Goal: Communication & Community: Answer question/provide support

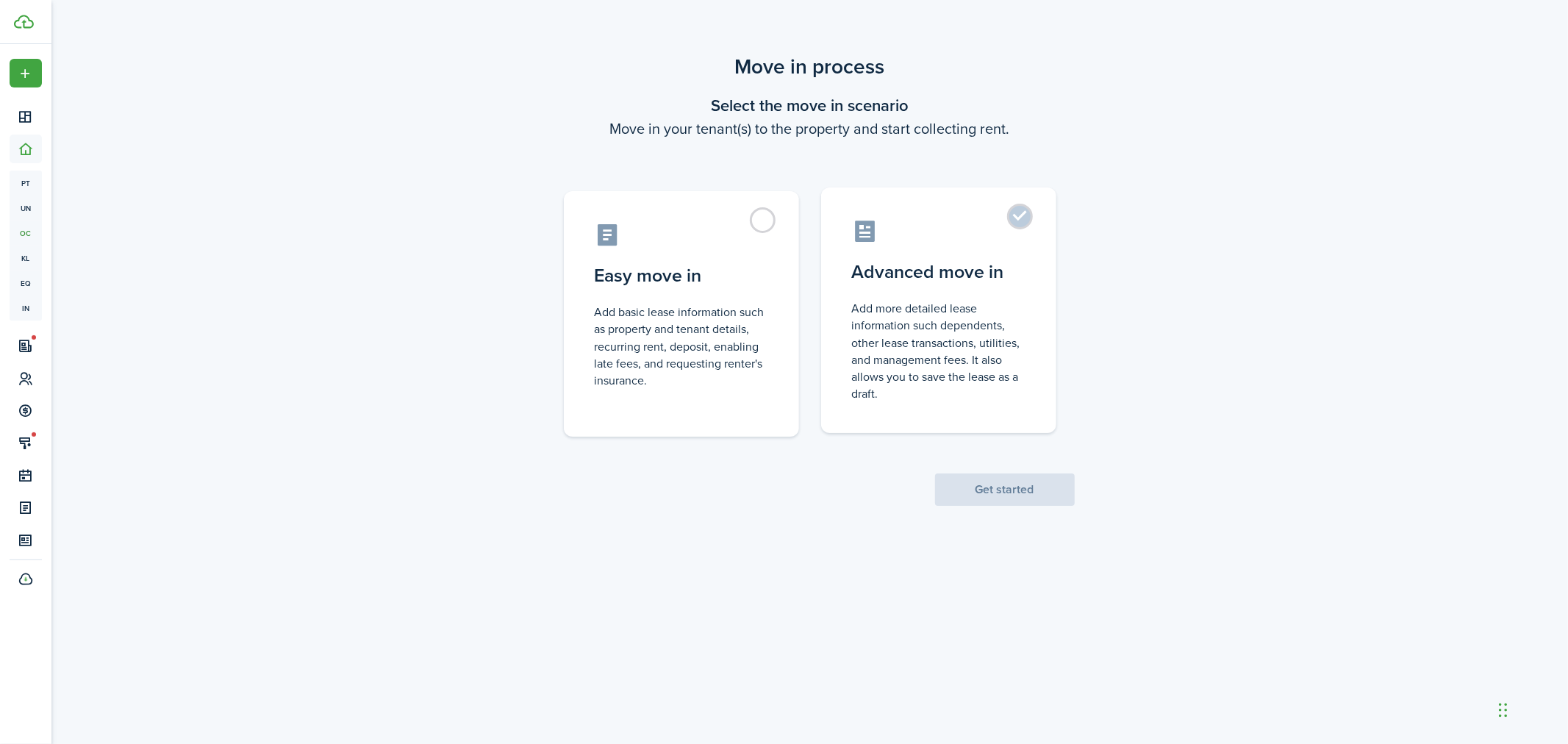
click at [1020, 219] on label "Advanced move in Add more detailed lease information such dependents, other lea…" at bounding box center [938, 310] width 235 height 245
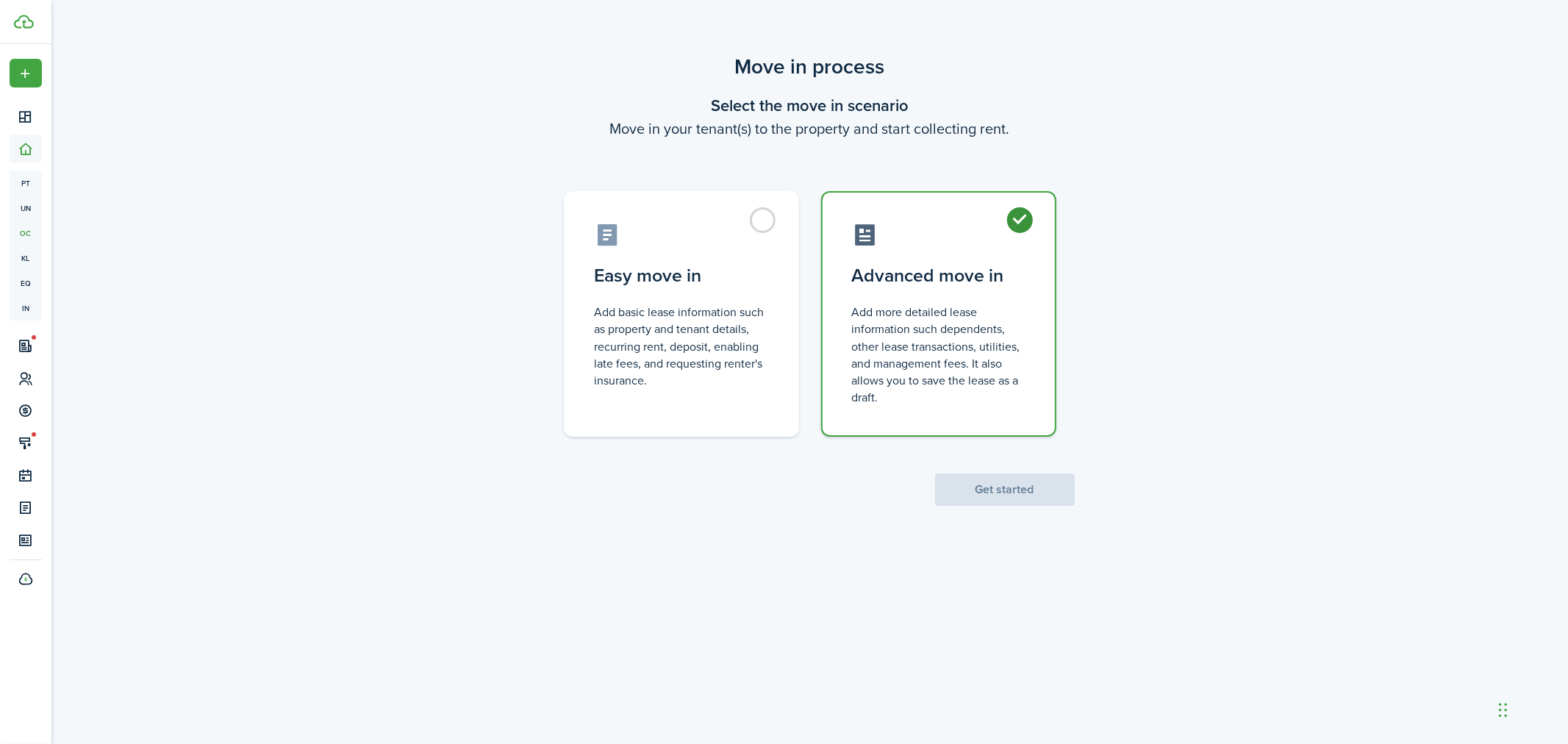
radio input "true"
click at [1010, 482] on button "Get started" at bounding box center [1005, 489] width 140 height 32
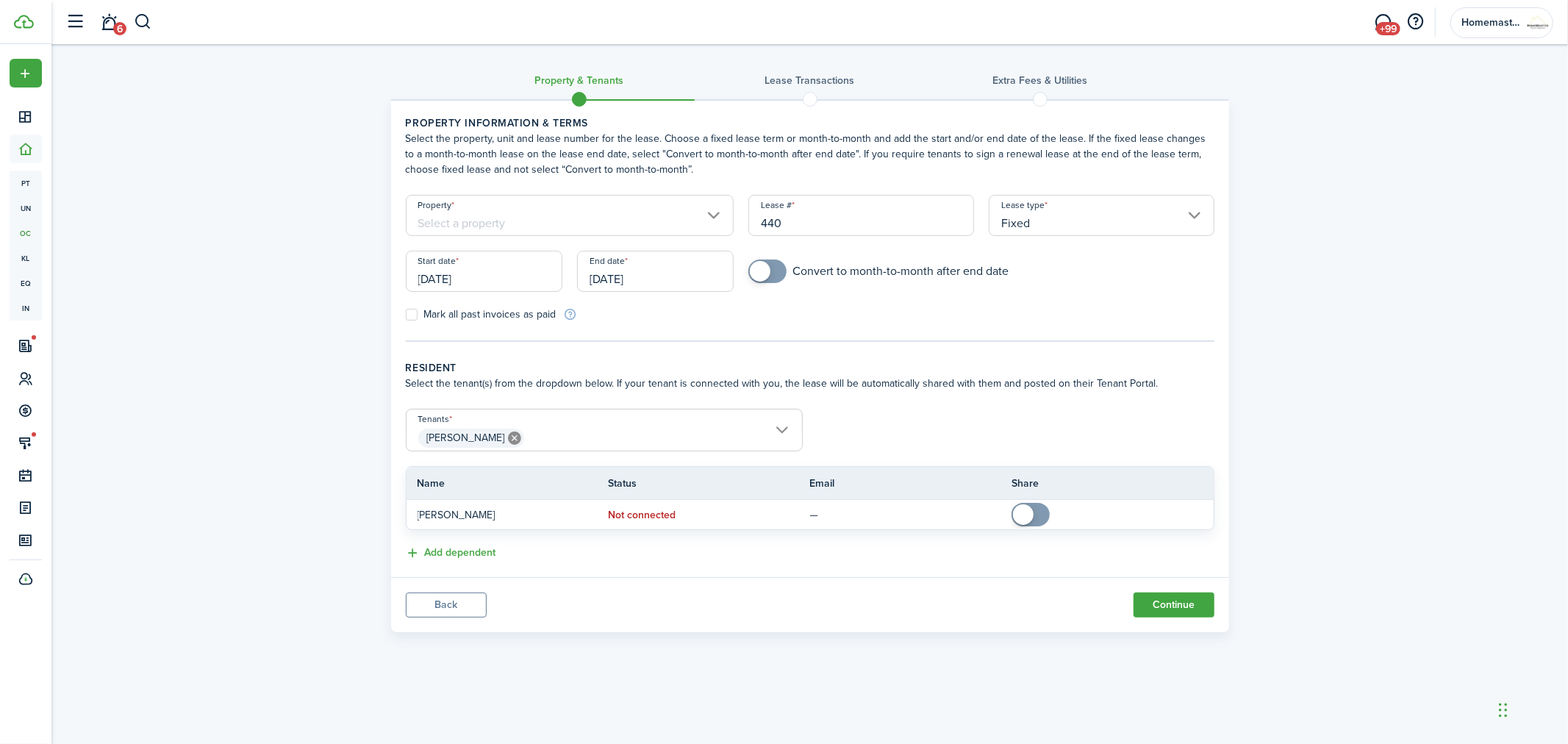
click at [596, 218] on input "Property" at bounding box center [570, 215] width 329 height 41
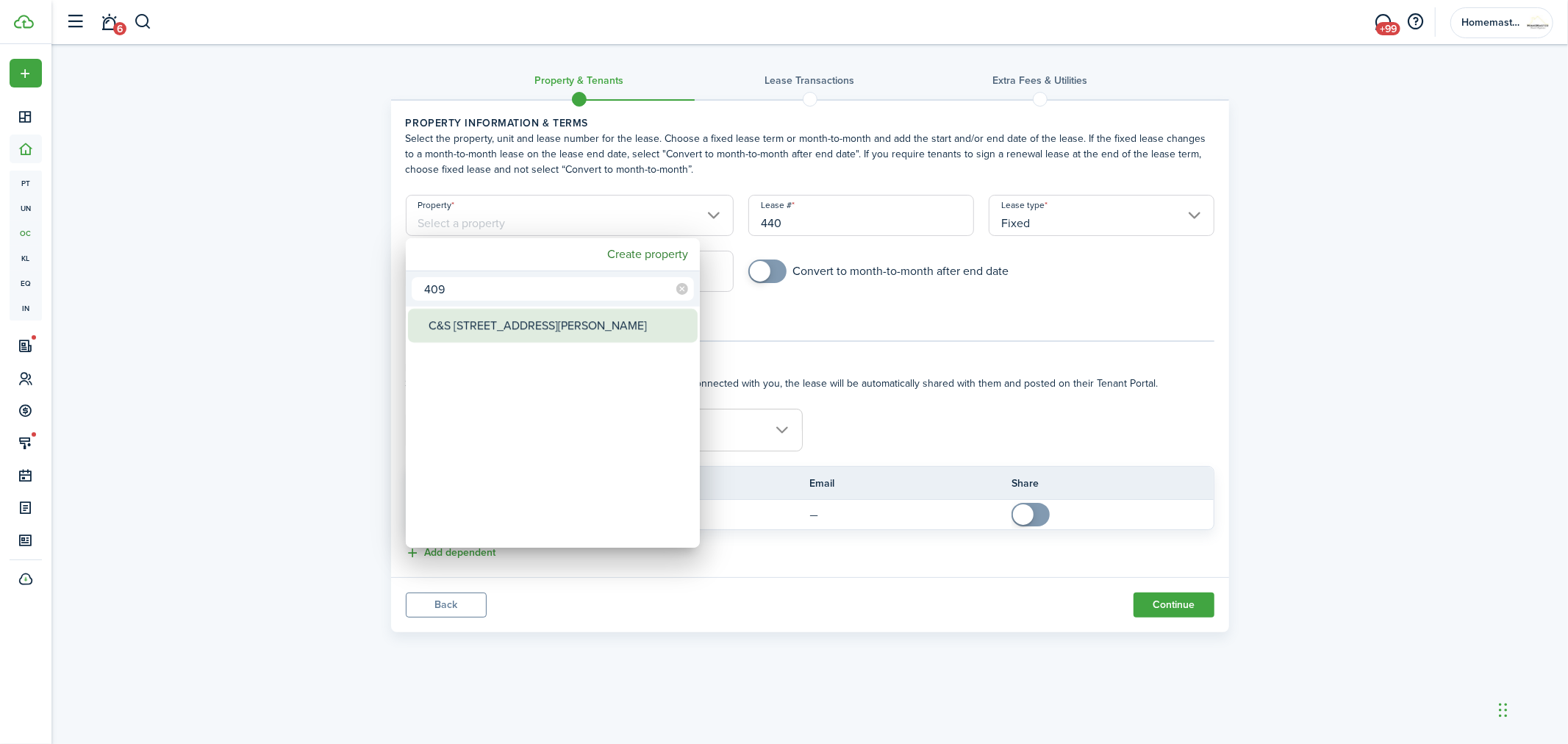
type input "409"
click at [564, 326] on div "C&S [STREET_ADDRESS][PERSON_NAME]" at bounding box center [559, 325] width 260 height 34
type input "C&S [STREET_ADDRESS][PERSON_NAME]"
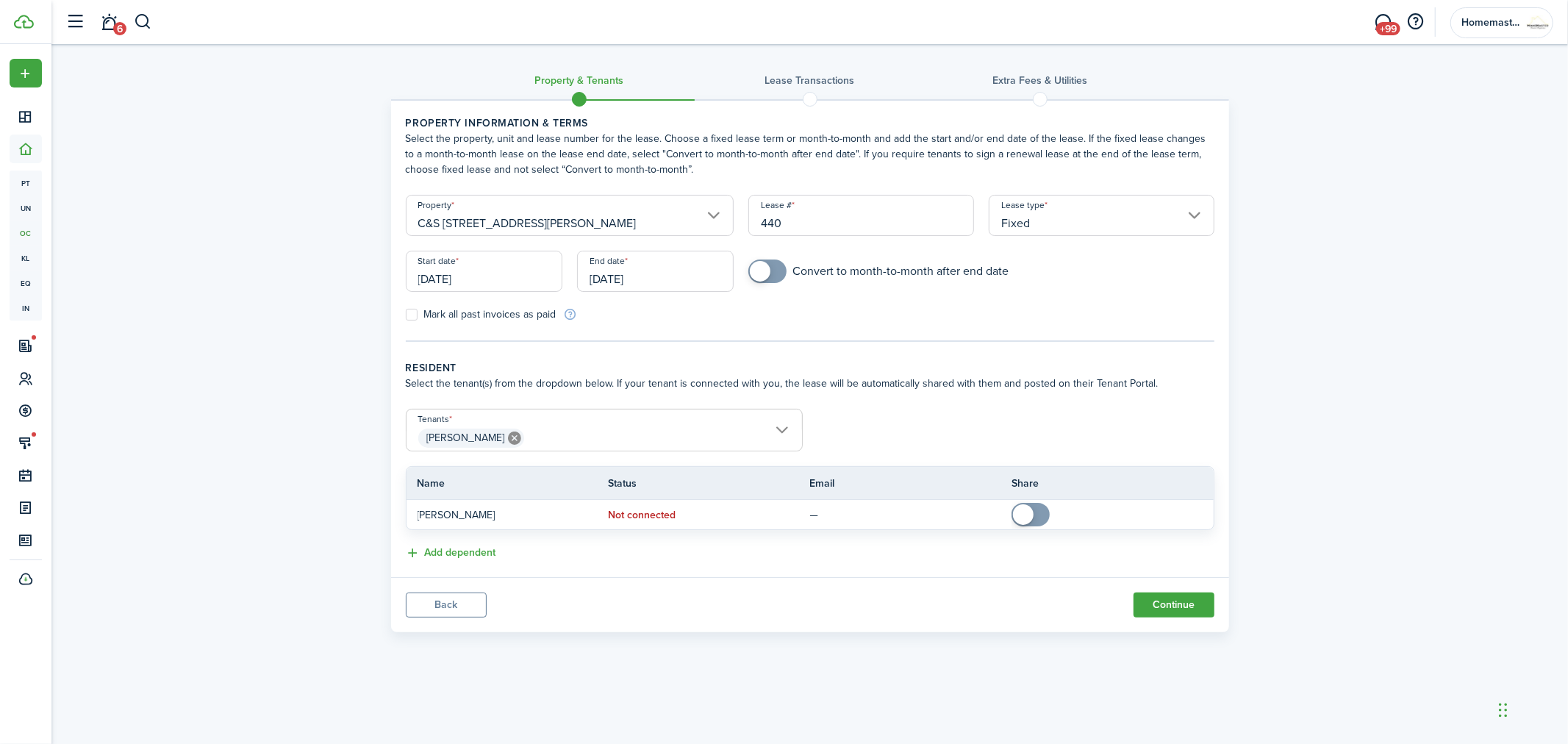
click at [1084, 209] on input "Fixed" at bounding box center [1102, 215] width 226 height 41
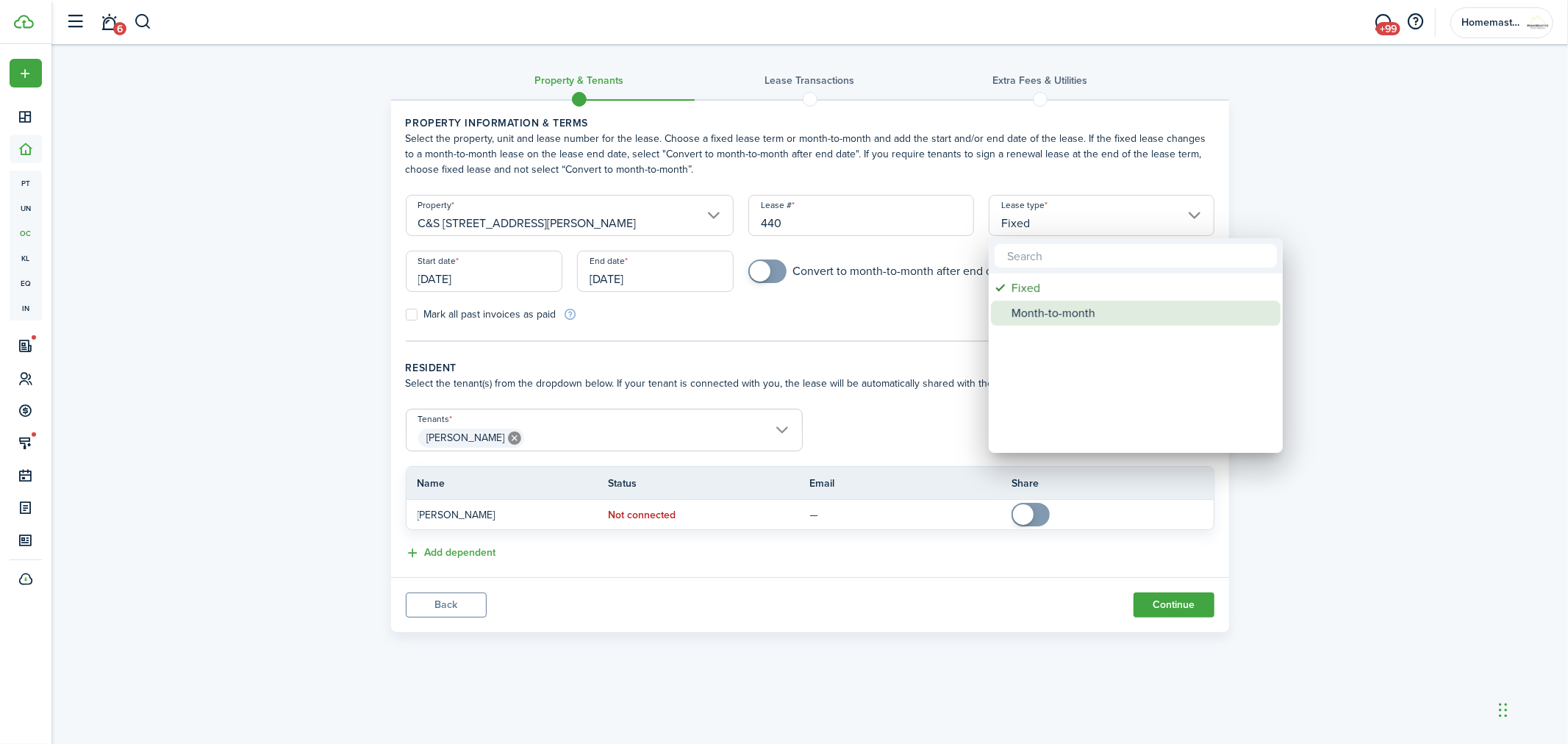
click at [1050, 313] on div "Month-to-month" at bounding box center [1141, 313] width 260 height 25
type input "Month-to-month"
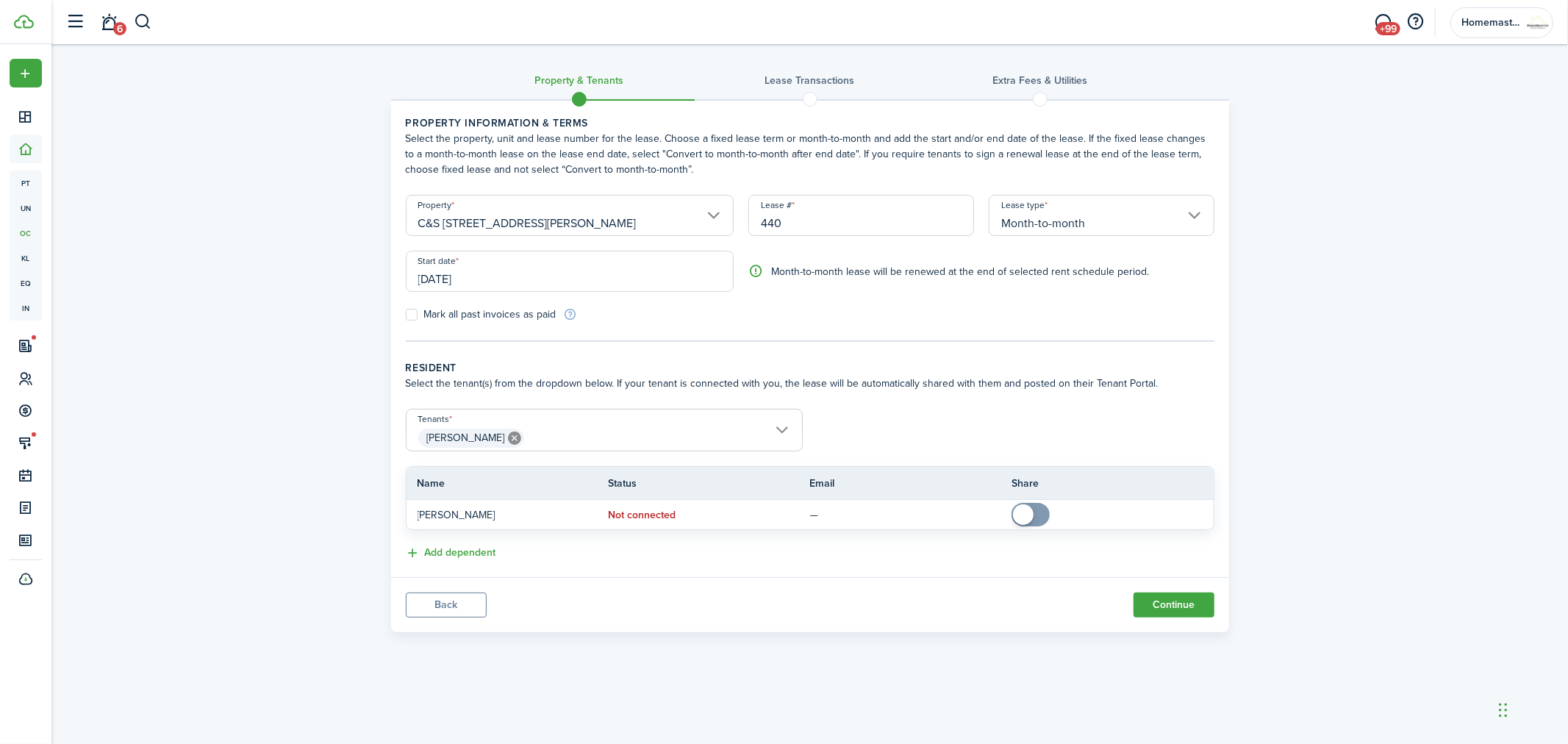
click at [594, 269] on input "[DATE]" at bounding box center [570, 271] width 329 height 41
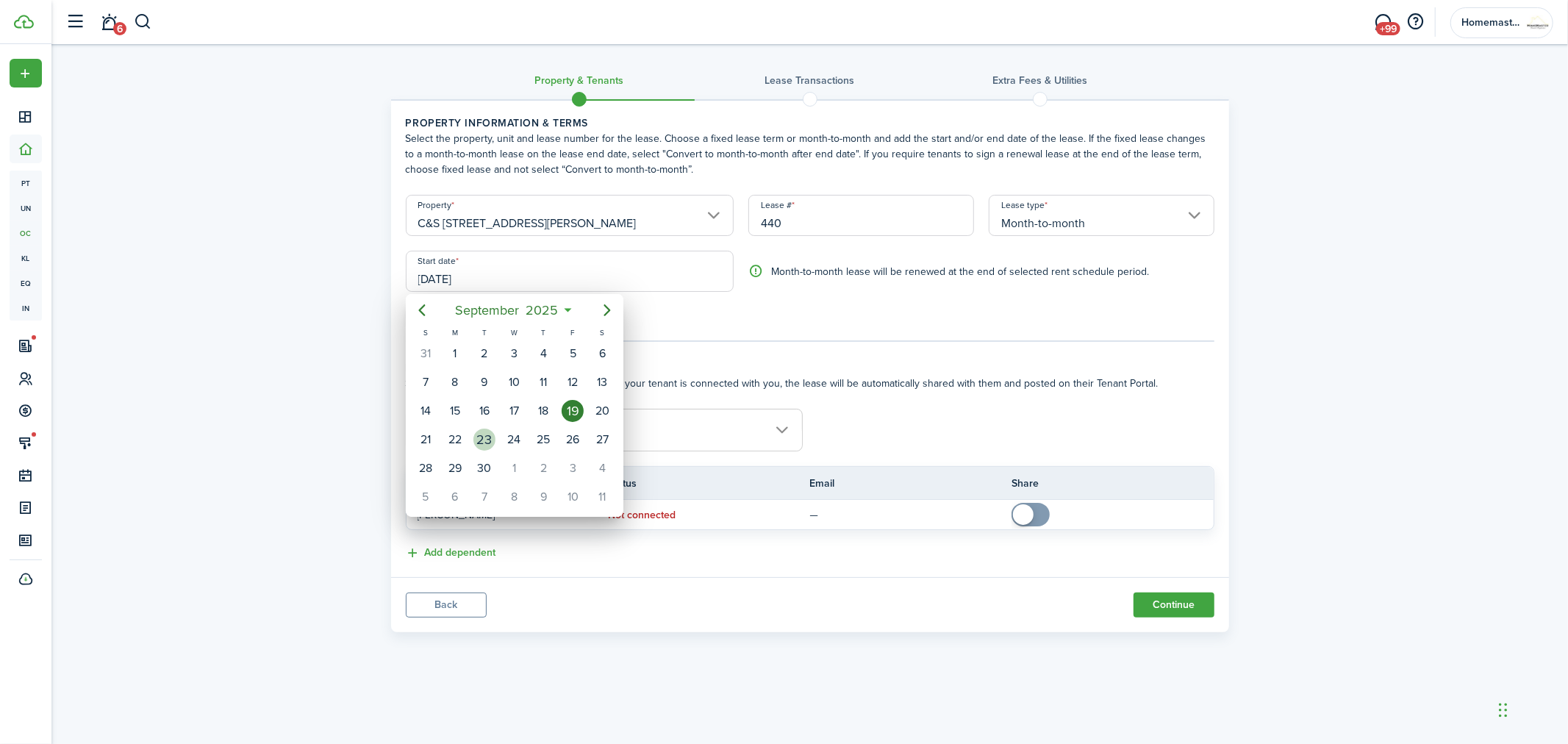
click at [486, 429] on div "23" at bounding box center [484, 440] width 22 height 22
type input "[DATE]"
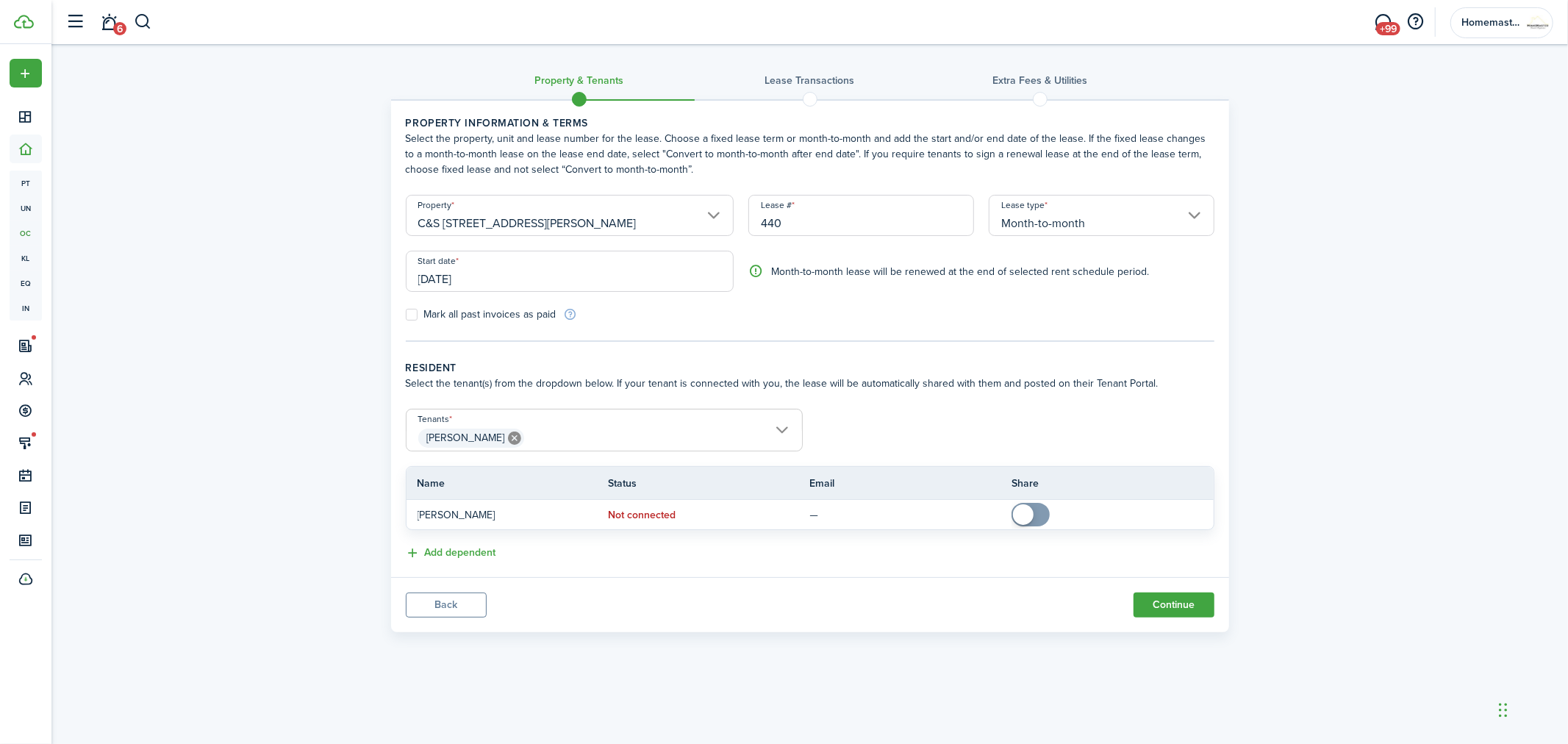
click at [776, 427] on span "[PERSON_NAME]" at bounding box center [604, 438] width 395 height 25
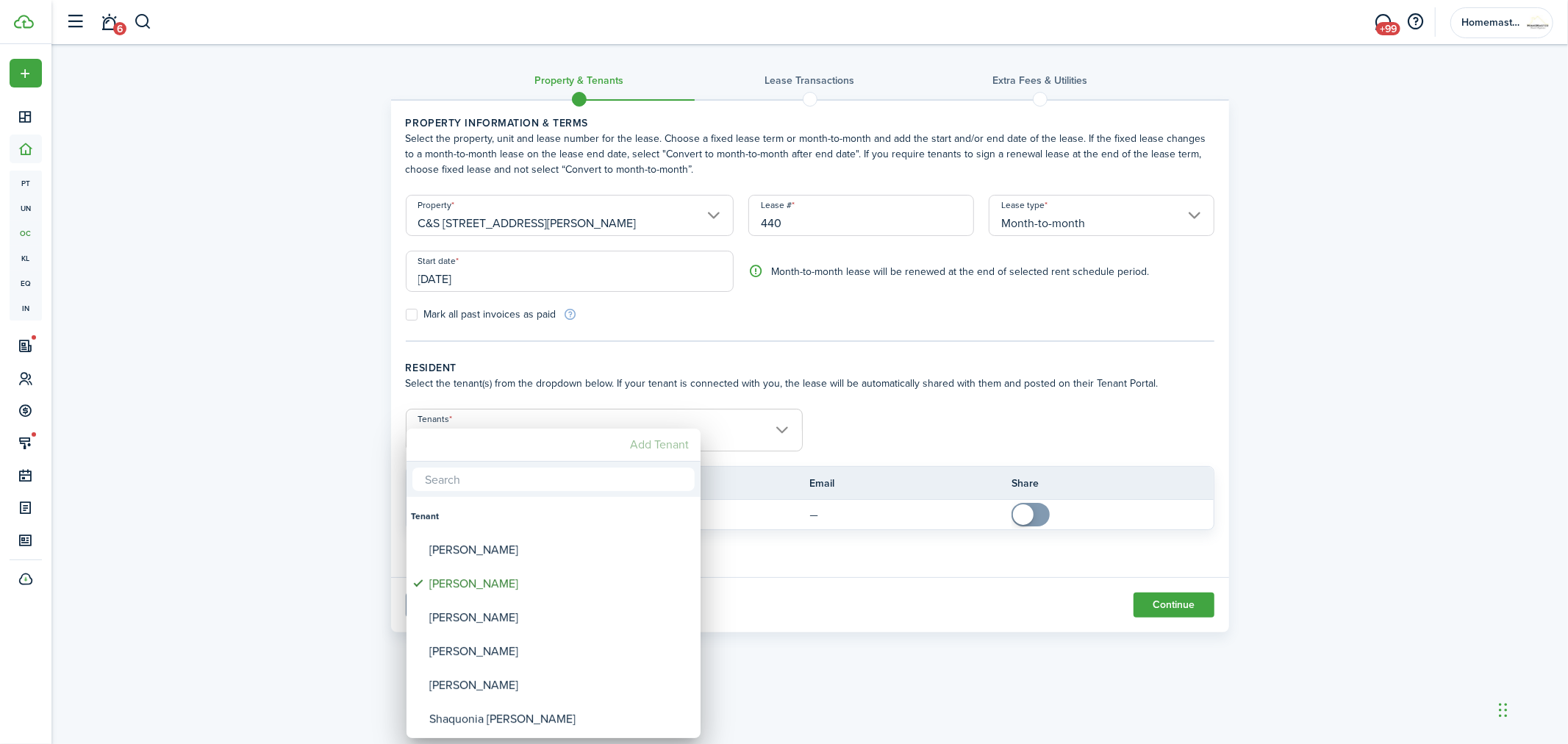
click at [637, 442] on mbsc-button "Add Tenant" at bounding box center [659, 445] width 70 height 27
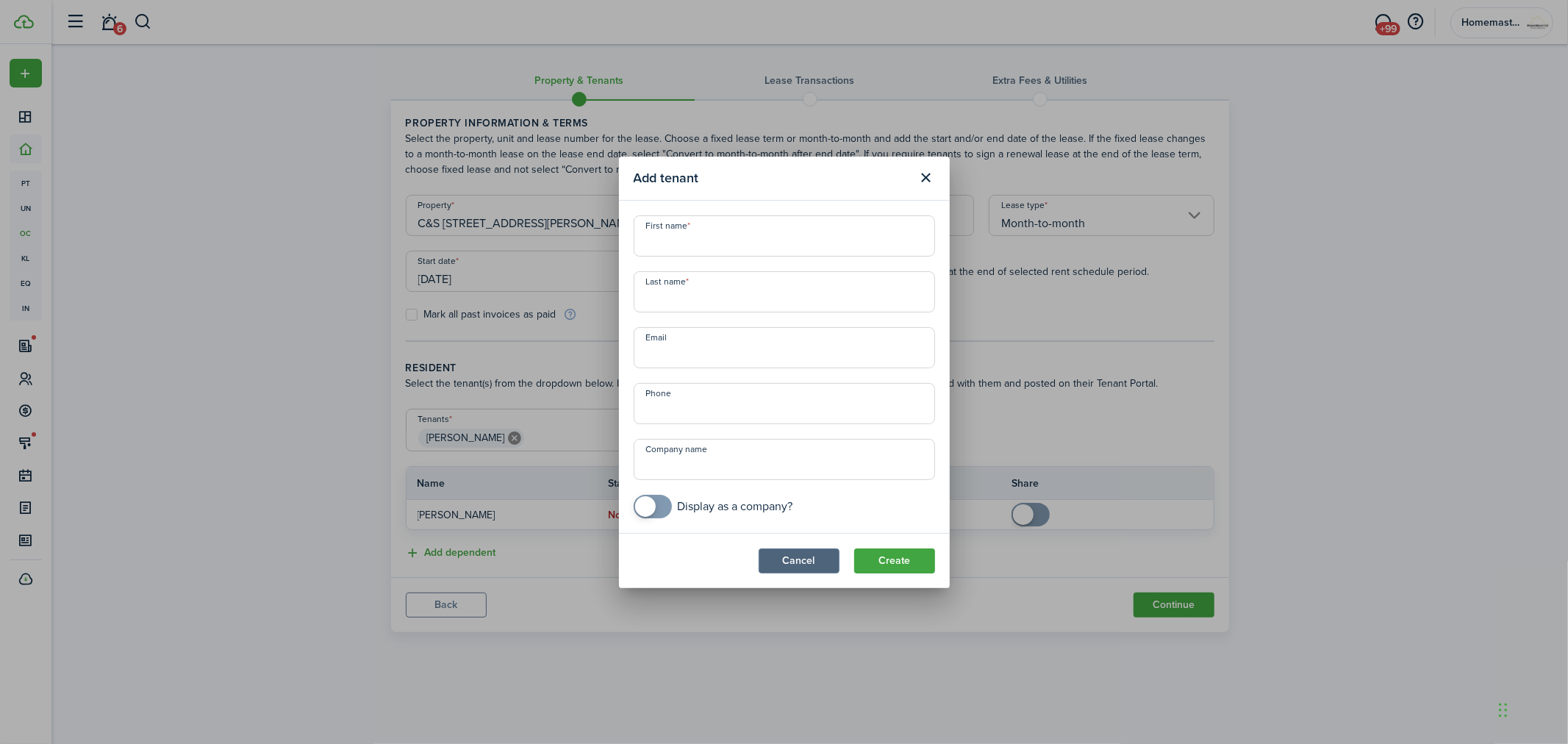
click at [807, 554] on button "Cancel" at bounding box center [799, 561] width 81 height 25
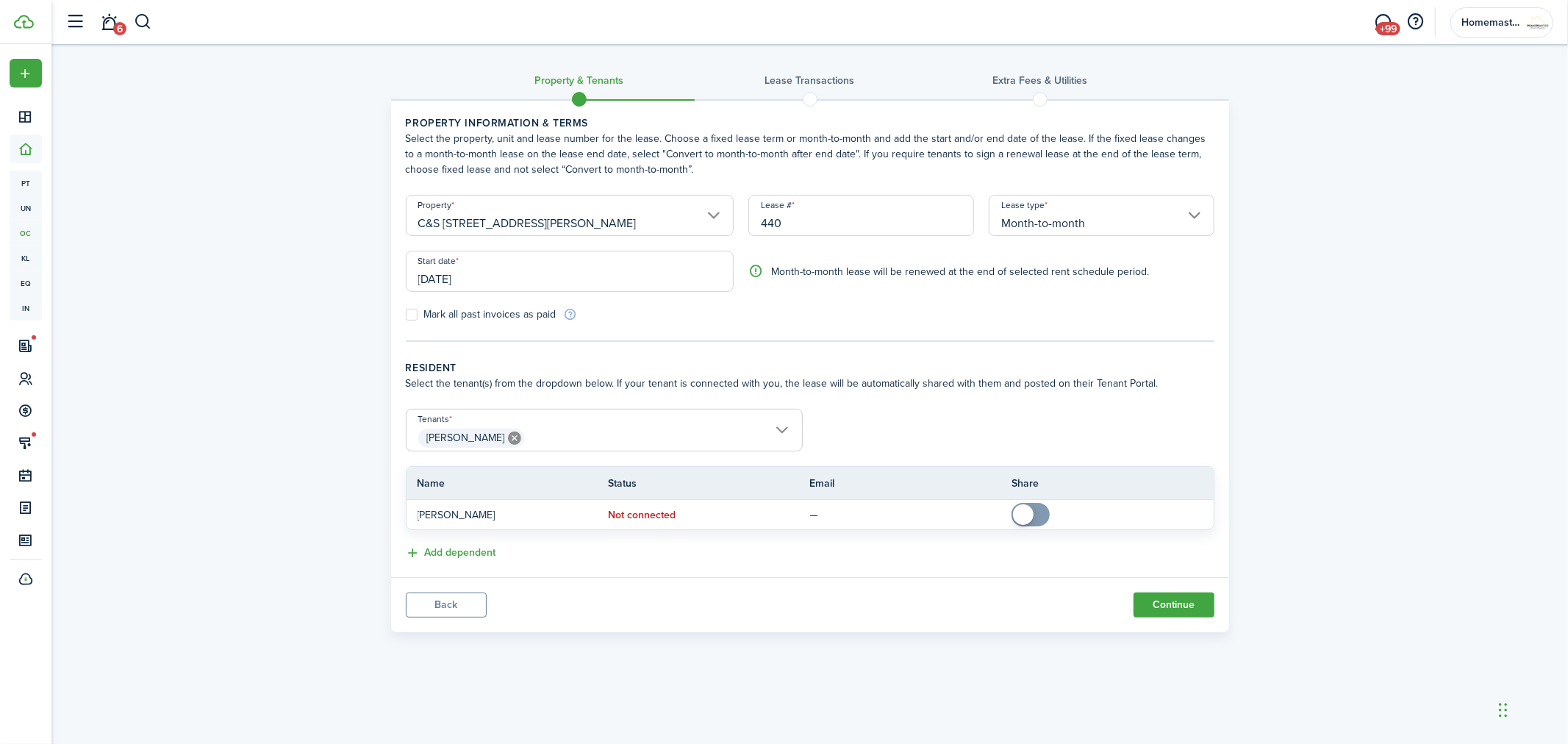
click at [776, 428] on span "[PERSON_NAME]" at bounding box center [604, 438] width 395 height 25
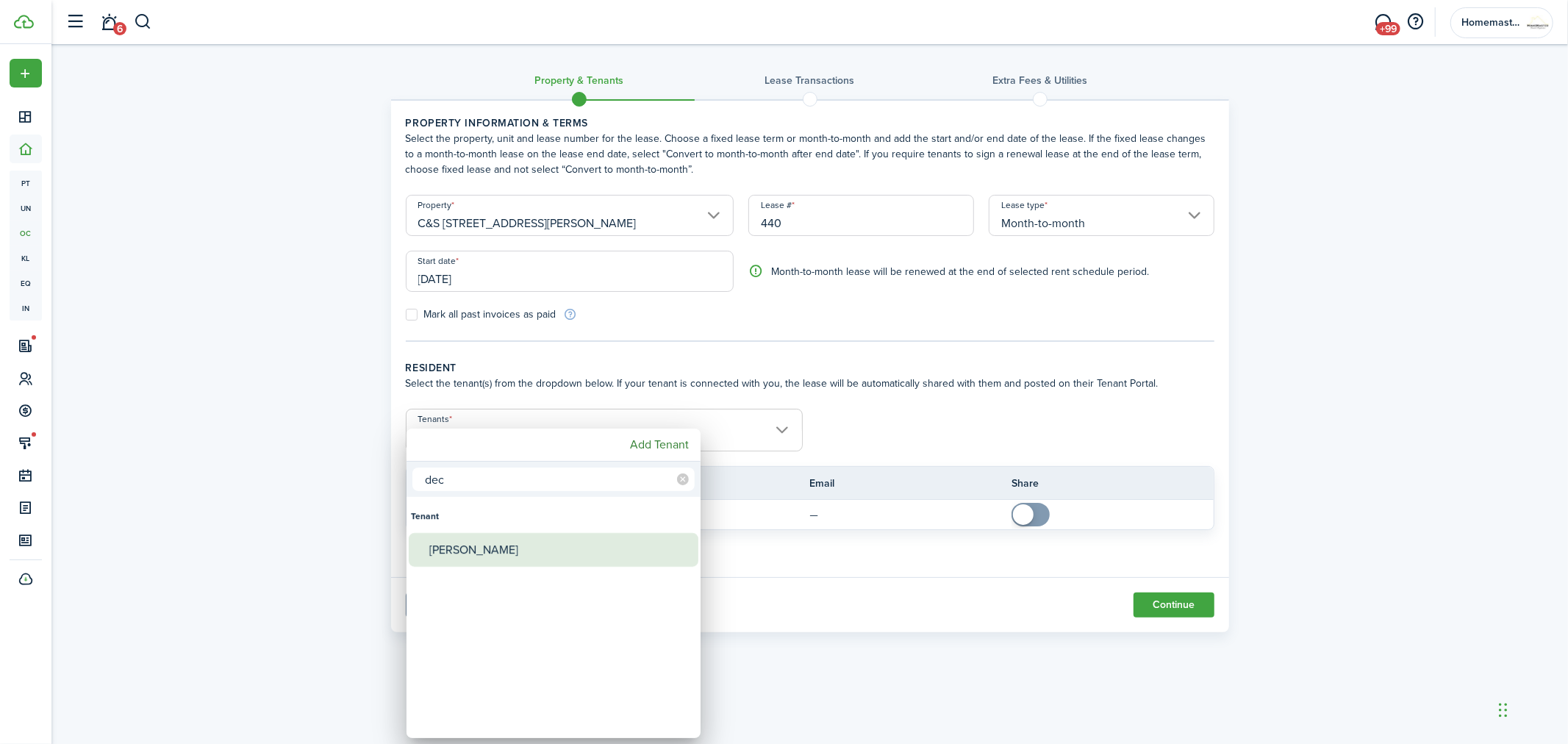
type input "dec"
click at [480, 550] on div "[PERSON_NAME]" at bounding box center [559, 549] width 260 height 34
type input "[PERSON_NAME], [PERSON_NAME]"
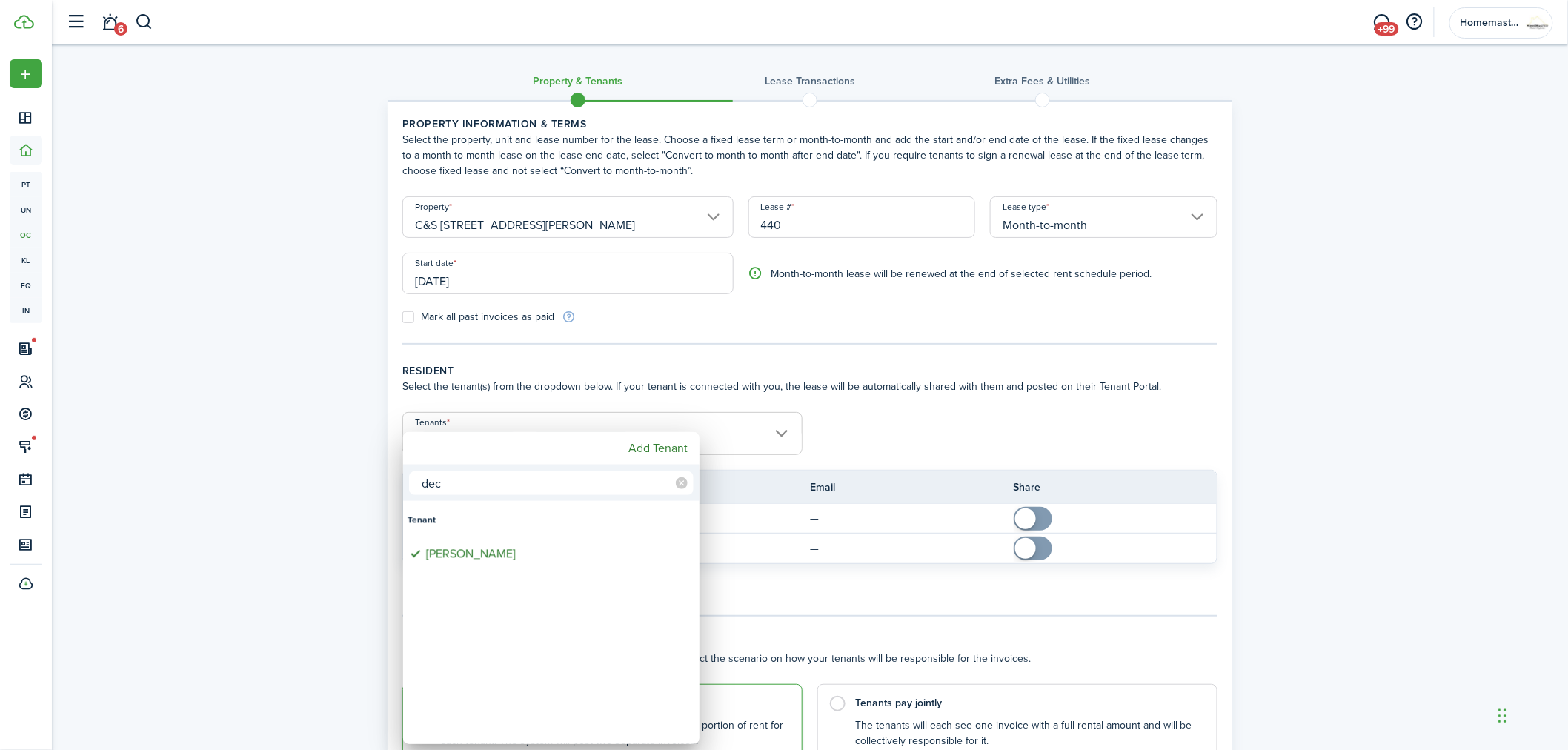
click at [969, 416] on div at bounding box center [784, 375] width 1806 height 988
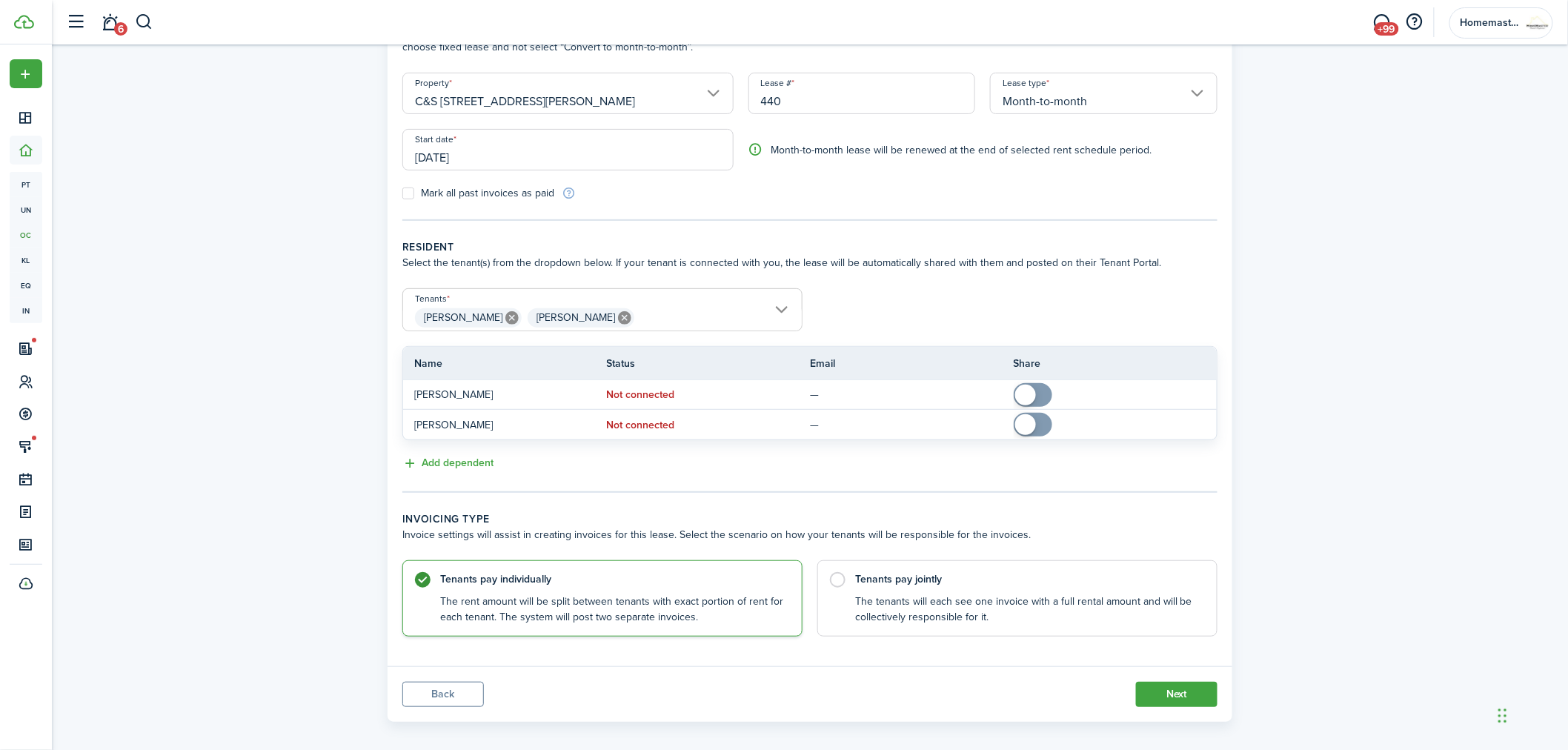
scroll to position [135, 0]
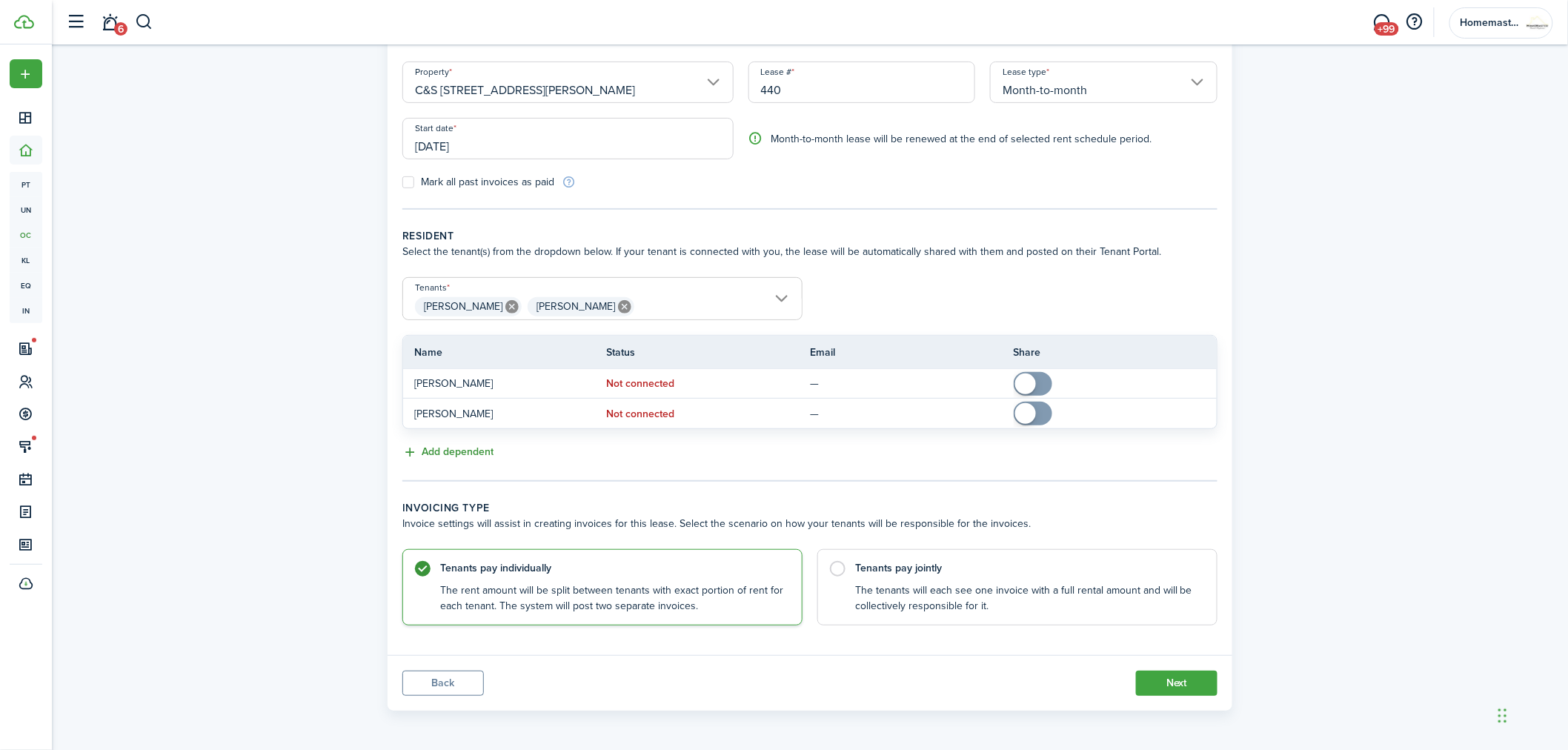
click at [456, 448] on button "Add dependent" at bounding box center [448, 453] width 91 height 17
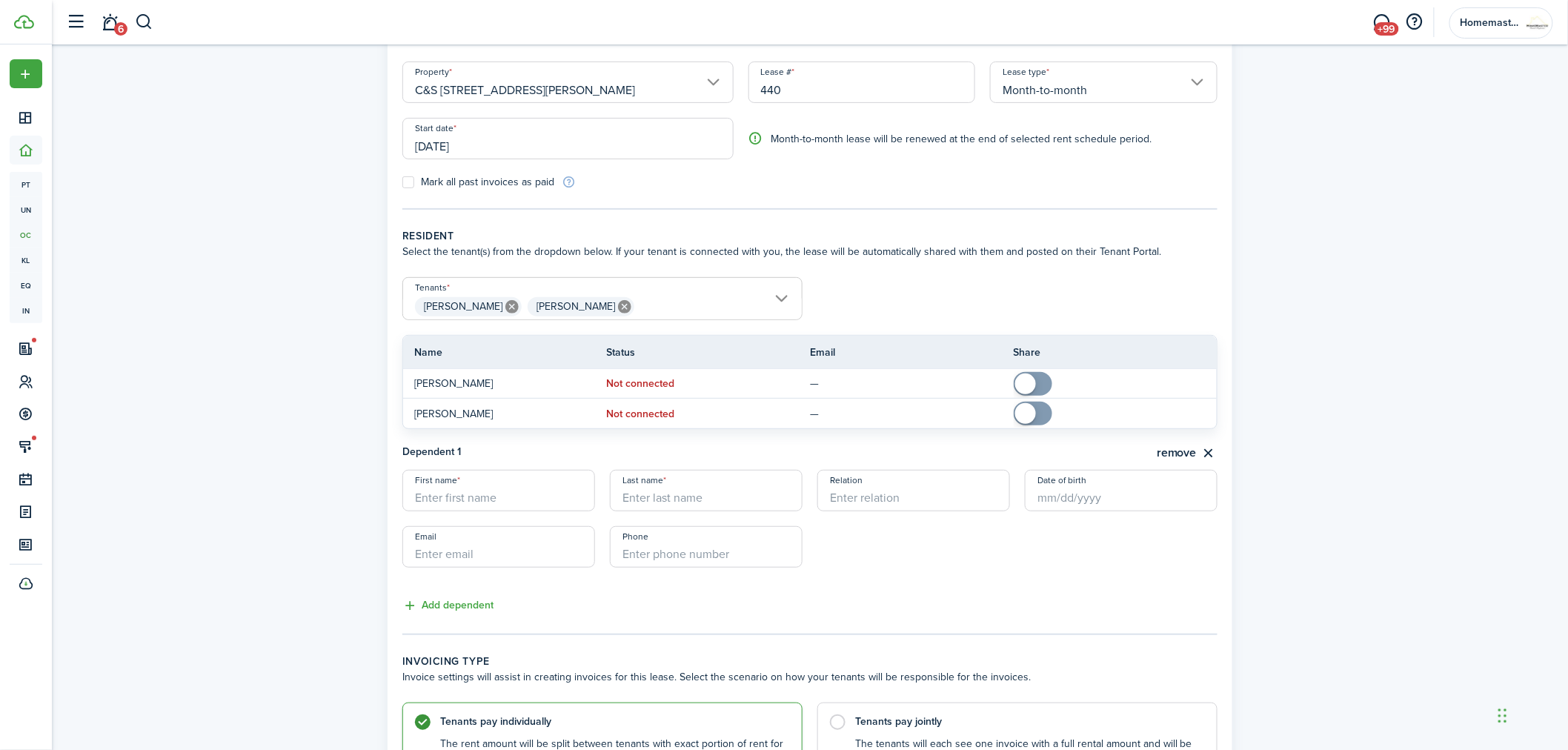
click at [472, 495] on input "First name" at bounding box center [499, 491] width 193 height 42
type input "[PERSON_NAME]"
type input "Parks"
click at [1090, 495] on input "Date of birth" at bounding box center [1121, 491] width 193 height 42
type input "Son"
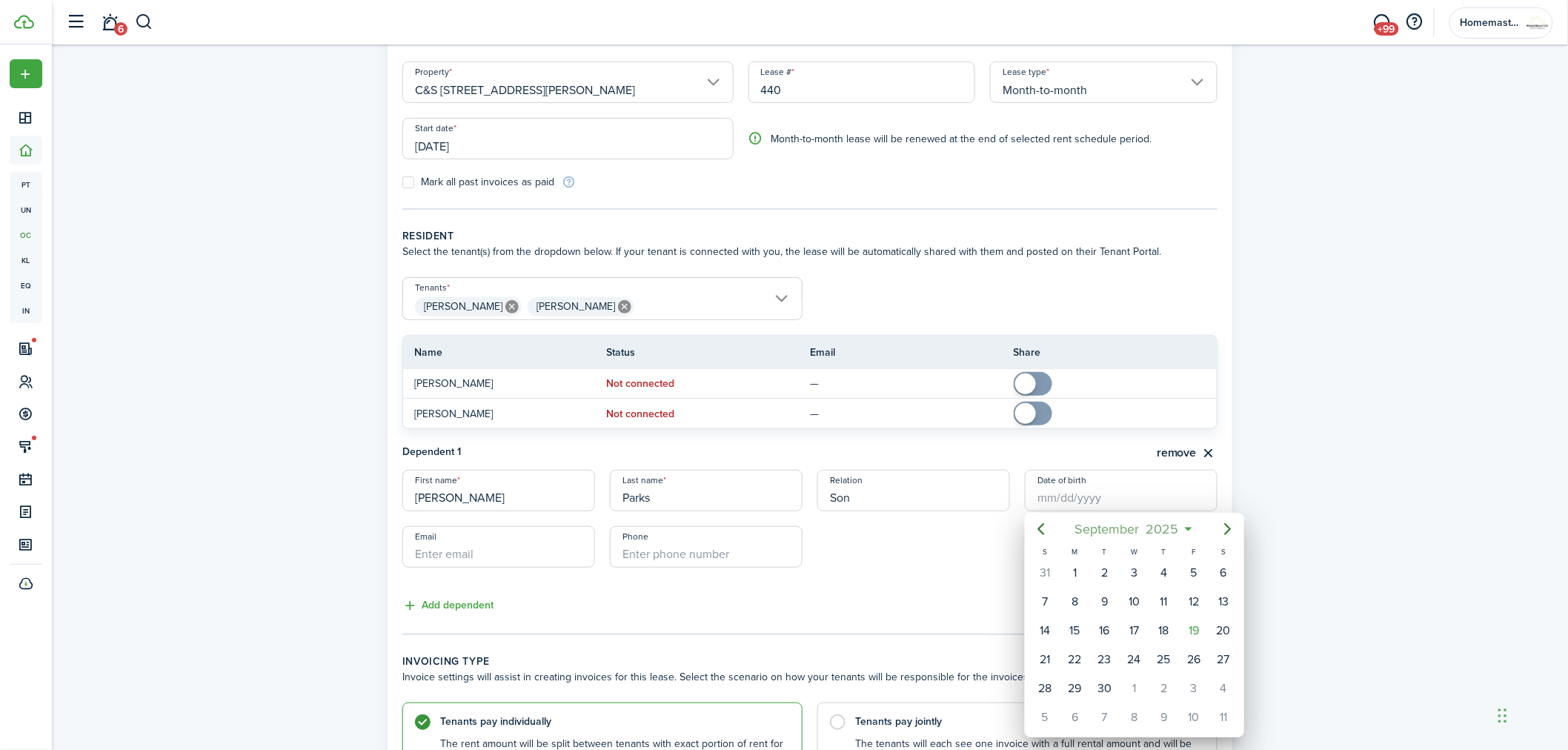
click at [1184, 528] on mbsc-button "[DATE]" at bounding box center [1126, 529] width 122 height 27
click at [1147, 524] on mbsc-button "2025" at bounding box center [1127, 529] width 51 height 27
click at [1047, 515] on mbsc-button "Previous page" at bounding box center [1042, 529] width 30 height 30
click at [1201, 571] on div "2008" at bounding box center [1205, 569] width 54 height 24
click at [1146, 655] on div "Aug" at bounding box center [1135, 662] width 54 height 24
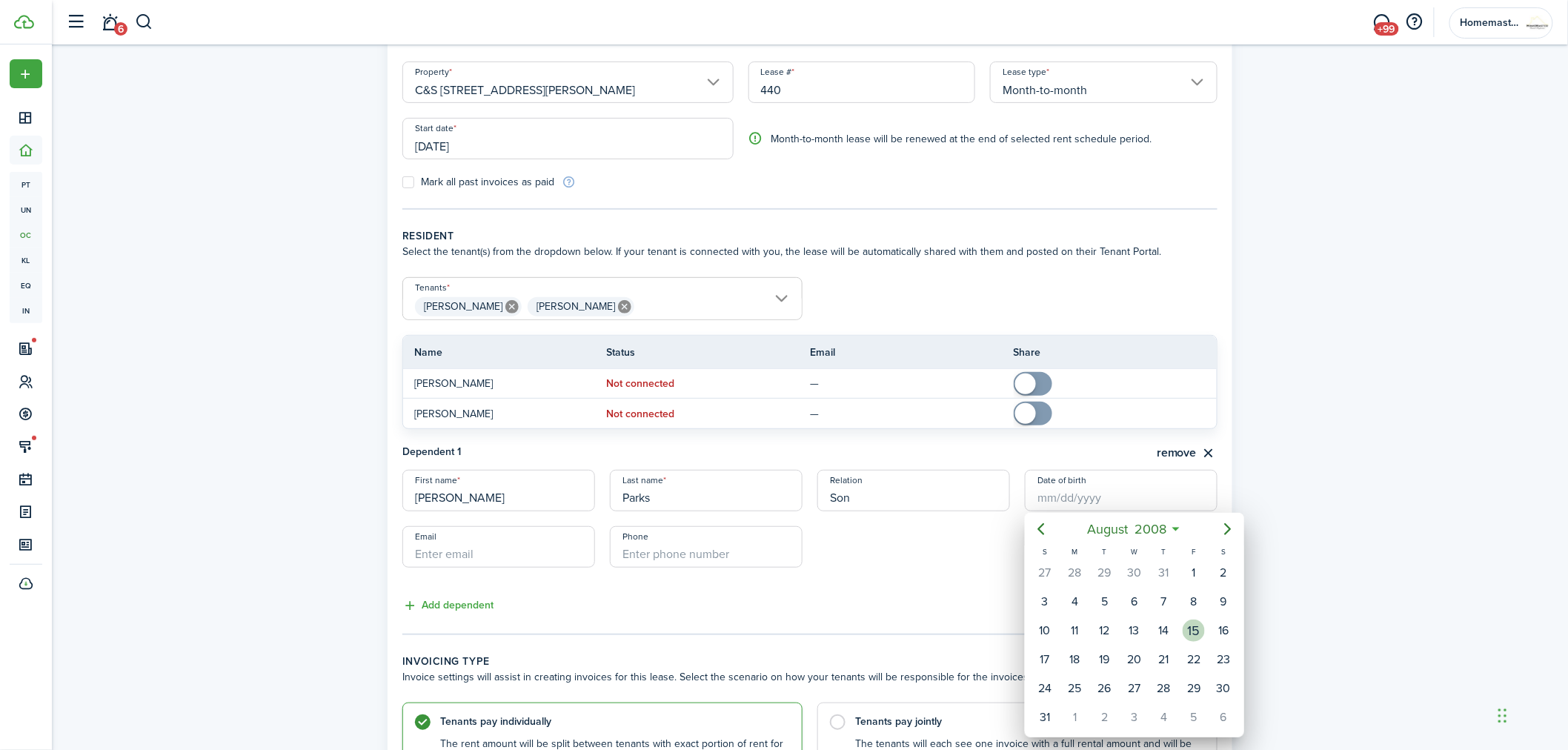
click at [1191, 628] on div "15" at bounding box center [1194, 631] width 22 height 22
type input "[DATE]"
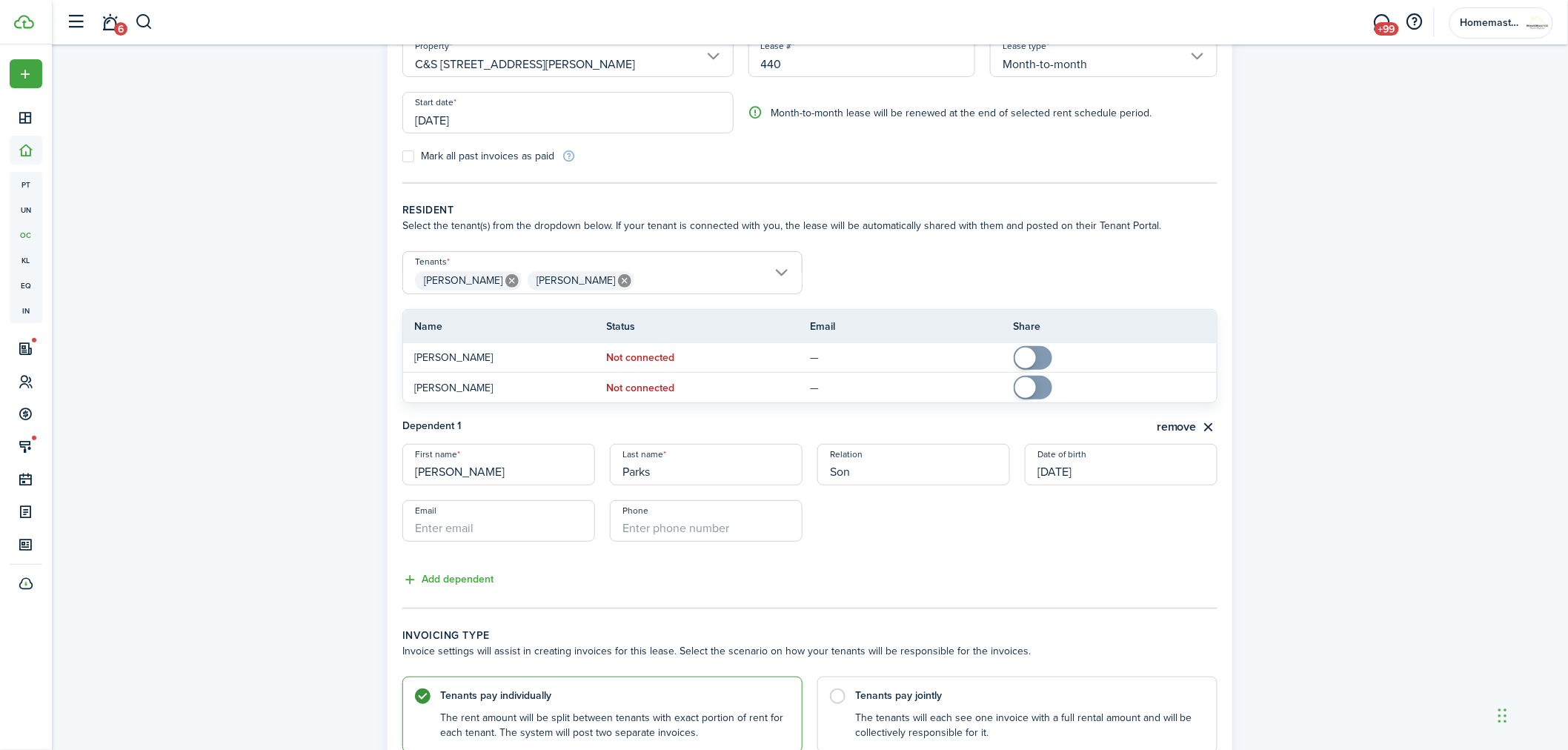
scroll to position [217, 0]
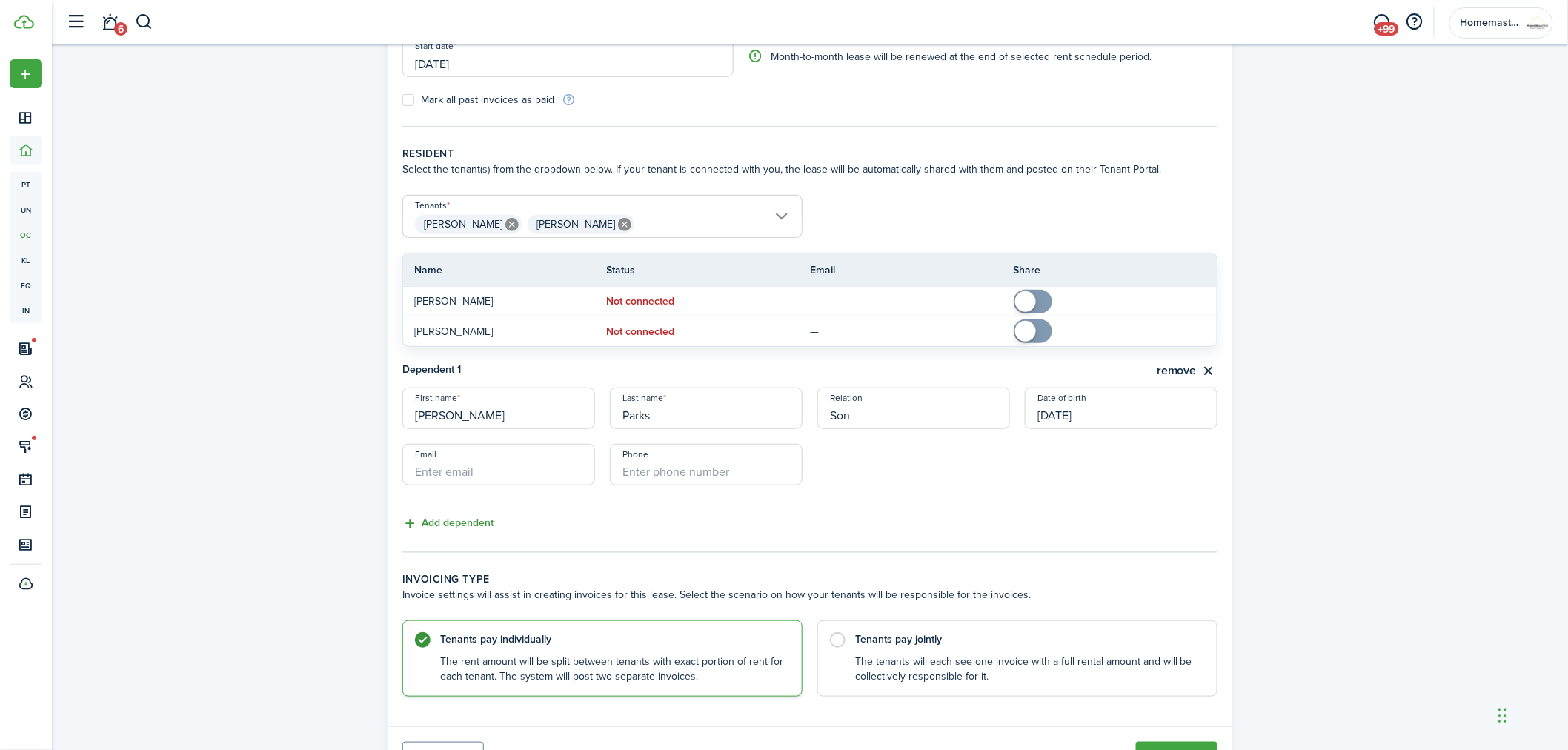
click at [476, 518] on button "Add dependent" at bounding box center [448, 524] width 91 height 17
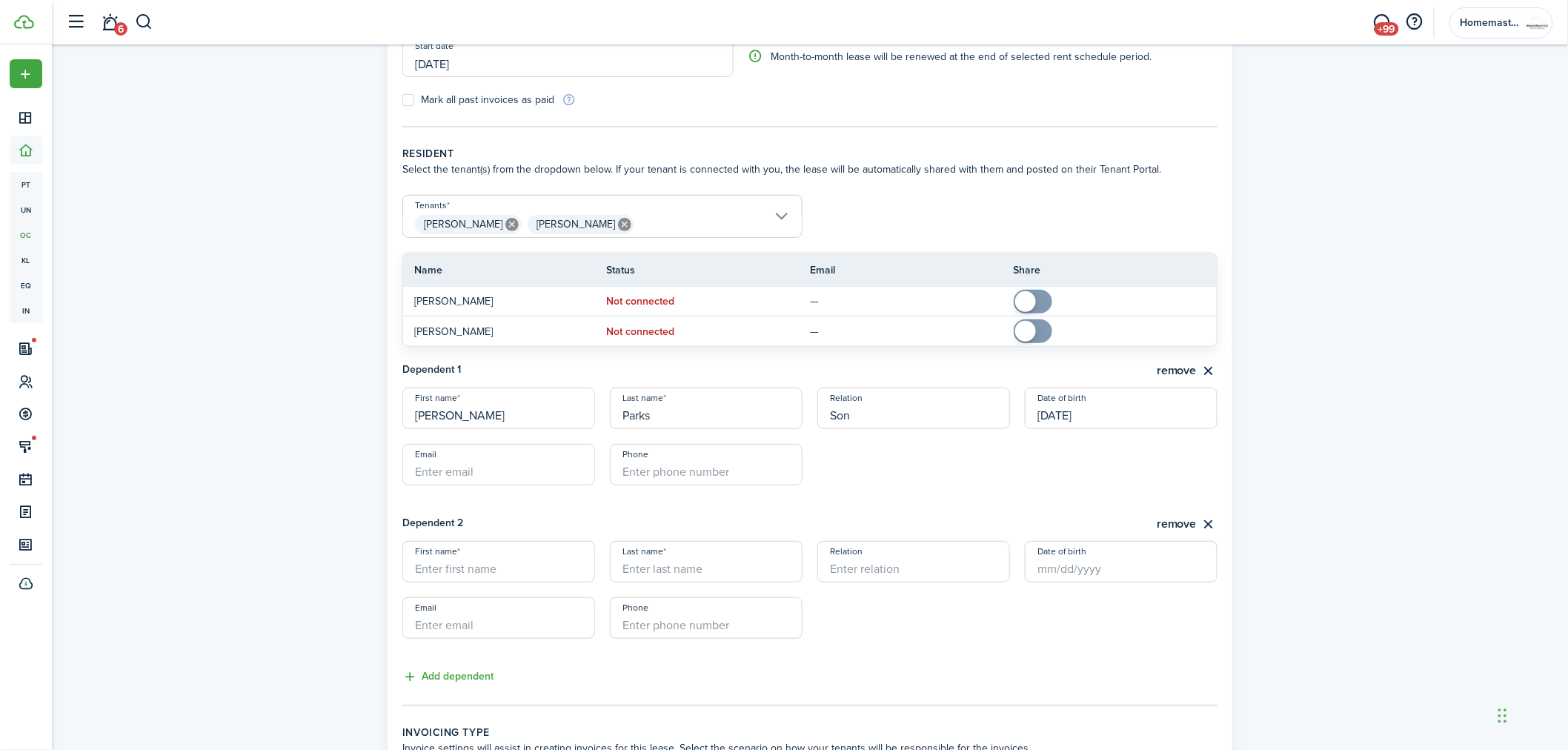
click at [505, 558] on input "First name" at bounding box center [499, 562] width 193 height 42
type input "[PERSON_NAME]"
type input "Son"
click at [1130, 559] on input "Date of birth" at bounding box center [1121, 562] width 193 height 42
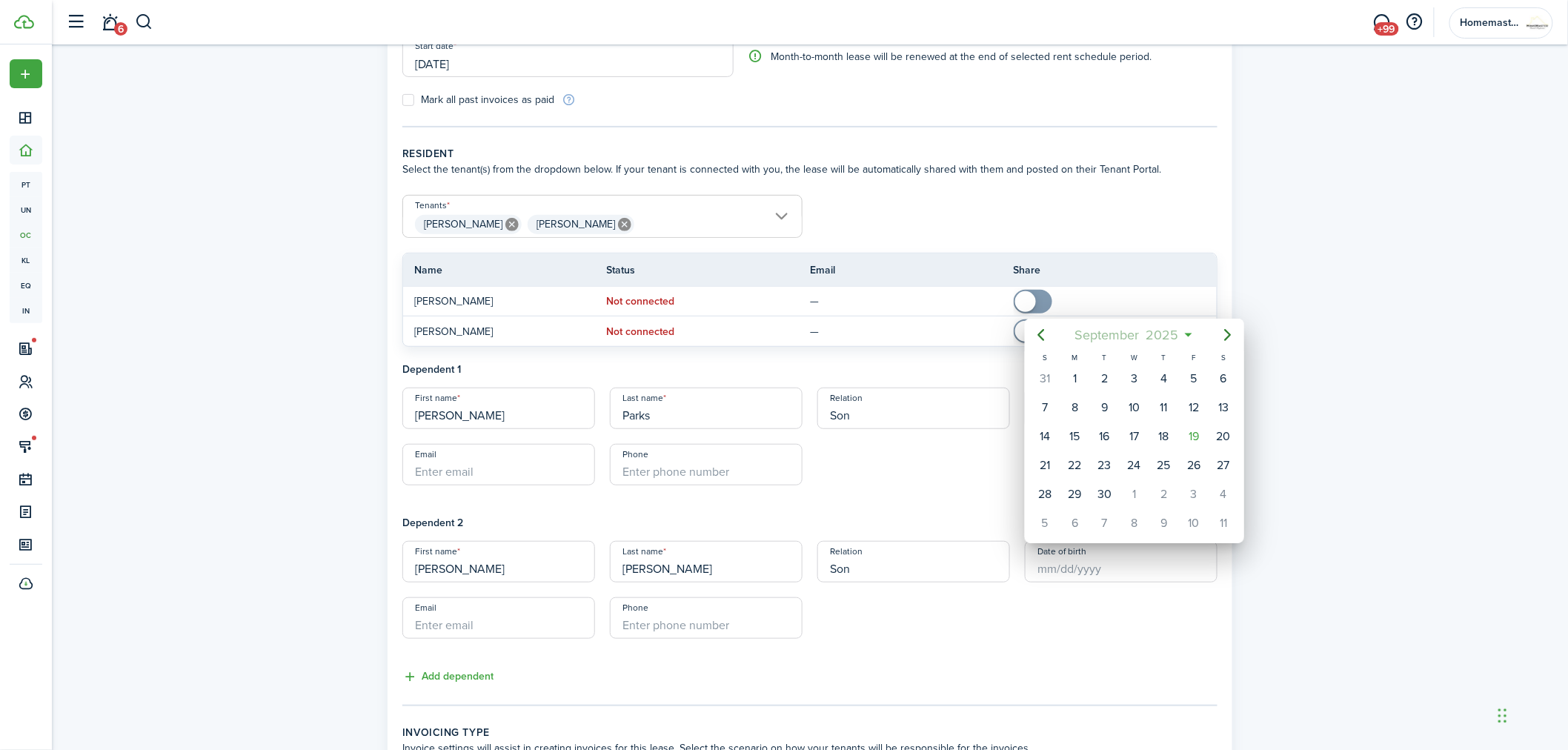
click at [1188, 331] on mbsc-button "[DATE]" at bounding box center [1126, 335] width 122 height 27
click at [1129, 334] on span "2025" at bounding box center [1127, 335] width 39 height 27
click at [1042, 331] on icon "Previous page" at bounding box center [1042, 335] width 6 height 12
click at [1209, 506] on div "2017" at bounding box center [1205, 514] width 54 height 24
click at [1065, 466] on div "[DATE]" at bounding box center [1066, 467] width 54 height 24
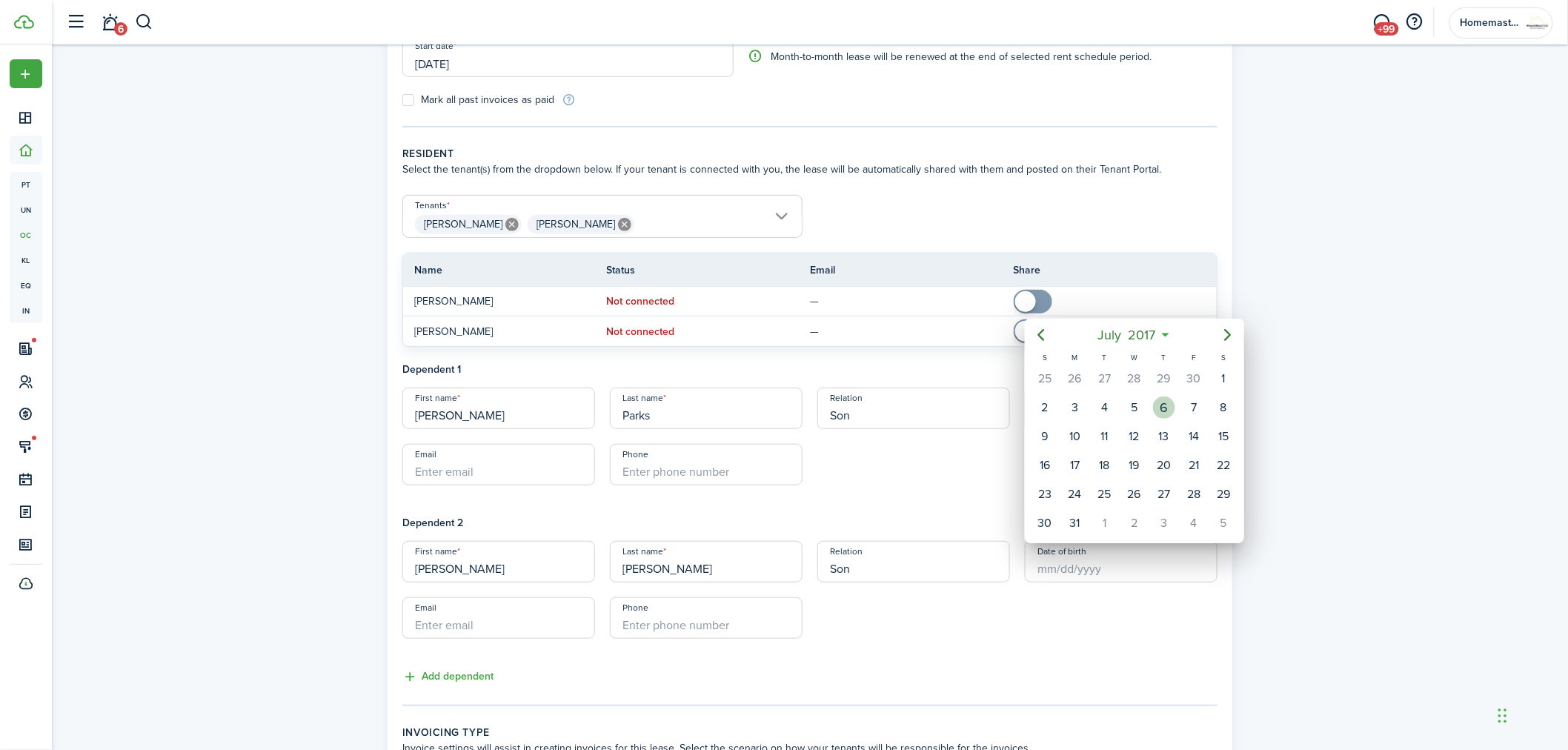
click at [1166, 401] on div "6" at bounding box center [1164, 408] width 22 height 22
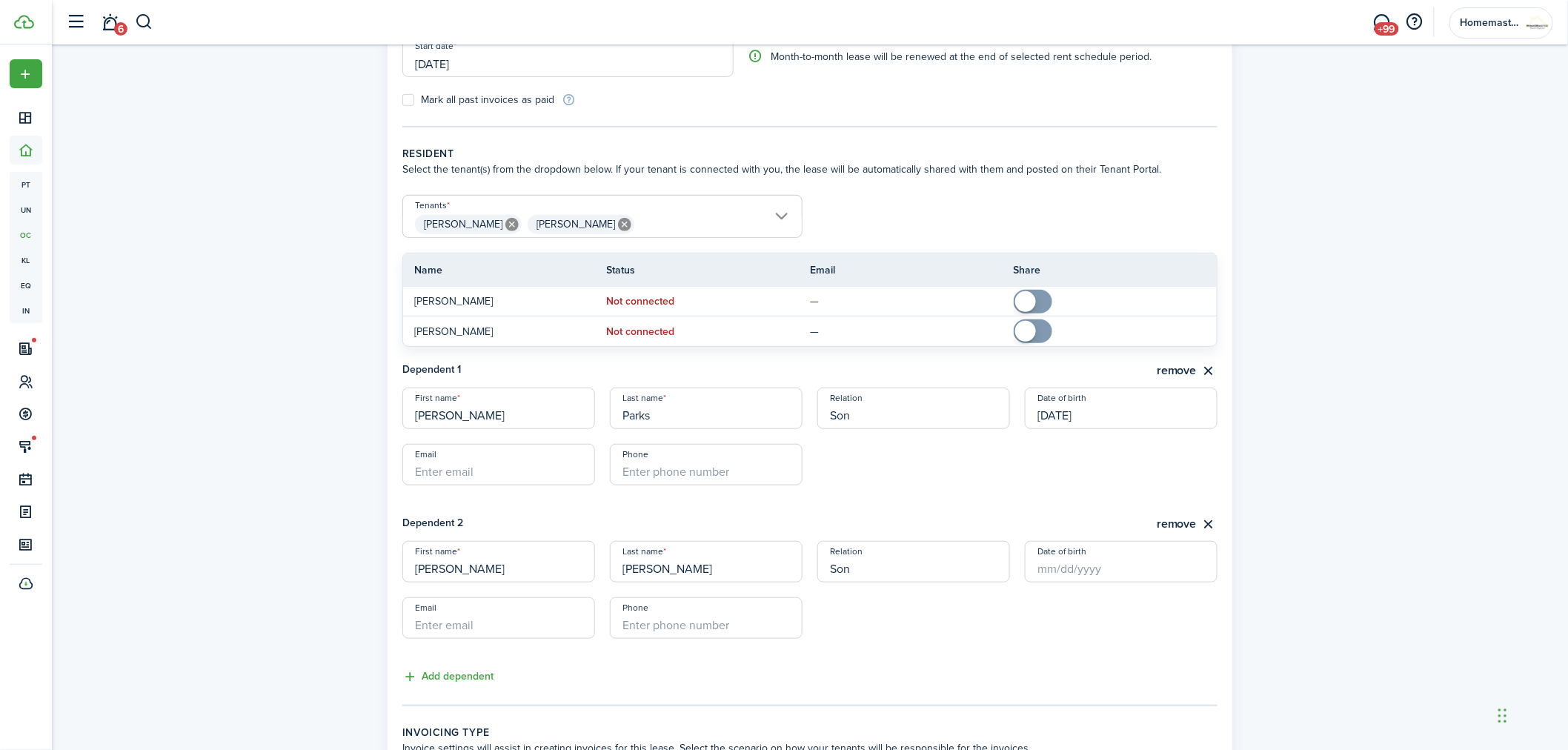
type input "[DATE]"
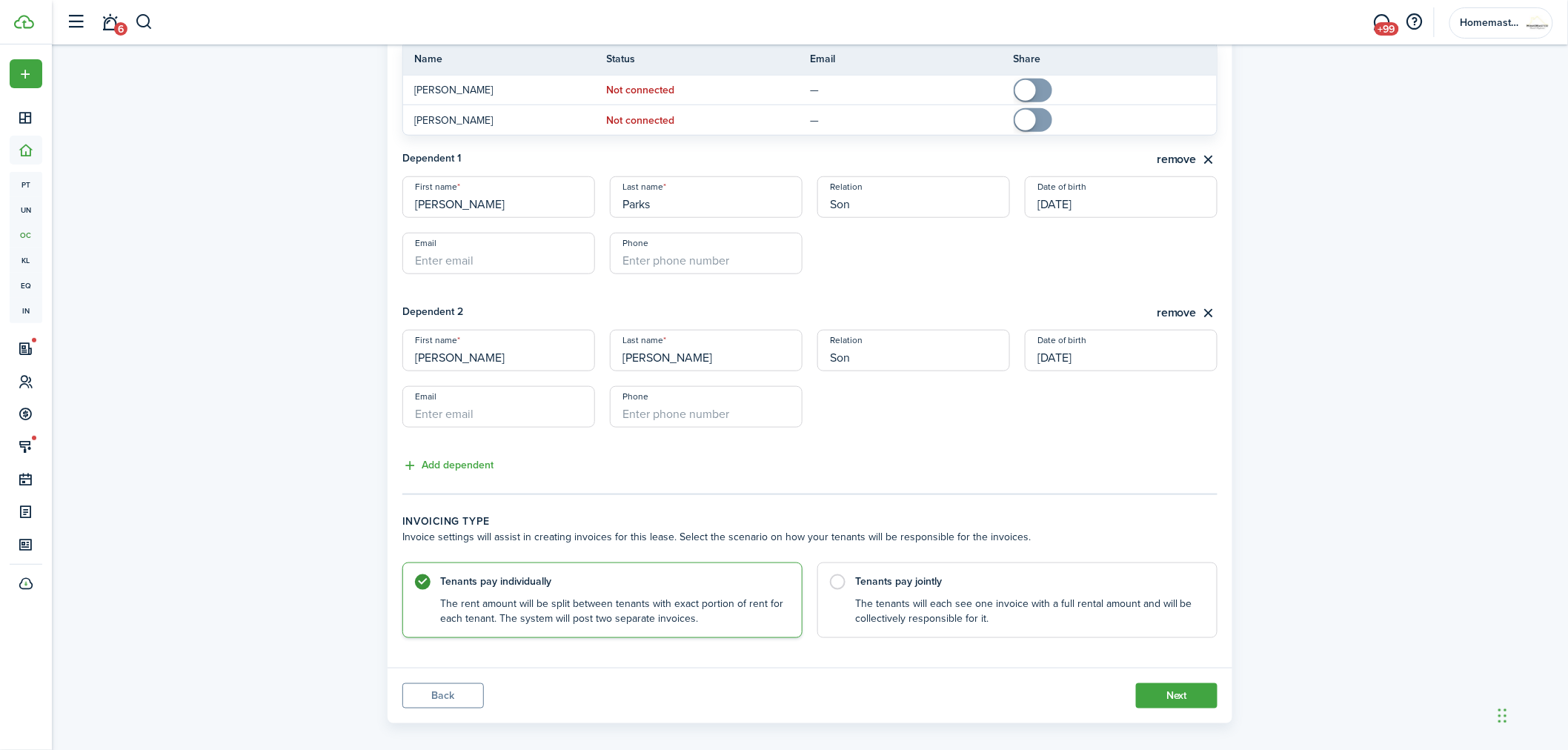
scroll to position [441, 0]
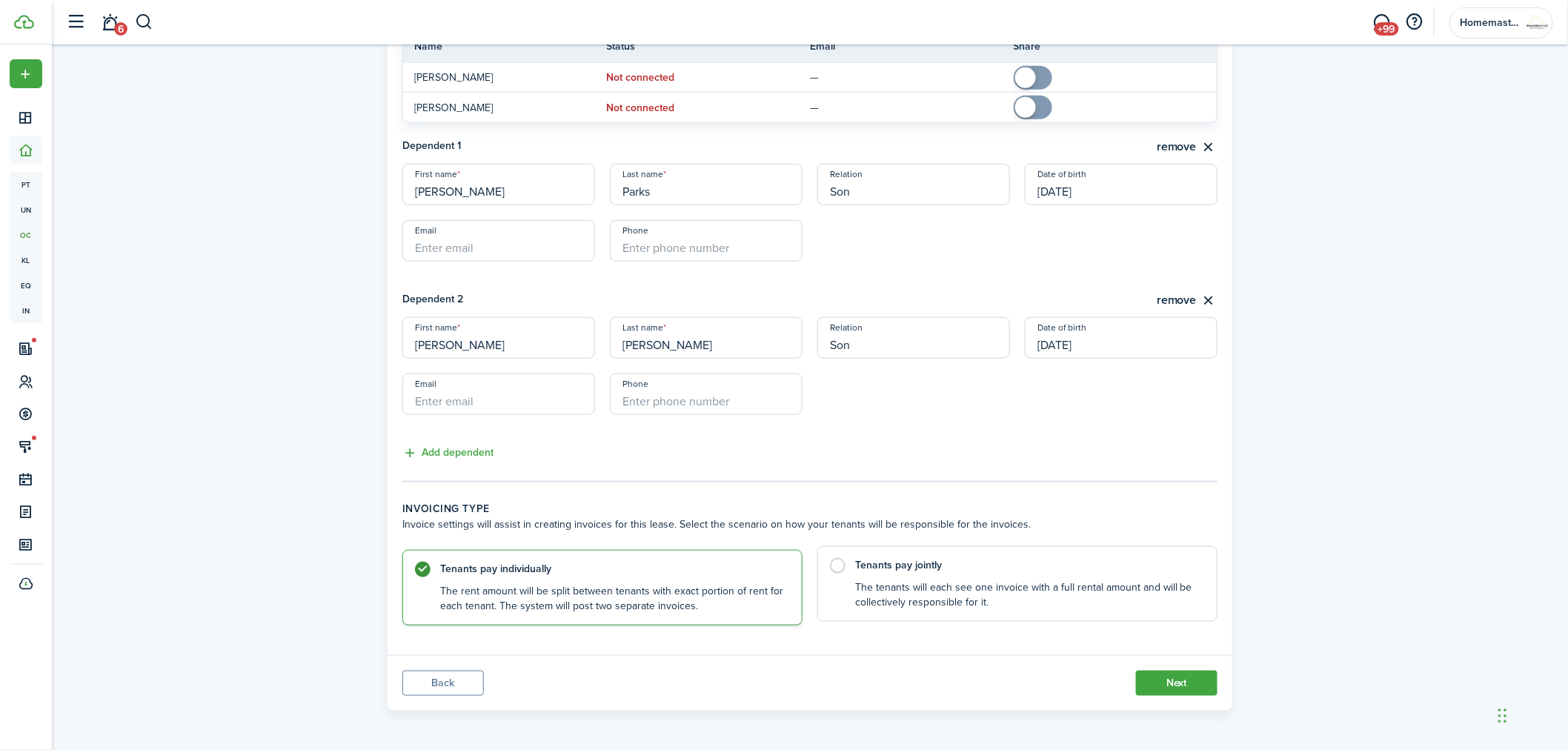
click at [838, 564] on label "Tenants pay jointly The tenants will each see one invoice with a full rental am…" at bounding box center [1018, 585] width 400 height 76
radio input "false"
radio input "true"
click at [1183, 680] on button "Next" at bounding box center [1177, 684] width 82 height 25
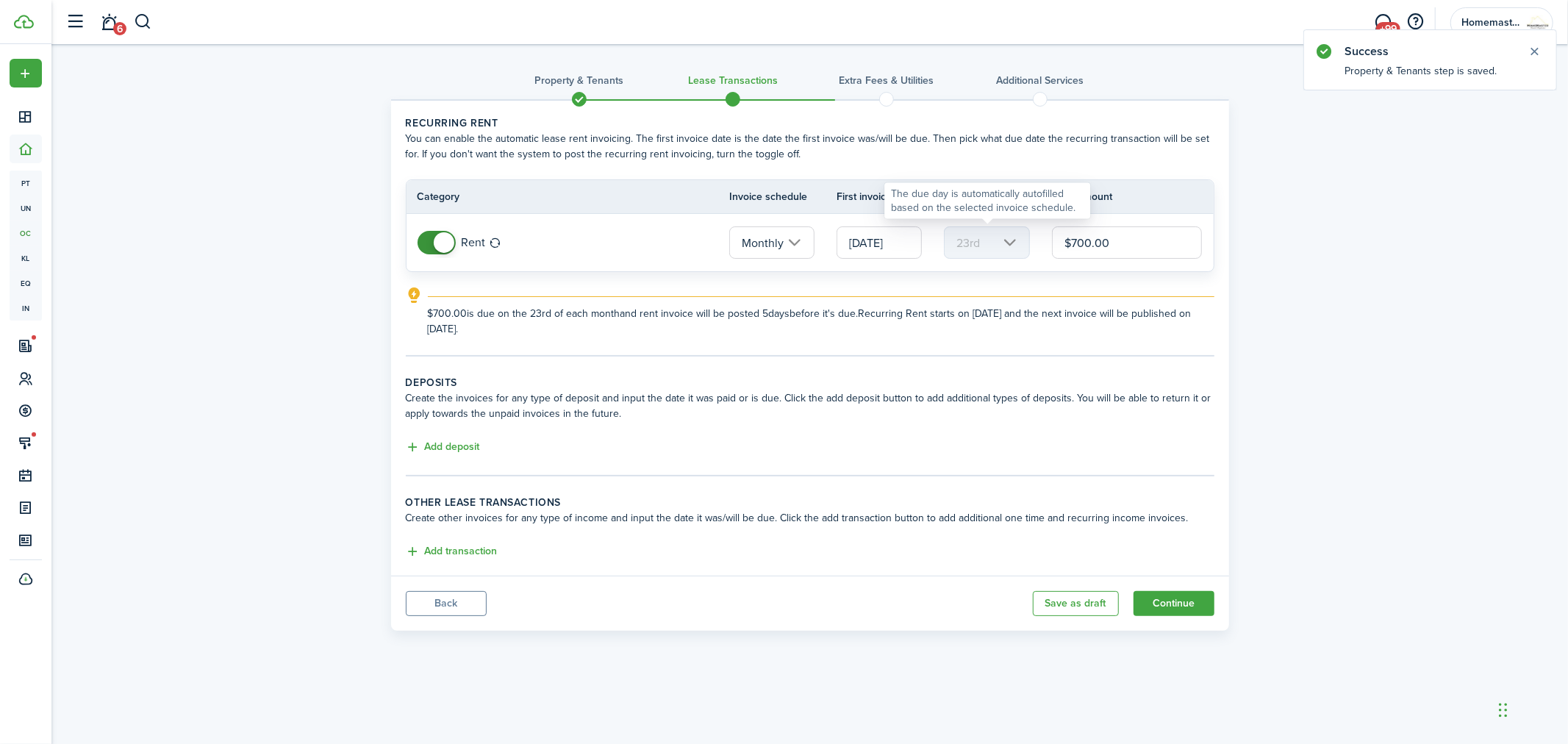
click at [1003, 244] on mbsc-scroller "23rd" at bounding box center [986, 242] width 85 height 32
drag, startPoint x: 913, startPoint y: 241, endPoint x: 837, endPoint y: 248, distance: 76.3
click at [837, 248] on input "[DATE]" at bounding box center [879, 242] width 85 height 32
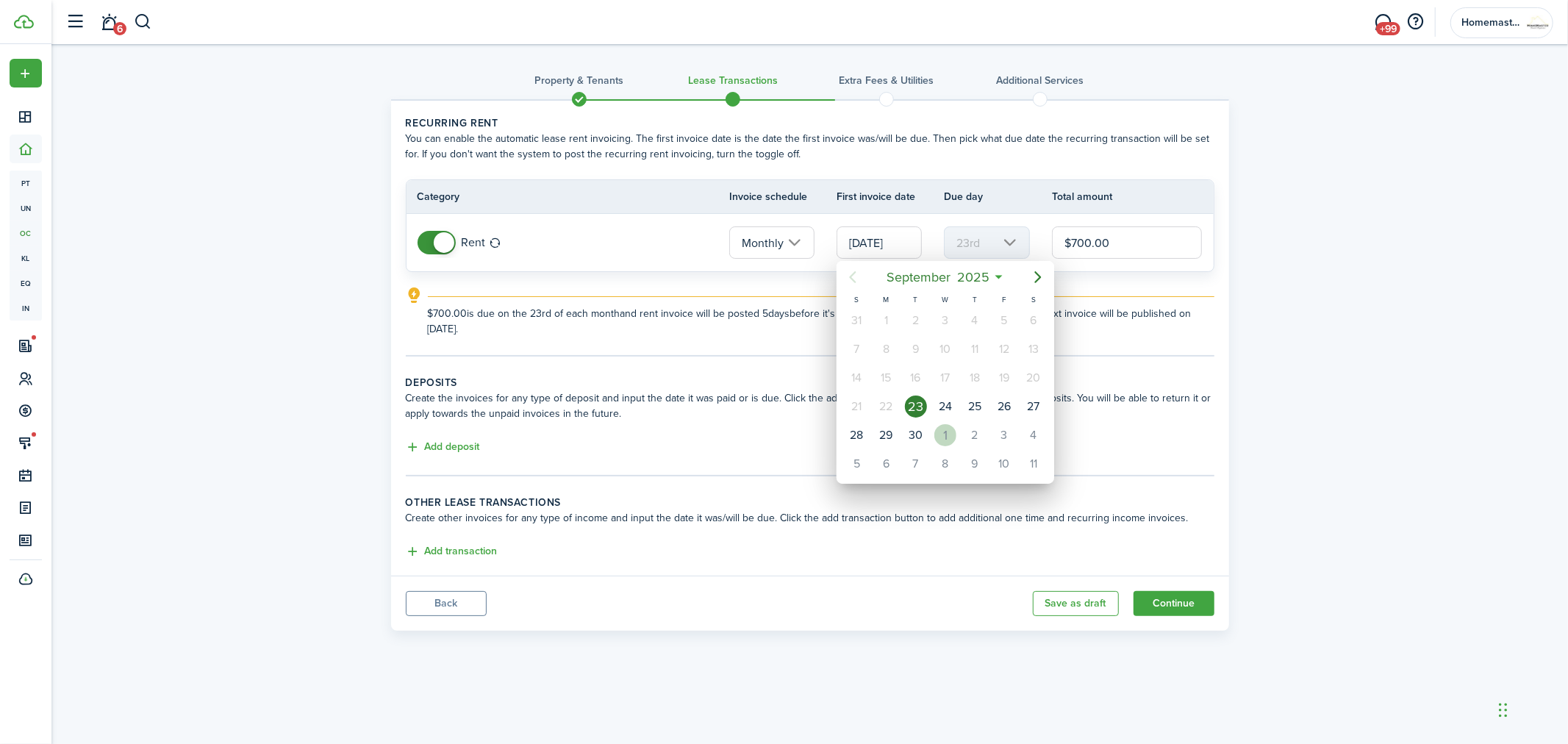
click at [944, 427] on div "1" at bounding box center [945, 435] width 22 height 22
type input "[DATE]"
type input "1st"
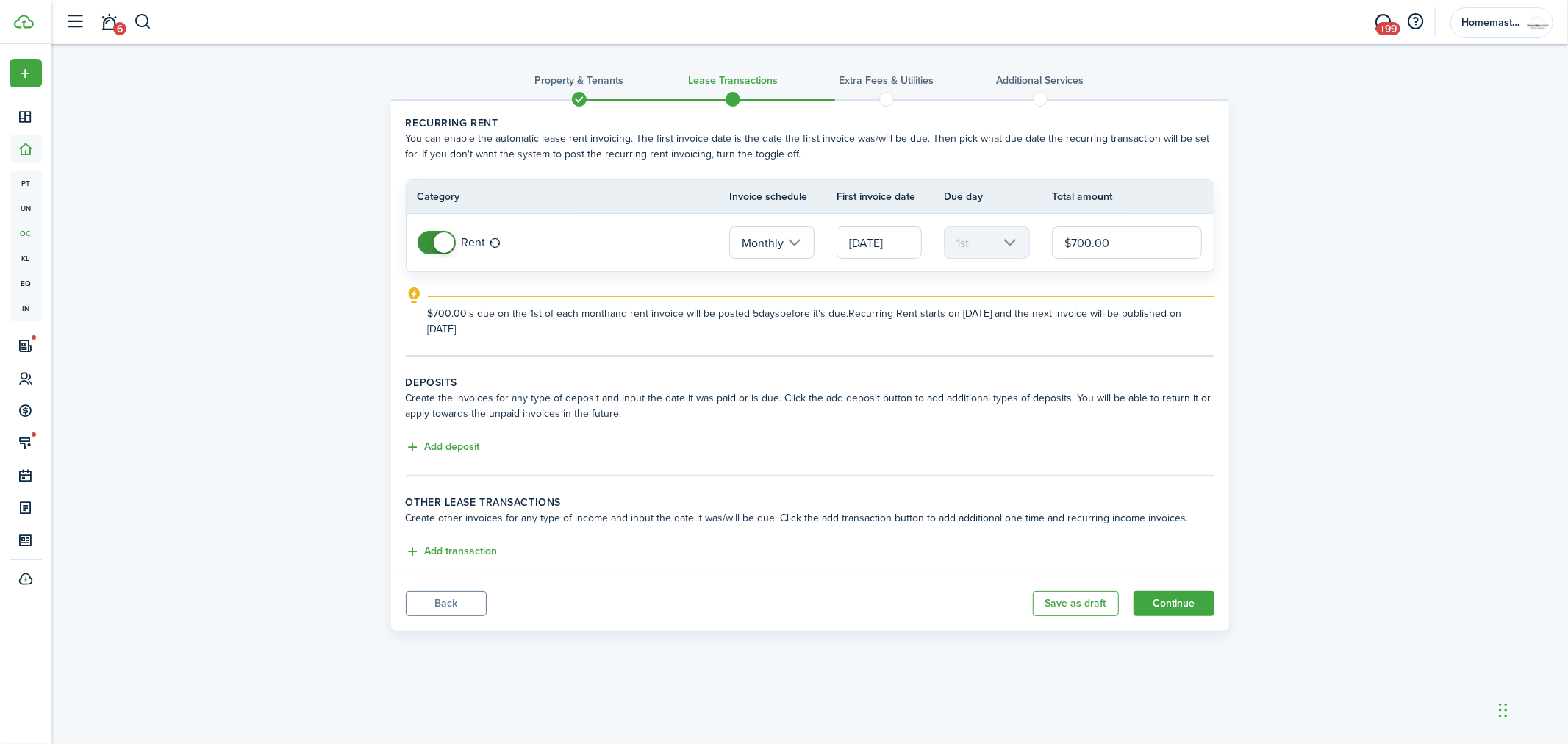
drag, startPoint x: 1123, startPoint y: 241, endPoint x: 1053, endPoint y: 244, distance: 70.1
click at [1053, 244] on input "$700.00" at bounding box center [1127, 242] width 151 height 32
type input "$900.00"
click at [462, 447] on button "Add deposit" at bounding box center [443, 448] width 74 height 17
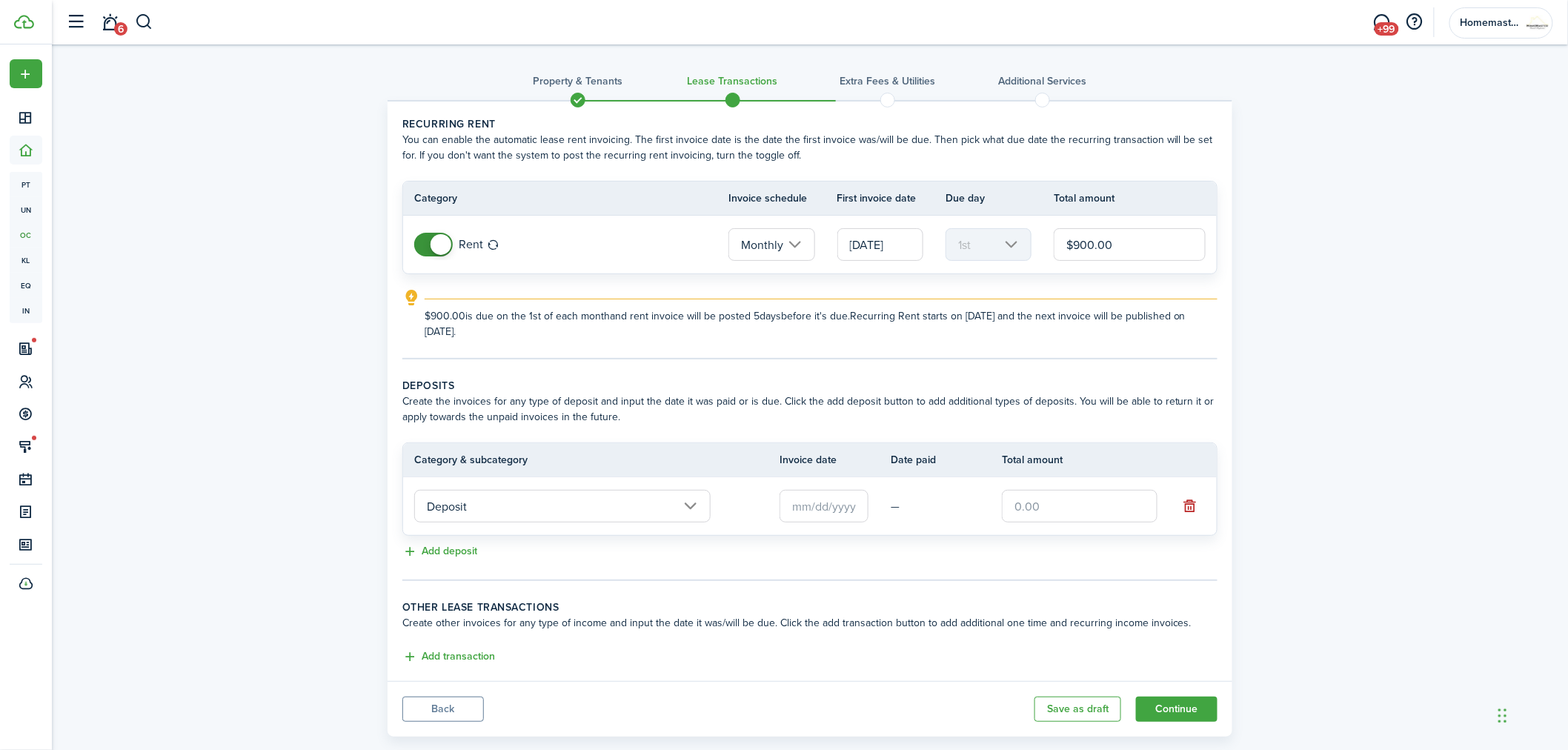
click at [826, 500] on input "text" at bounding box center [824, 506] width 89 height 32
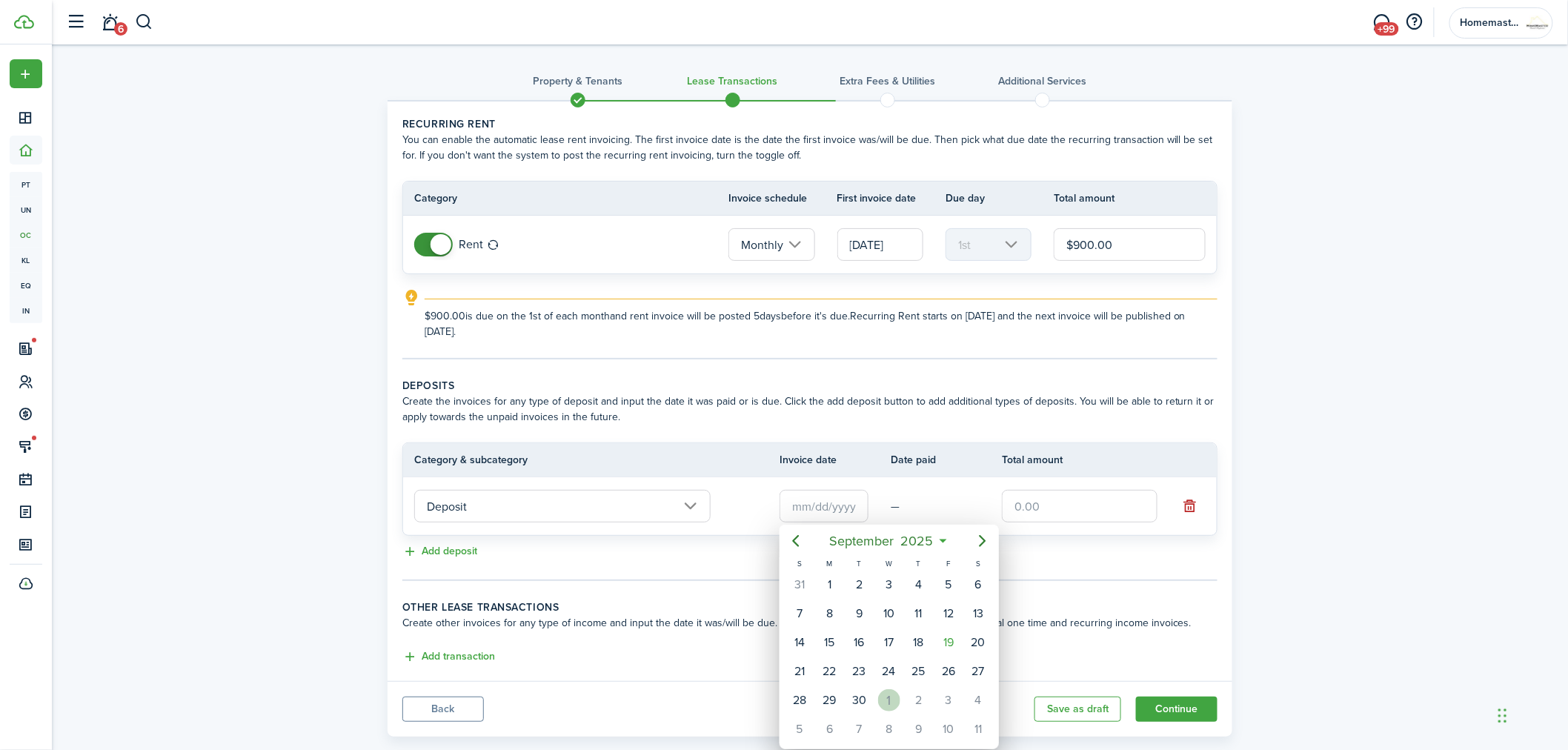
click at [890, 694] on div "1" at bounding box center [889, 700] width 22 height 22
type input "[DATE]"
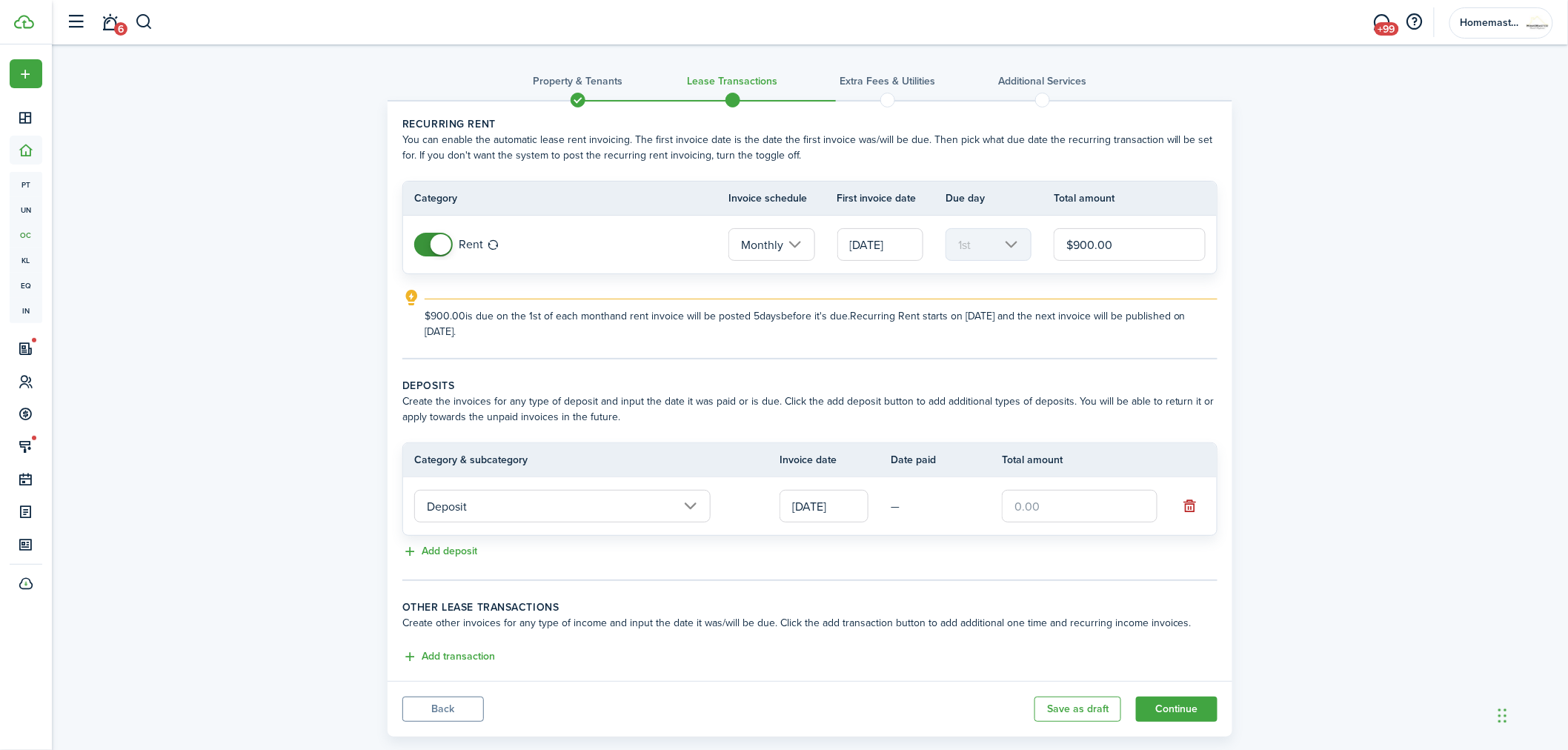
click at [1052, 499] on input "text" at bounding box center [1080, 506] width 156 height 32
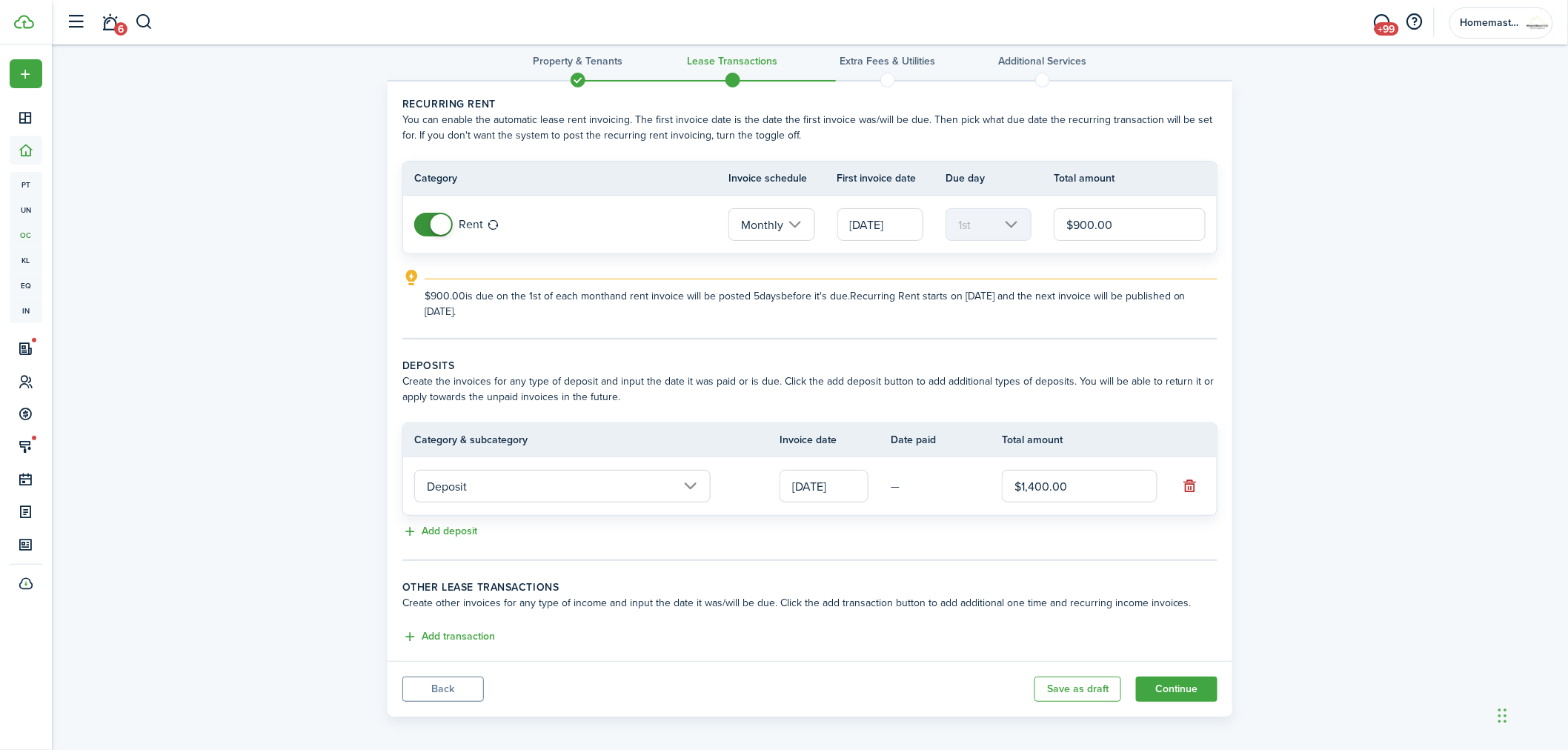
scroll to position [26, 0]
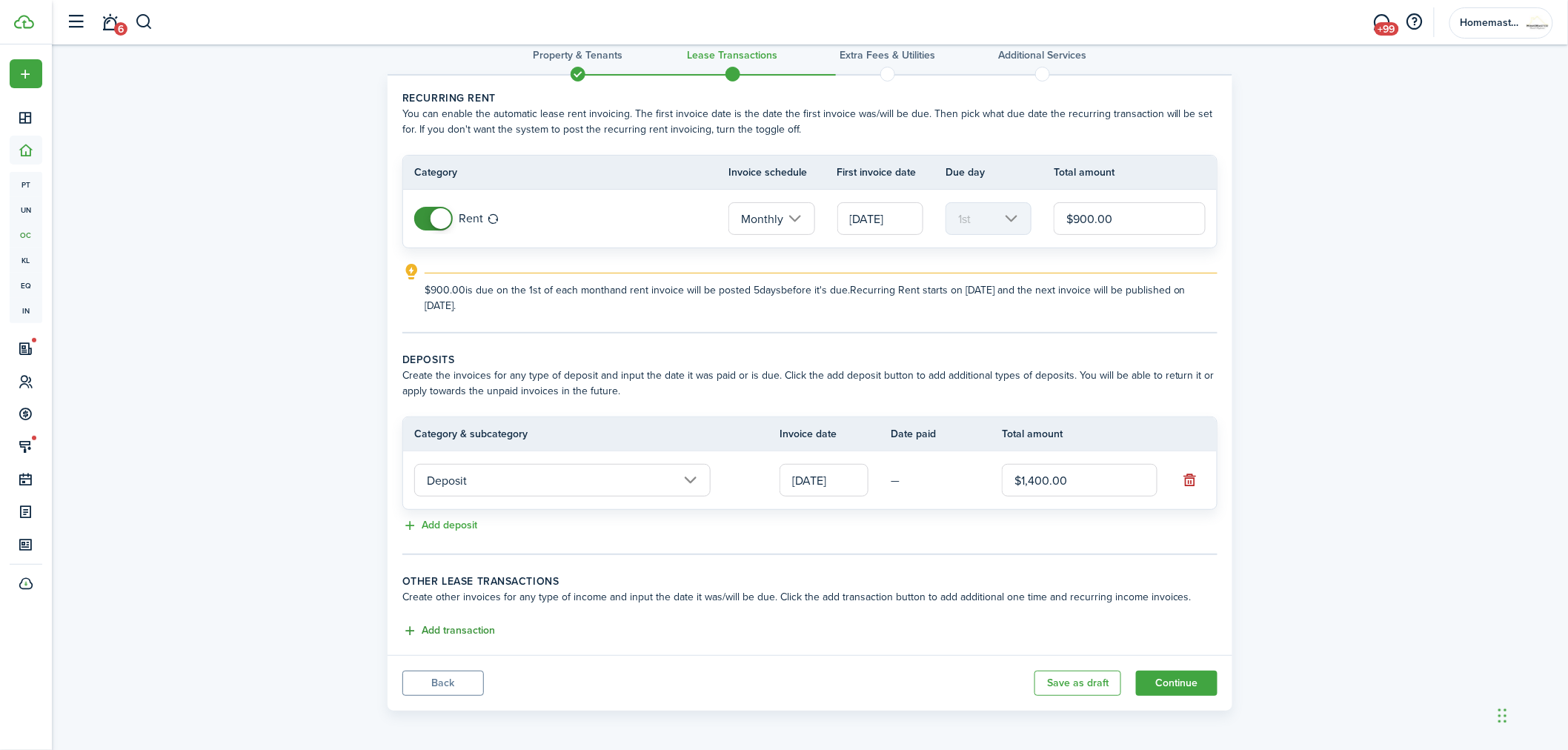
type input "$1,400.00"
click at [476, 630] on button "Add transaction" at bounding box center [449, 632] width 93 height 17
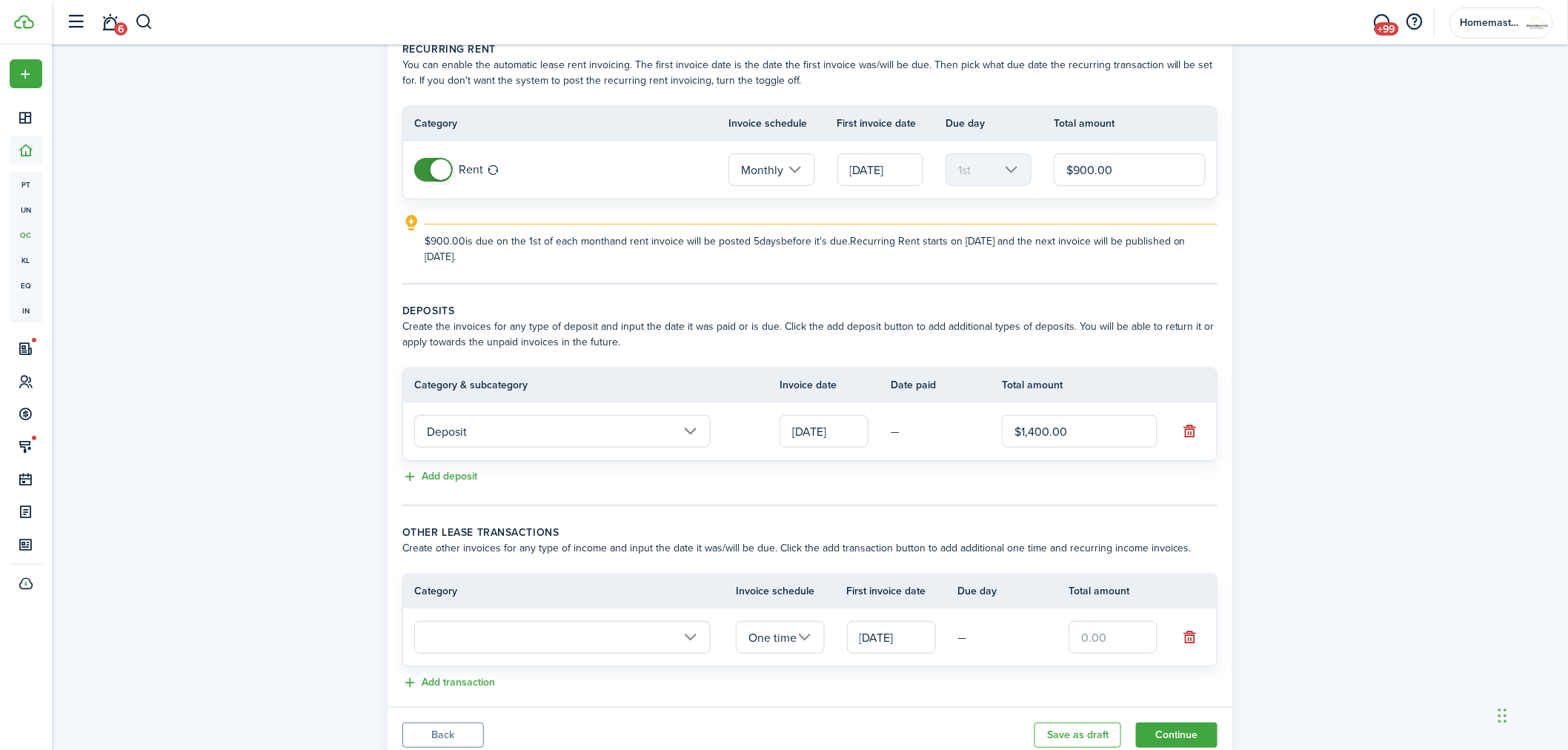
scroll to position [128, 0]
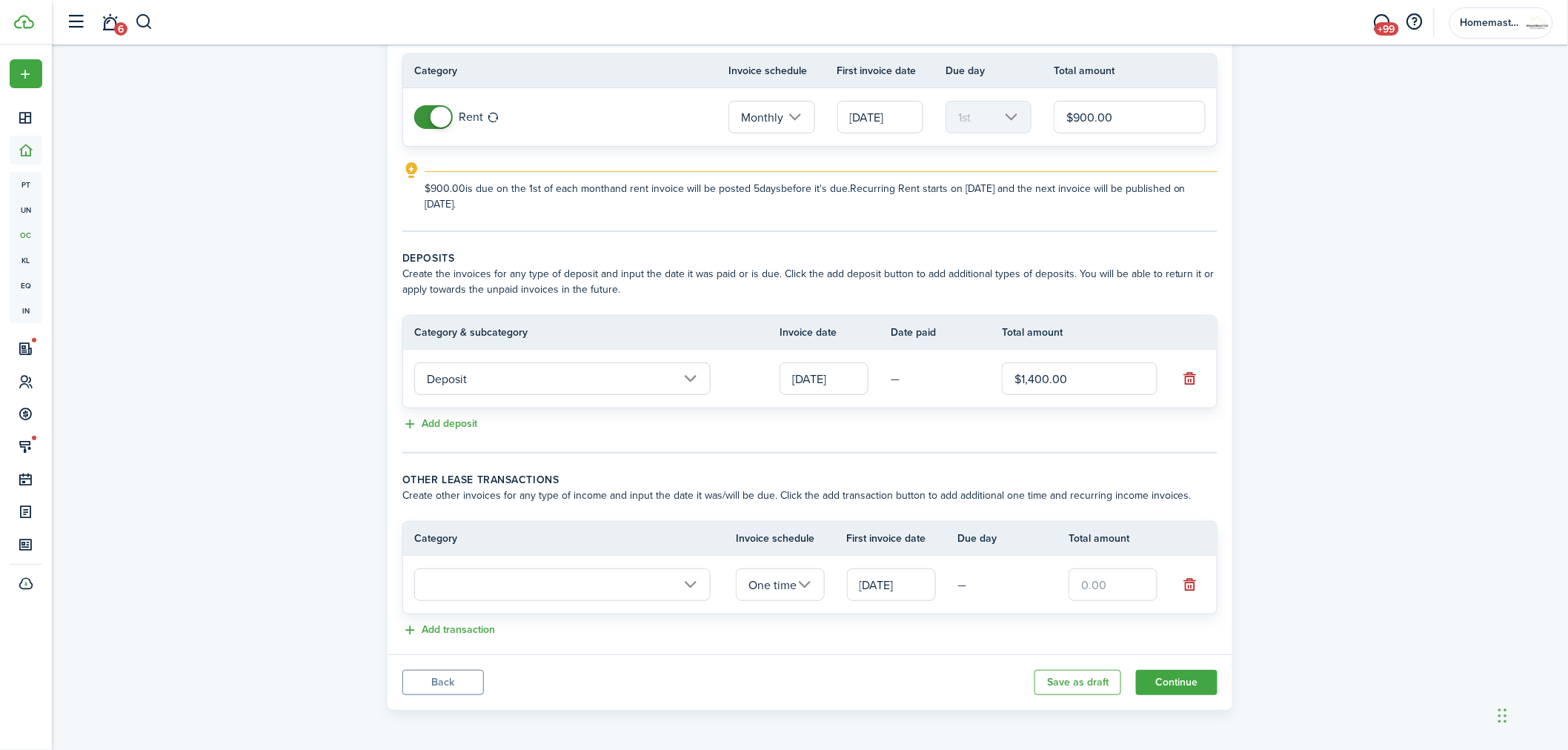
click at [550, 583] on input "text" at bounding box center [562, 585] width 296 height 32
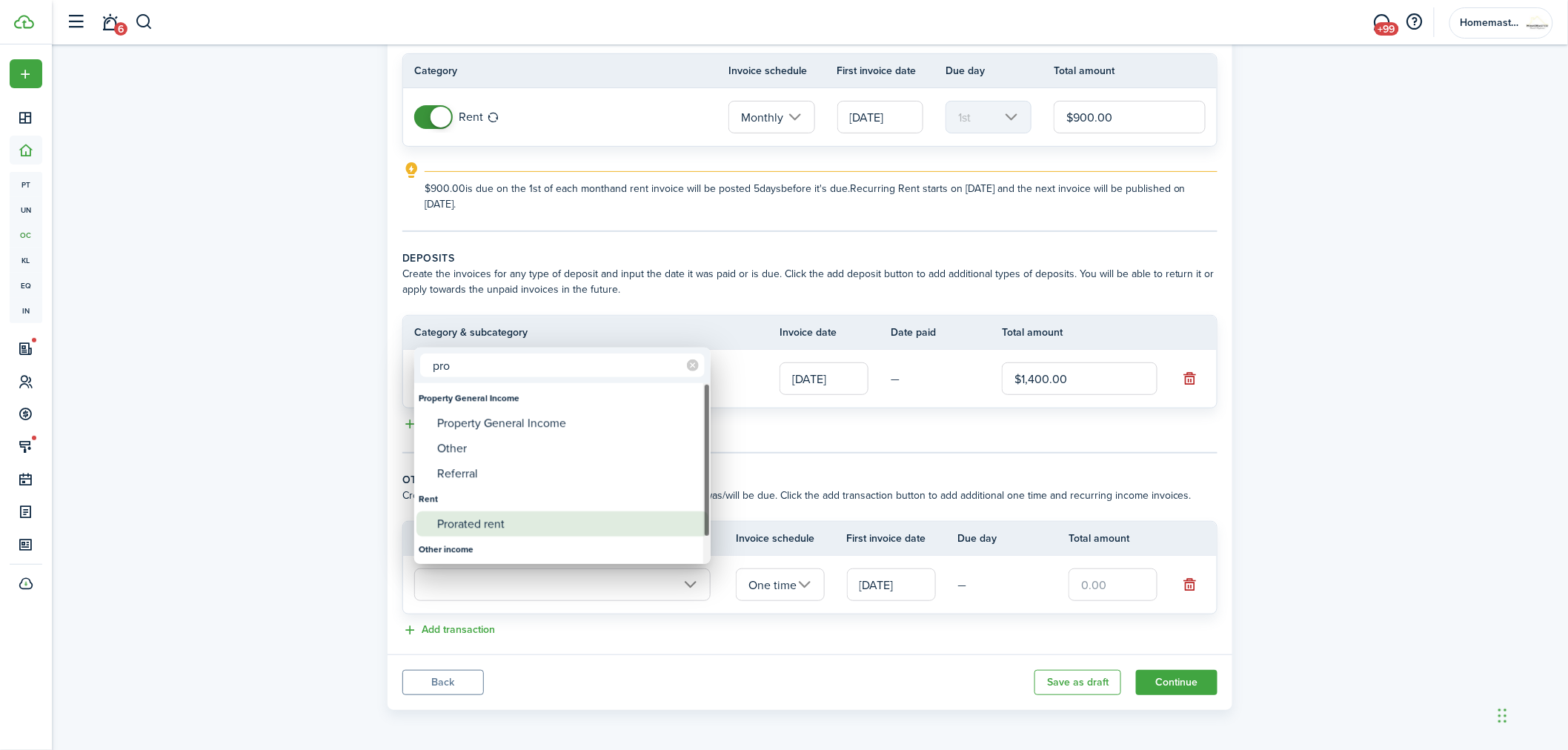
type input "pro"
click at [492, 521] on div "Prorated rent" at bounding box center [568, 524] width 262 height 25
type input "Rent / Prorated rent"
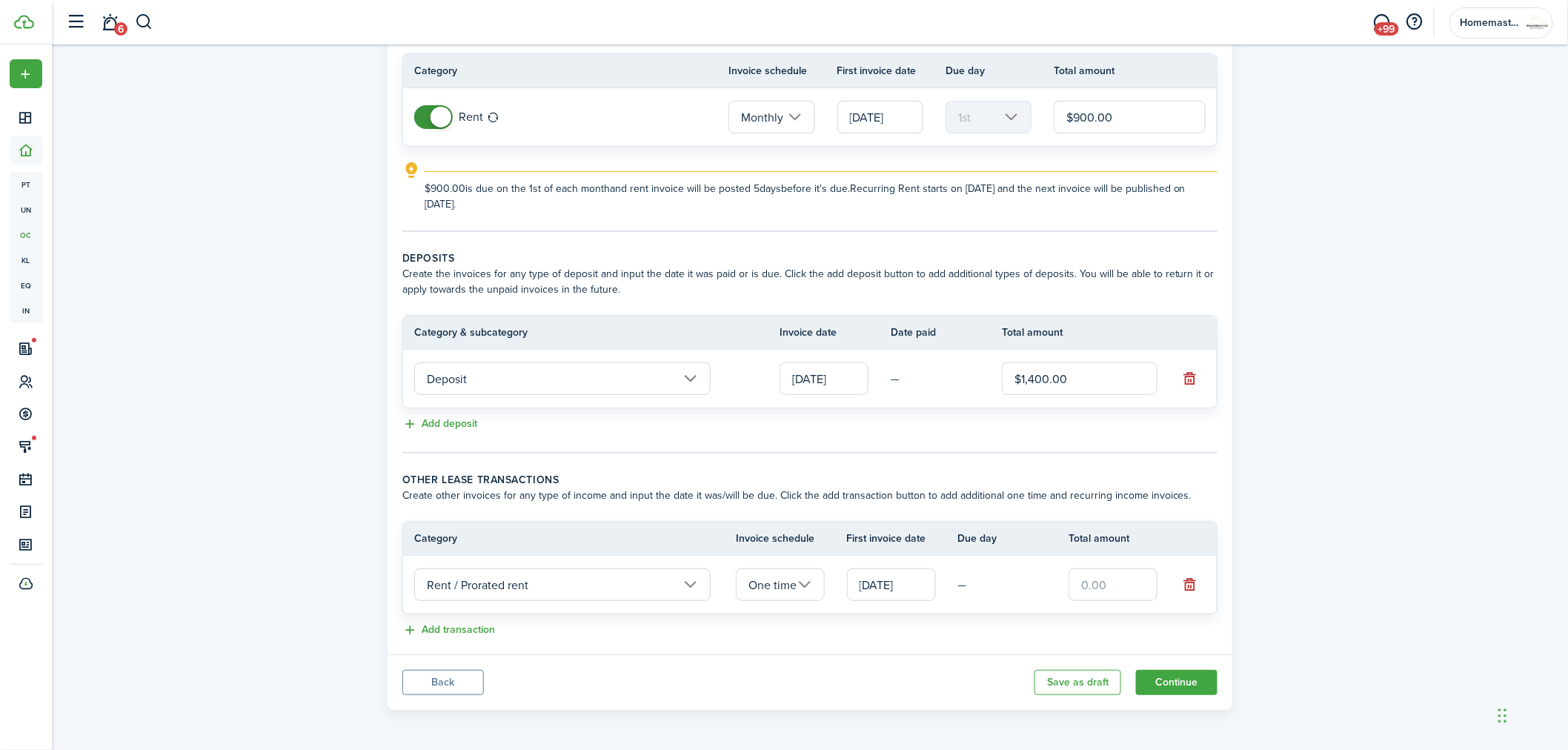
click at [1116, 593] on input "text" at bounding box center [1113, 585] width 89 height 32
type input "$240.00"
click at [1173, 679] on button "Continue" at bounding box center [1177, 683] width 82 height 25
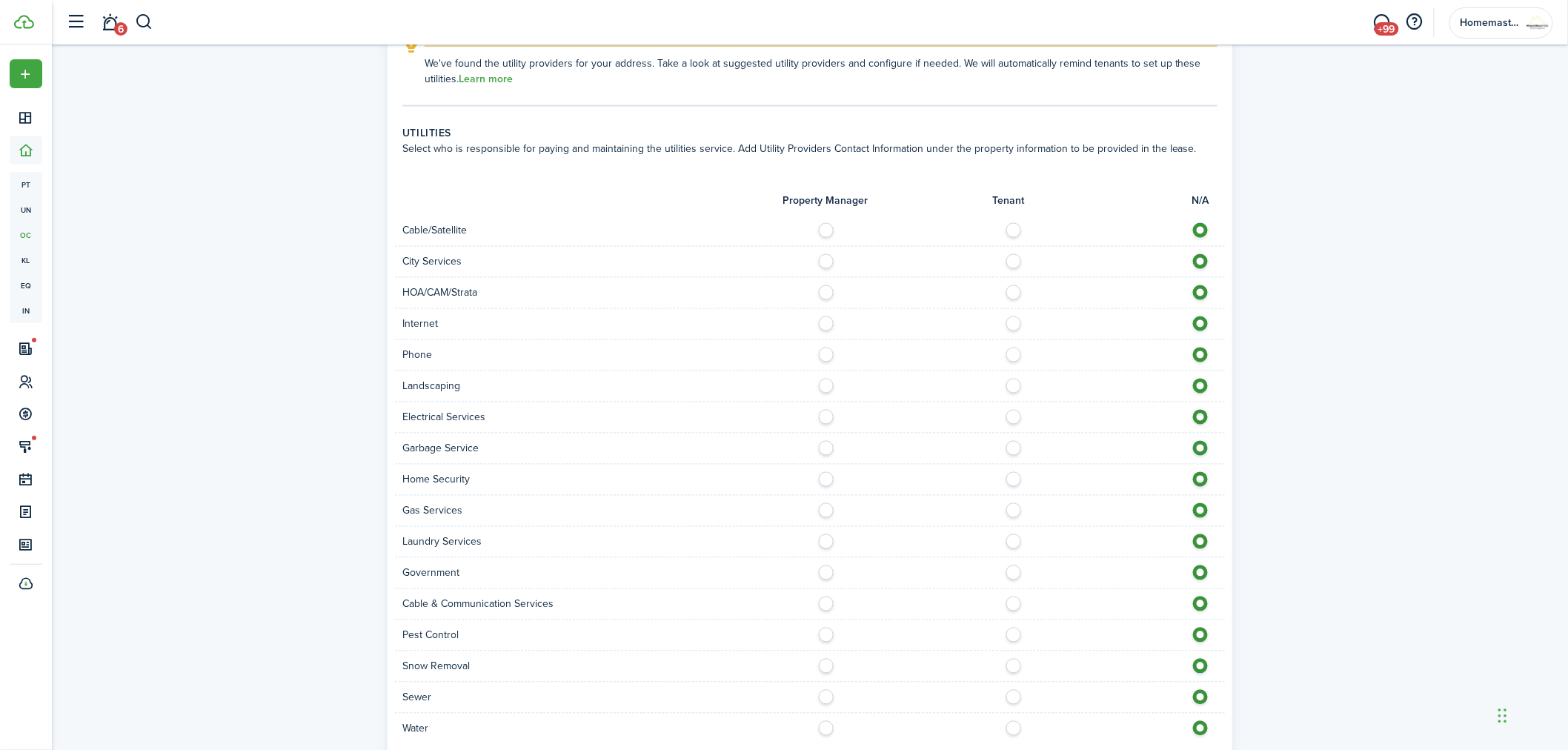
scroll to position [1064, 0]
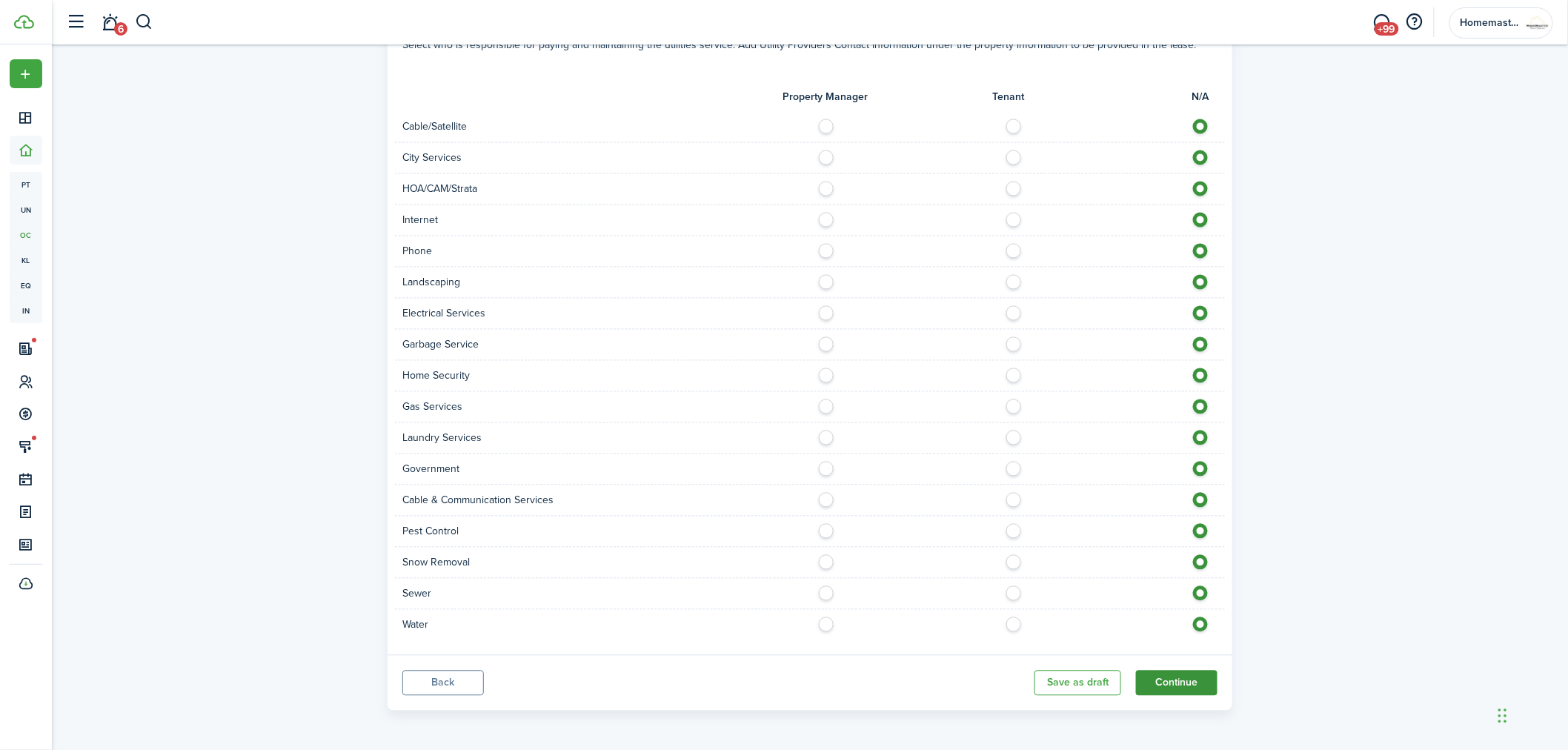
click at [1184, 676] on button "Continue" at bounding box center [1177, 684] width 82 height 25
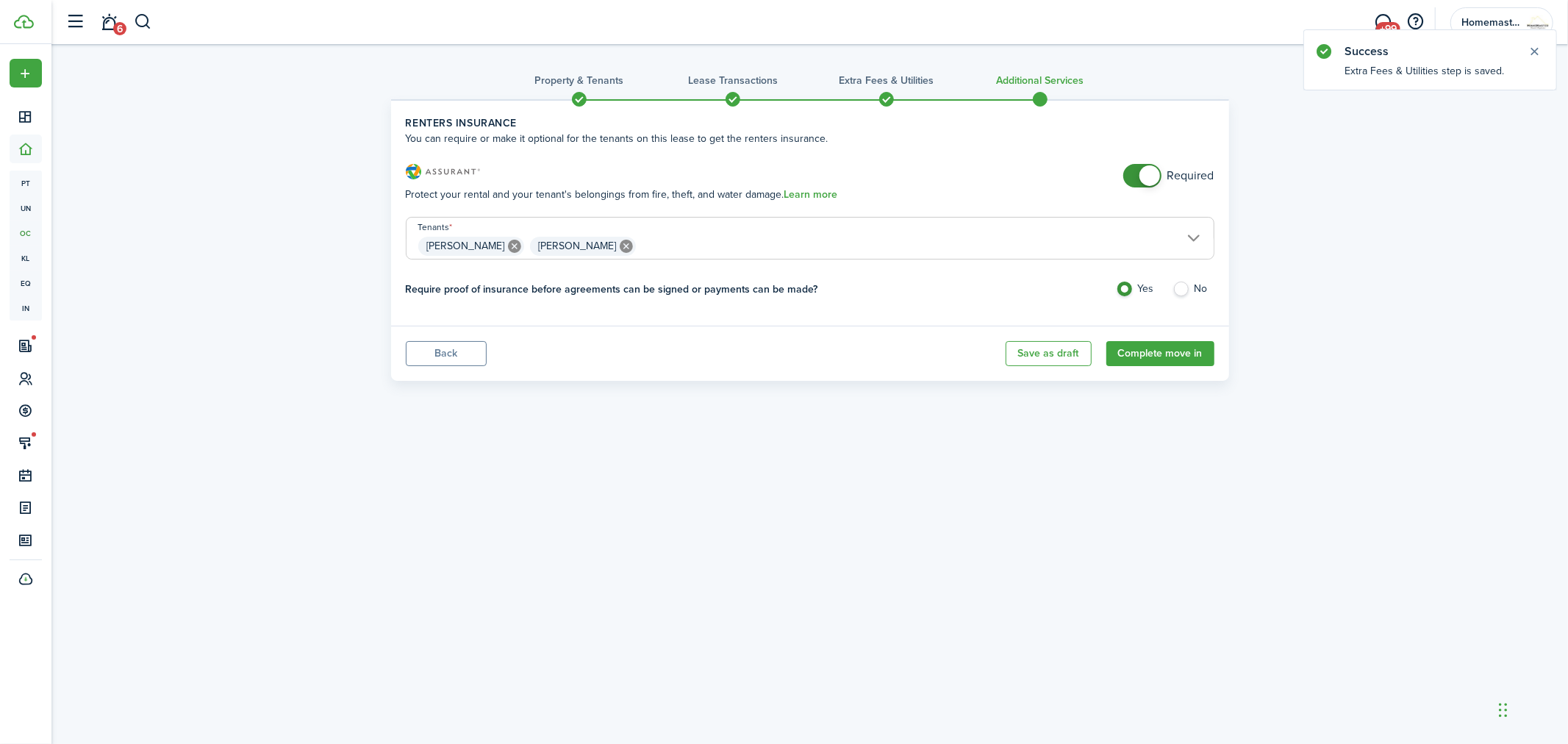
checkbox input "false"
click at [1138, 177] on span at bounding box center [1142, 176] width 15 height 23
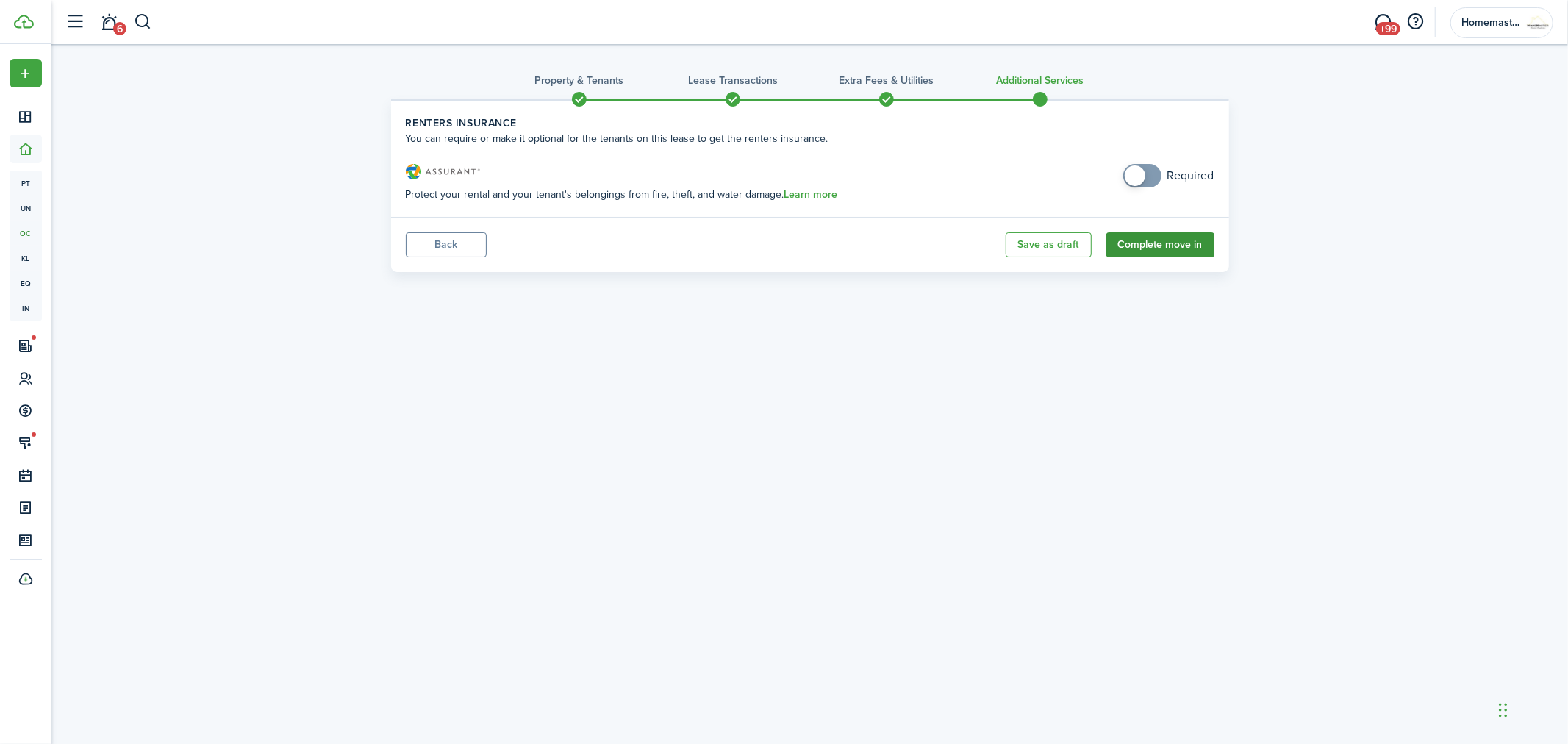
click at [1156, 240] on button "Complete move in" at bounding box center [1160, 245] width 108 height 25
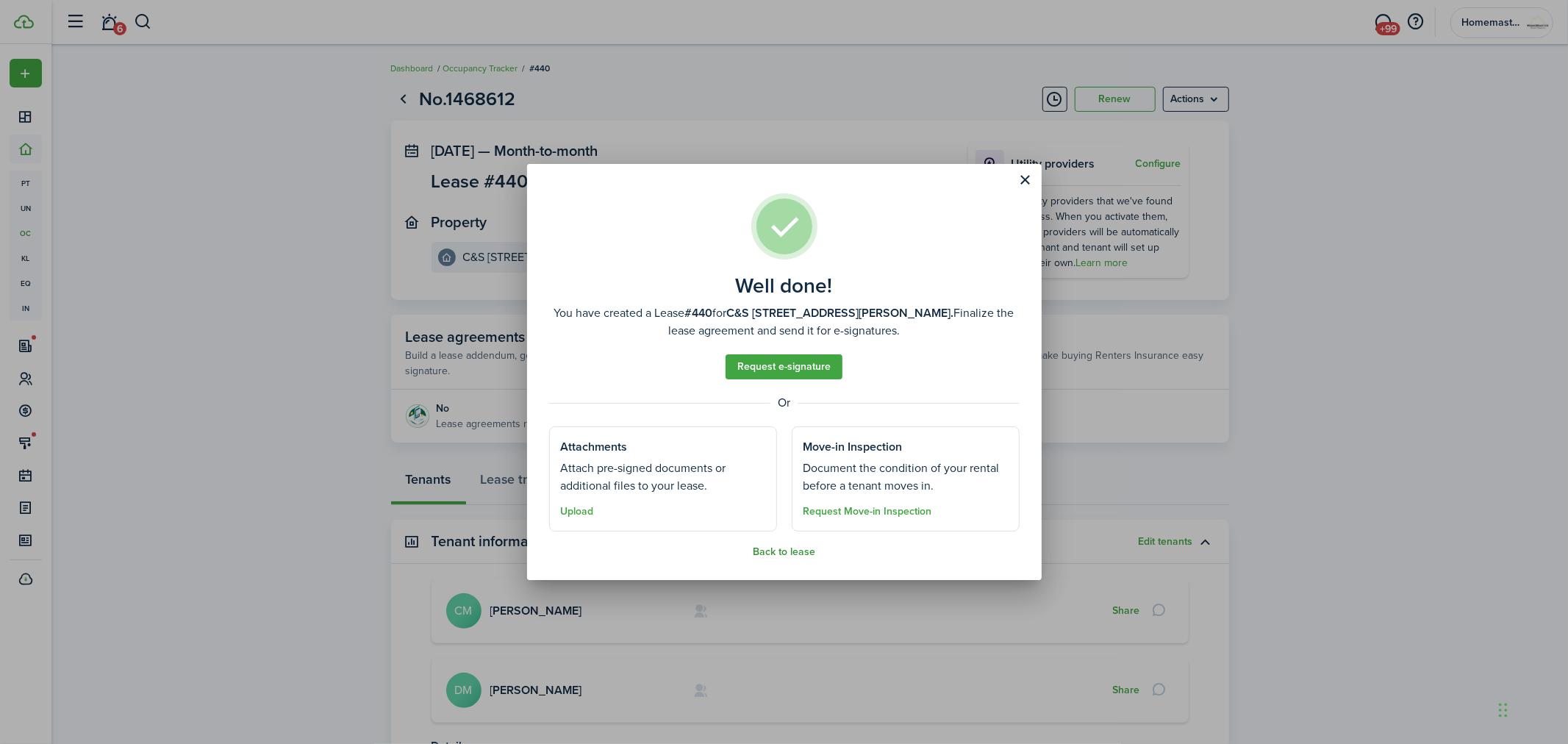
click at [802, 547] on button "Back to lease" at bounding box center [784, 552] width 63 height 12
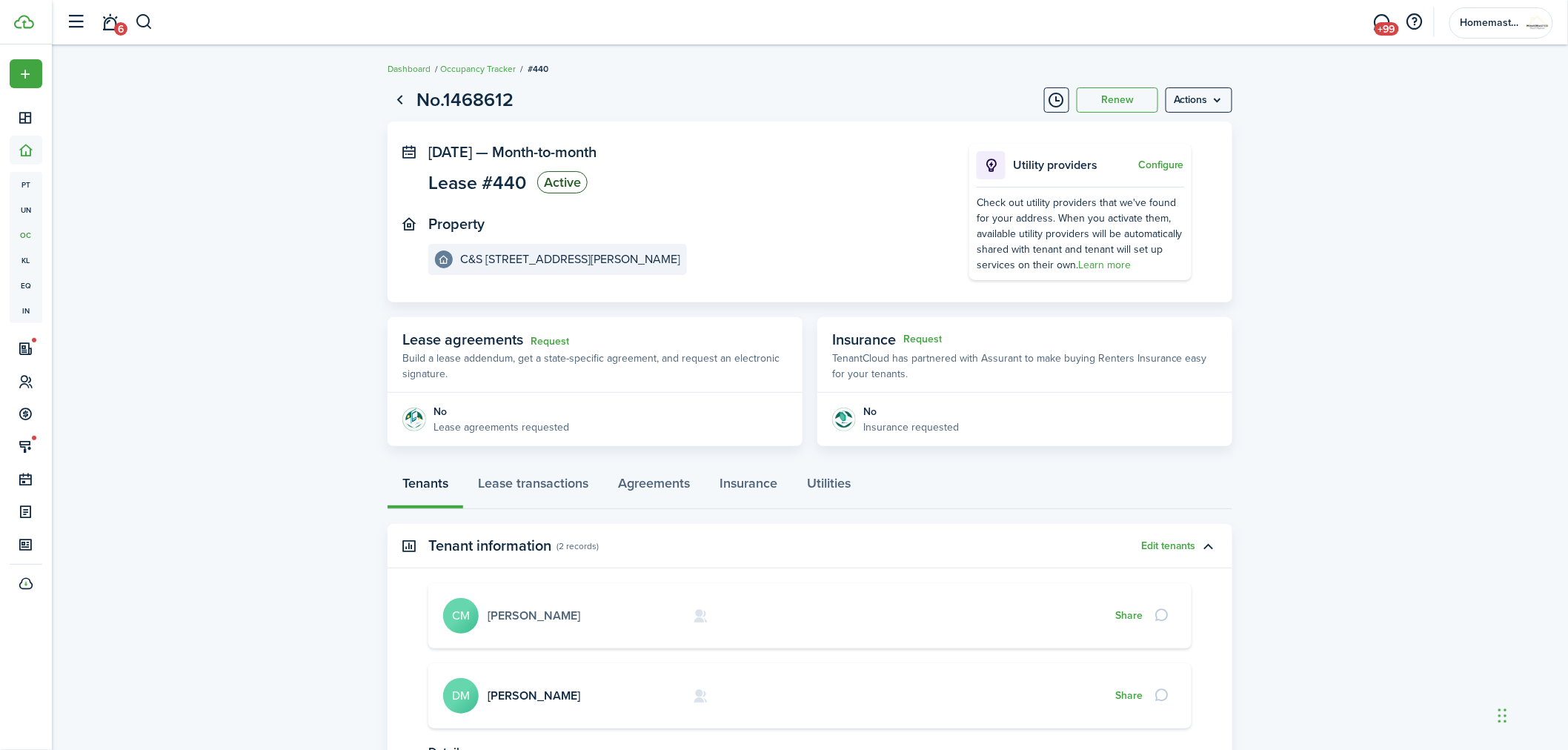
click at [517, 611] on link "[PERSON_NAME]" at bounding box center [534, 616] width 93 height 17
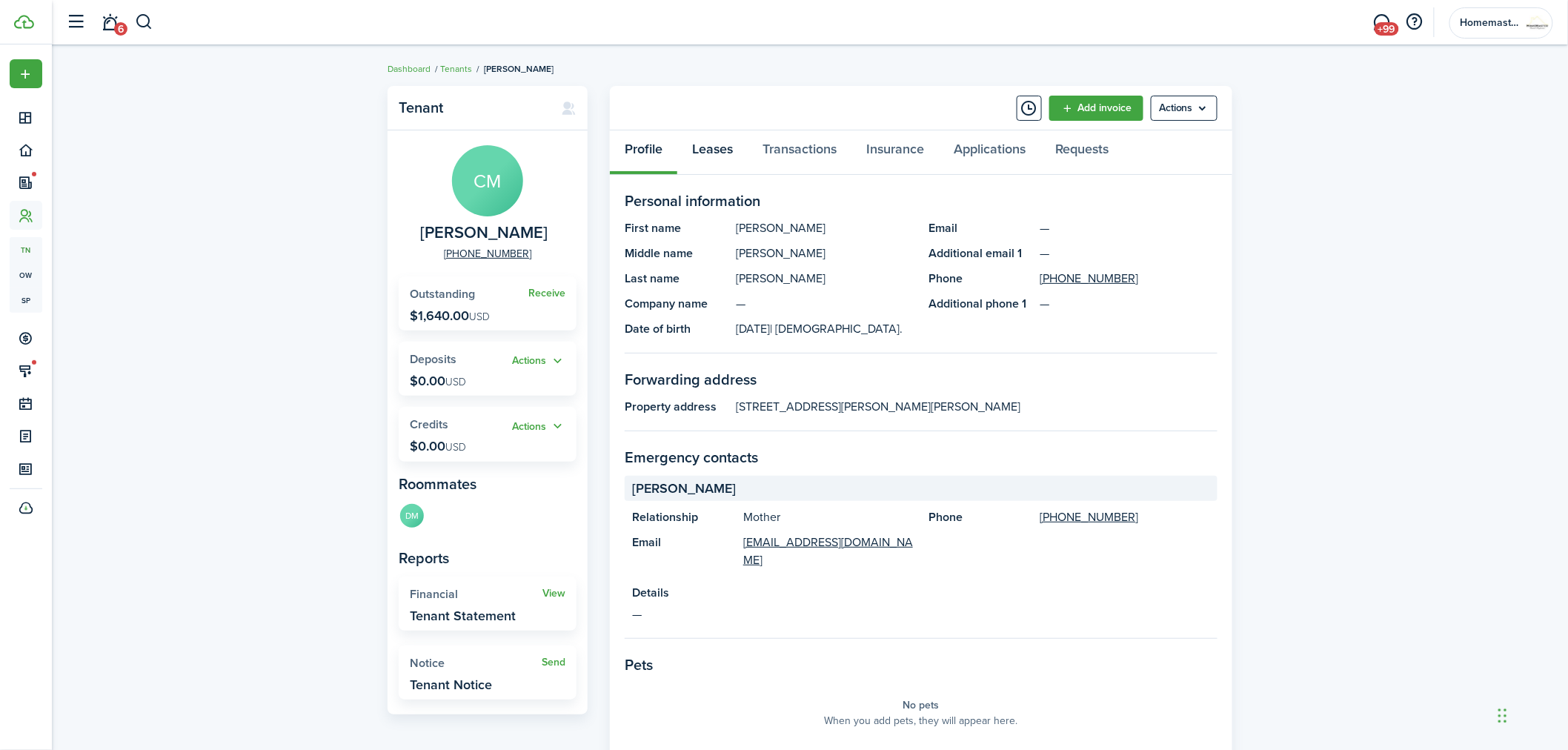
click at [728, 145] on link "Leases" at bounding box center [712, 153] width 70 height 44
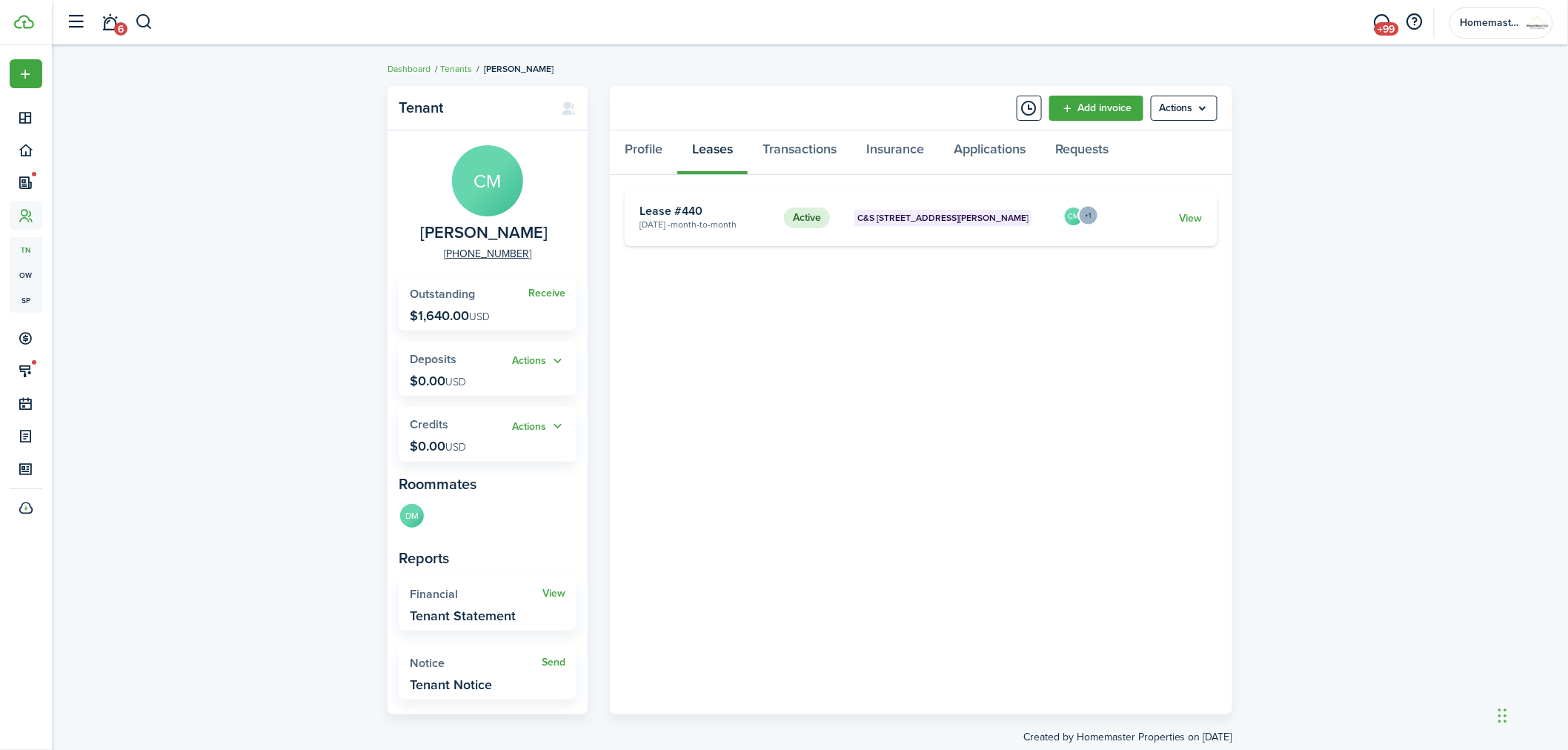
click at [1088, 216] on menu-trigger "+1" at bounding box center [1088, 216] width 20 height 20
click at [1043, 246] on menu-avatar-text "[PERSON_NAME]" at bounding box center [1043, 246] width 89 height 12
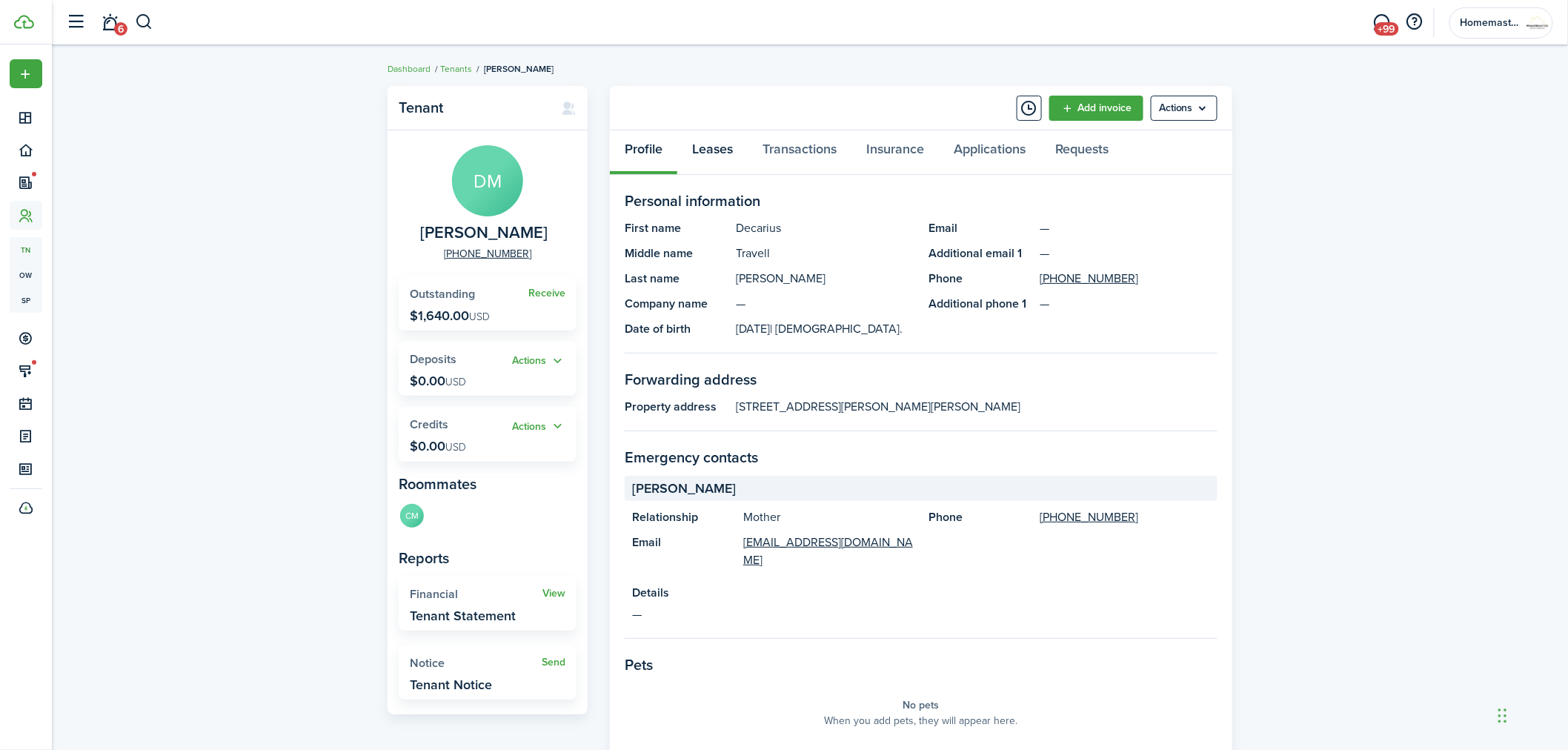
click at [720, 145] on link "Leases" at bounding box center [712, 153] width 70 height 44
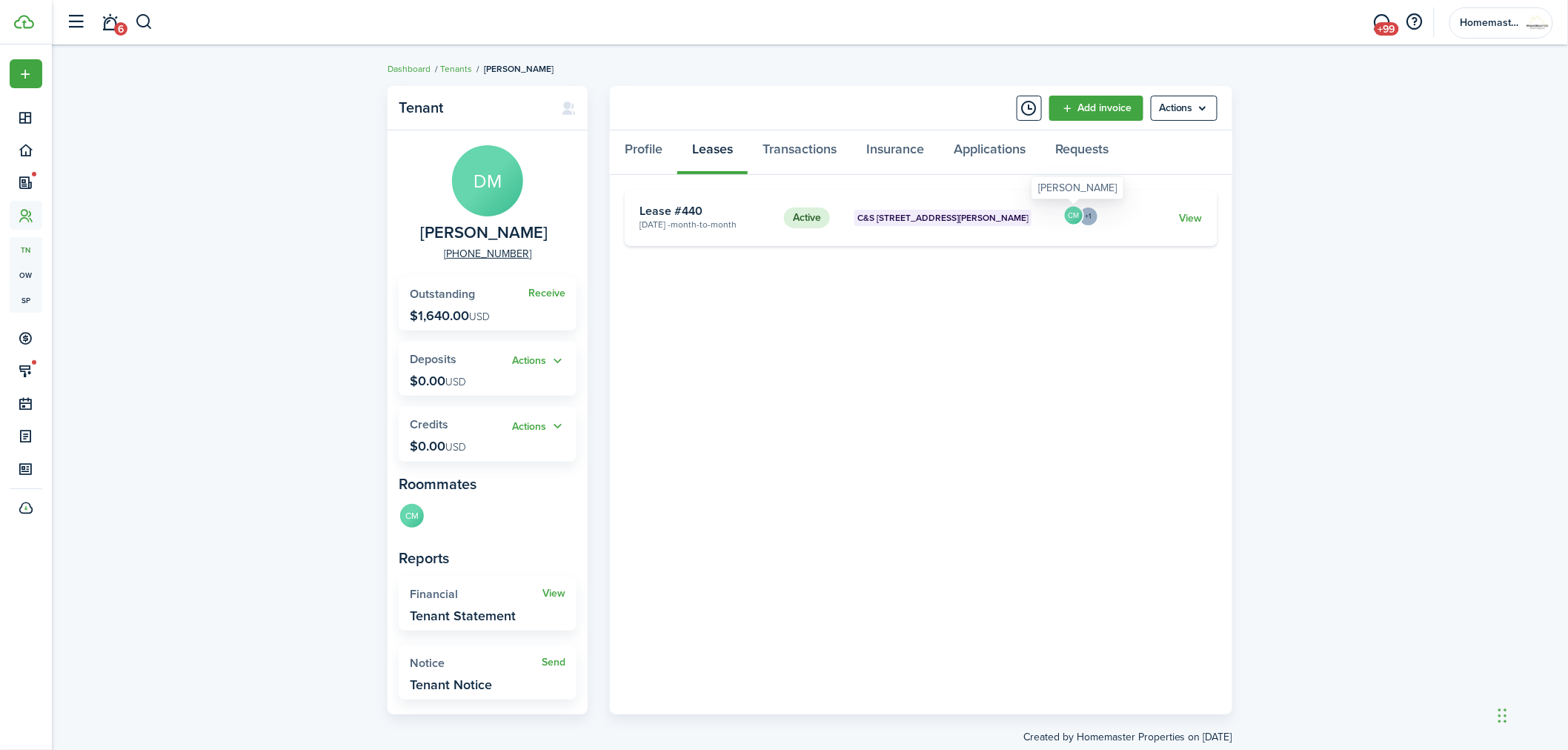
click at [1072, 218] on avatar-text "CM" at bounding box center [1073, 216] width 18 height 18
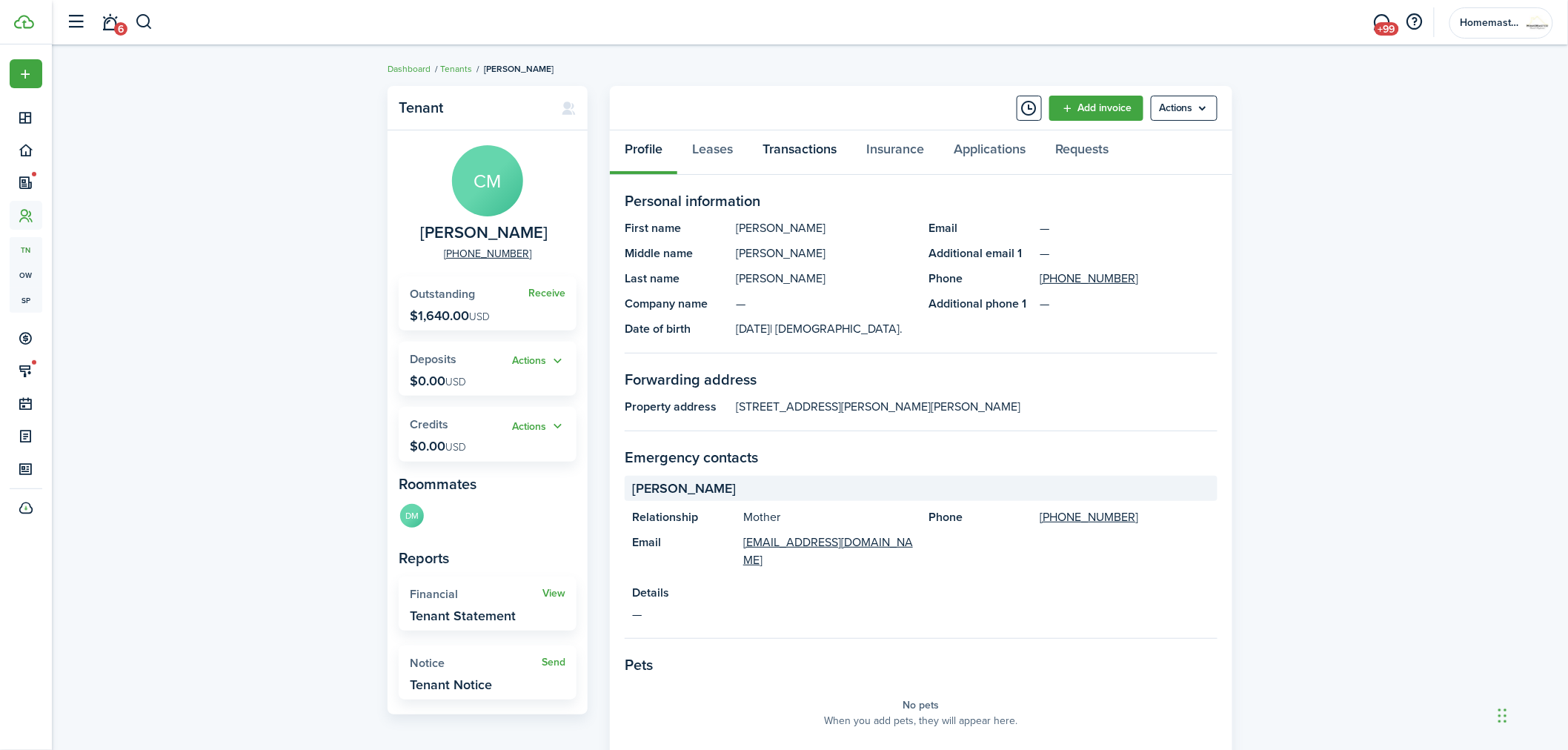
click at [806, 145] on link "Transactions" at bounding box center [800, 153] width 104 height 44
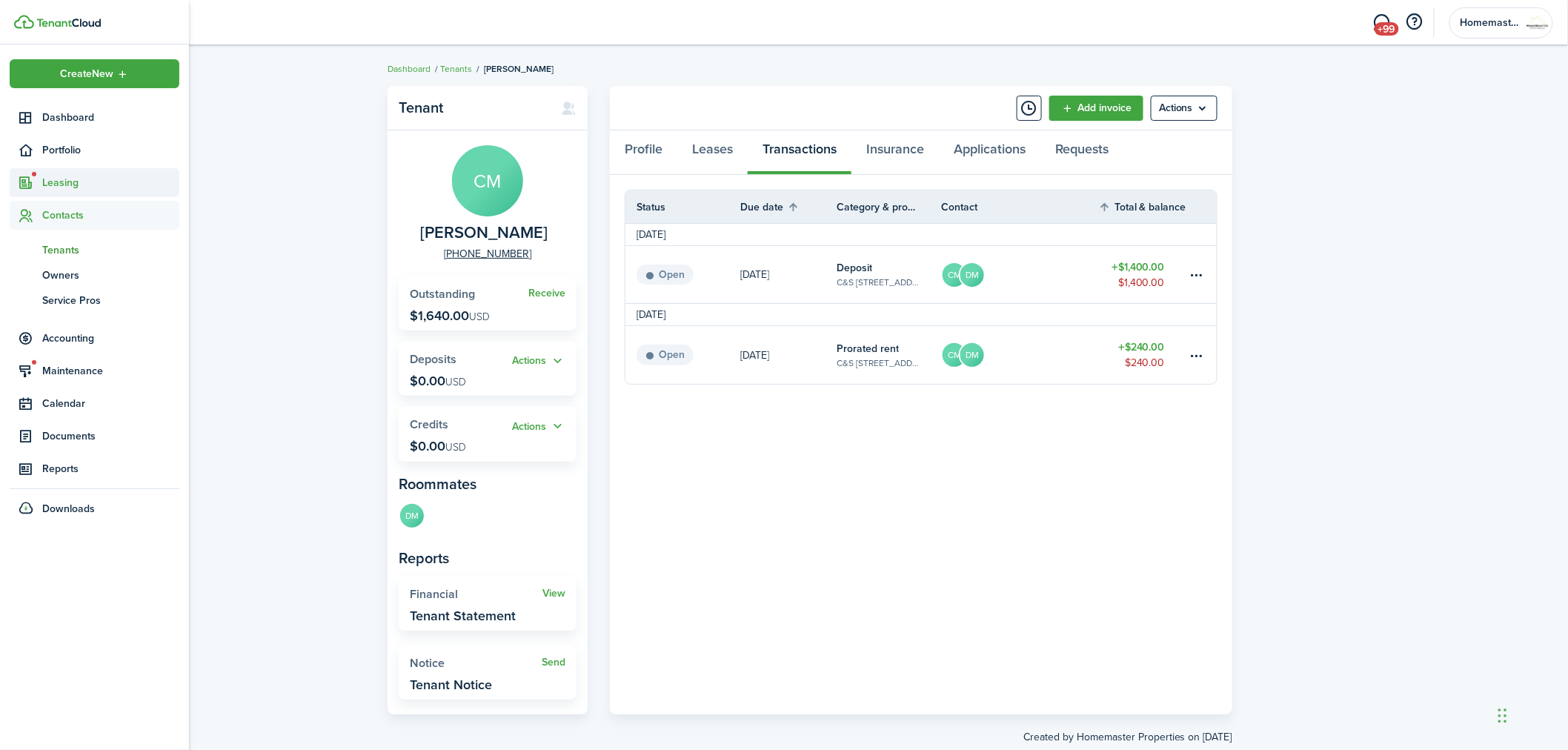
click at [57, 176] on span "Leasing" at bounding box center [111, 183] width 137 height 16
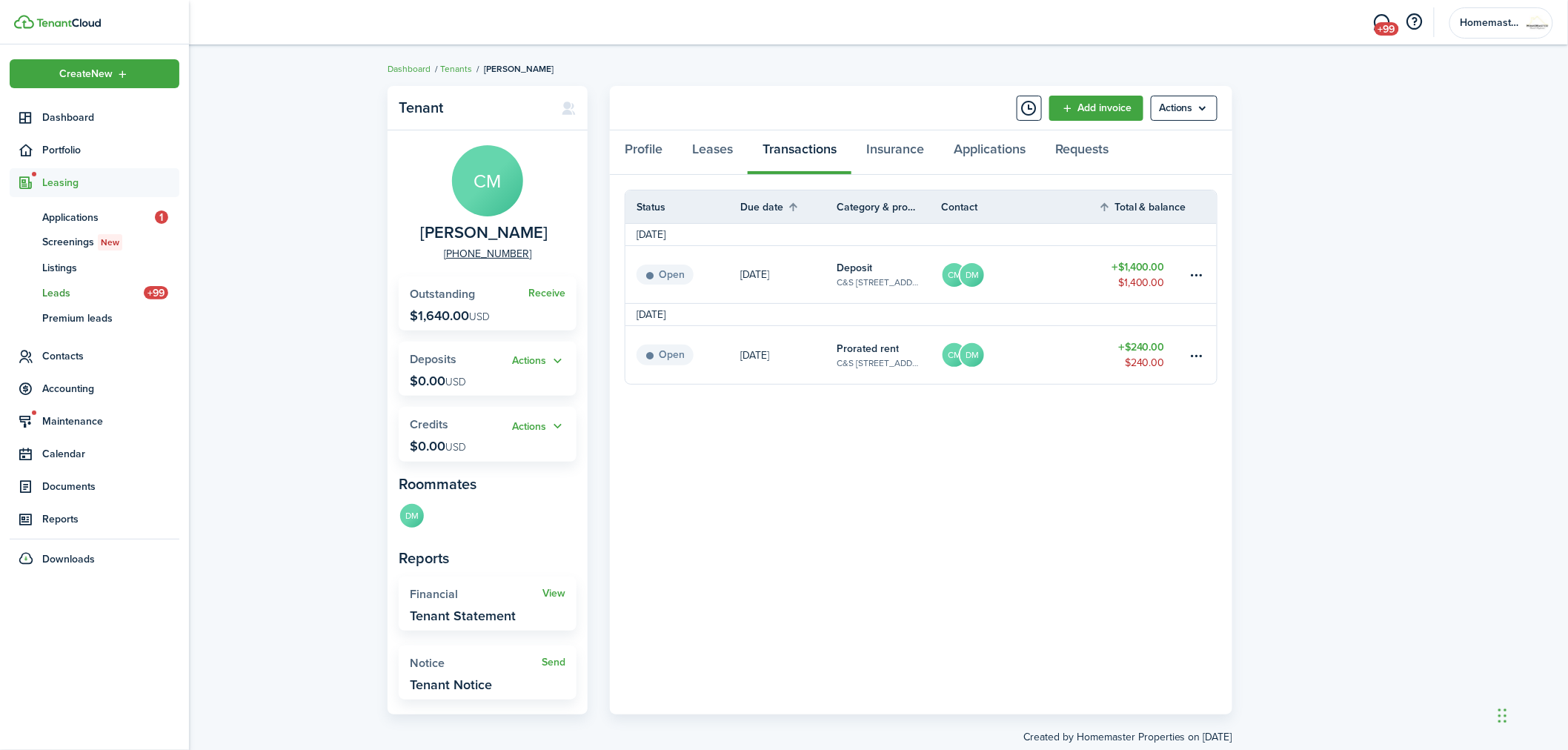
click at [59, 291] on span "Leads" at bounding box center [93, 293] width 102 height 16
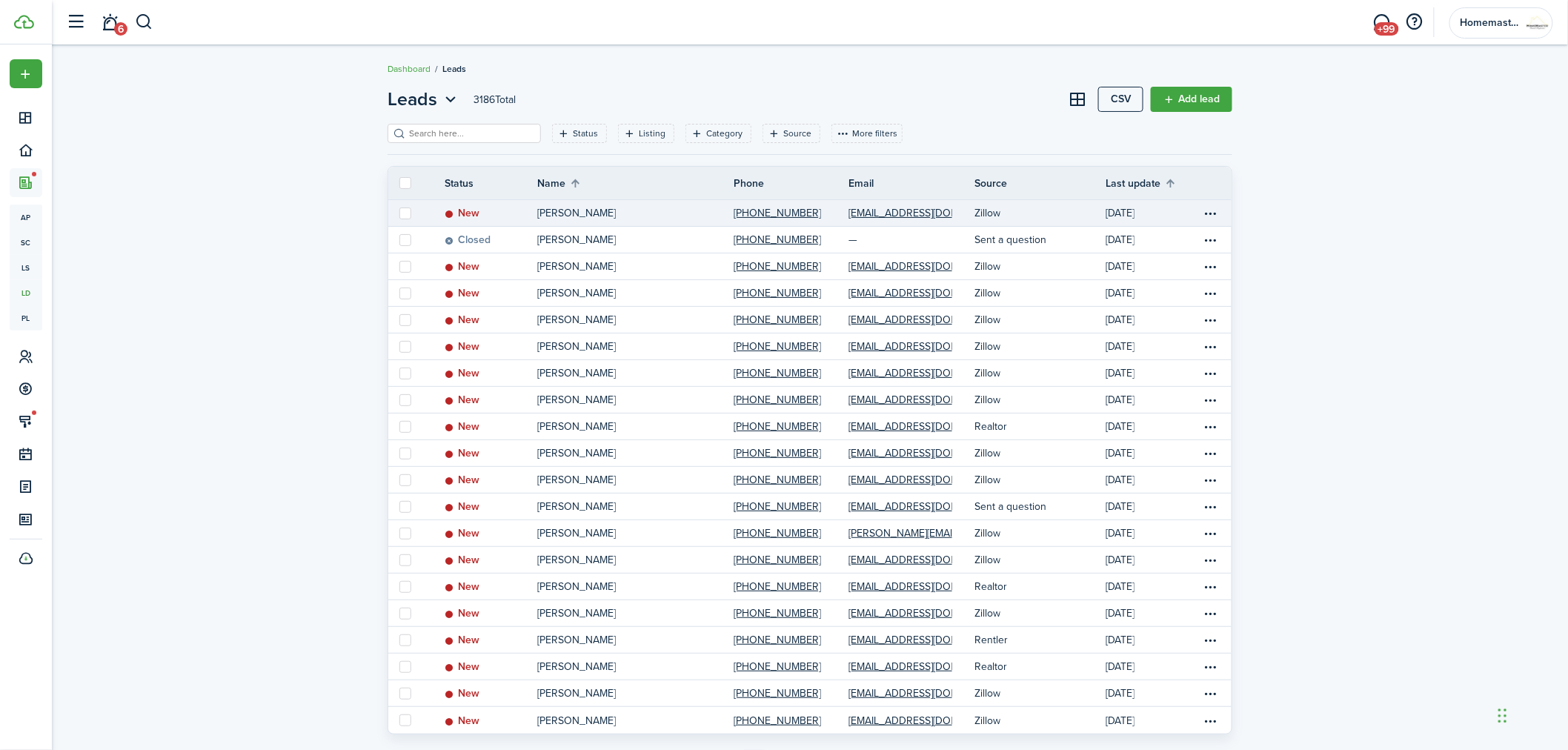
click at [616, 211] on p "[PERSON_NAME]" at bounding box center [576, 213] width 79 height 16
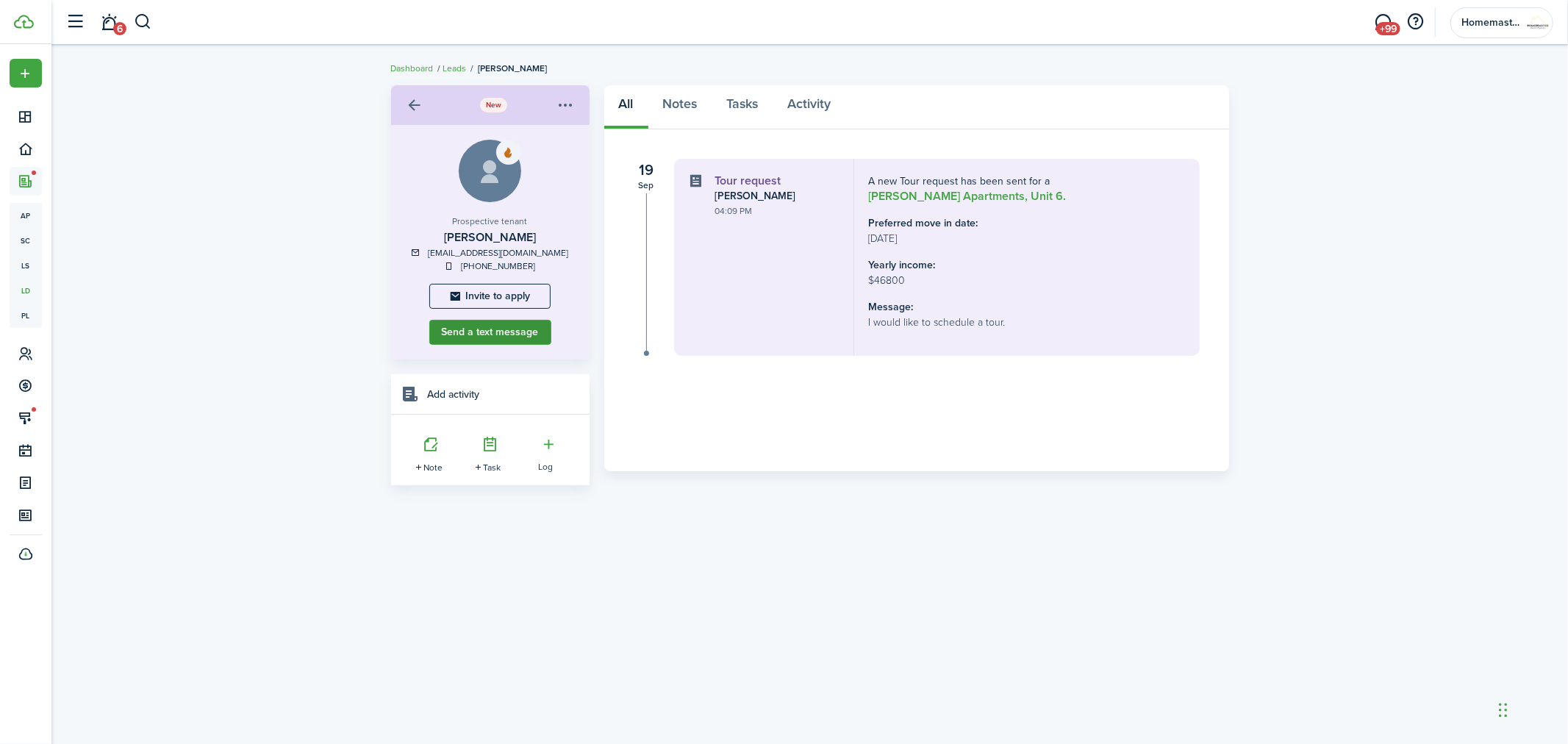
click at [532, 325] on button "Send a text message" at bounding box center [491, 332] width 122 height 25
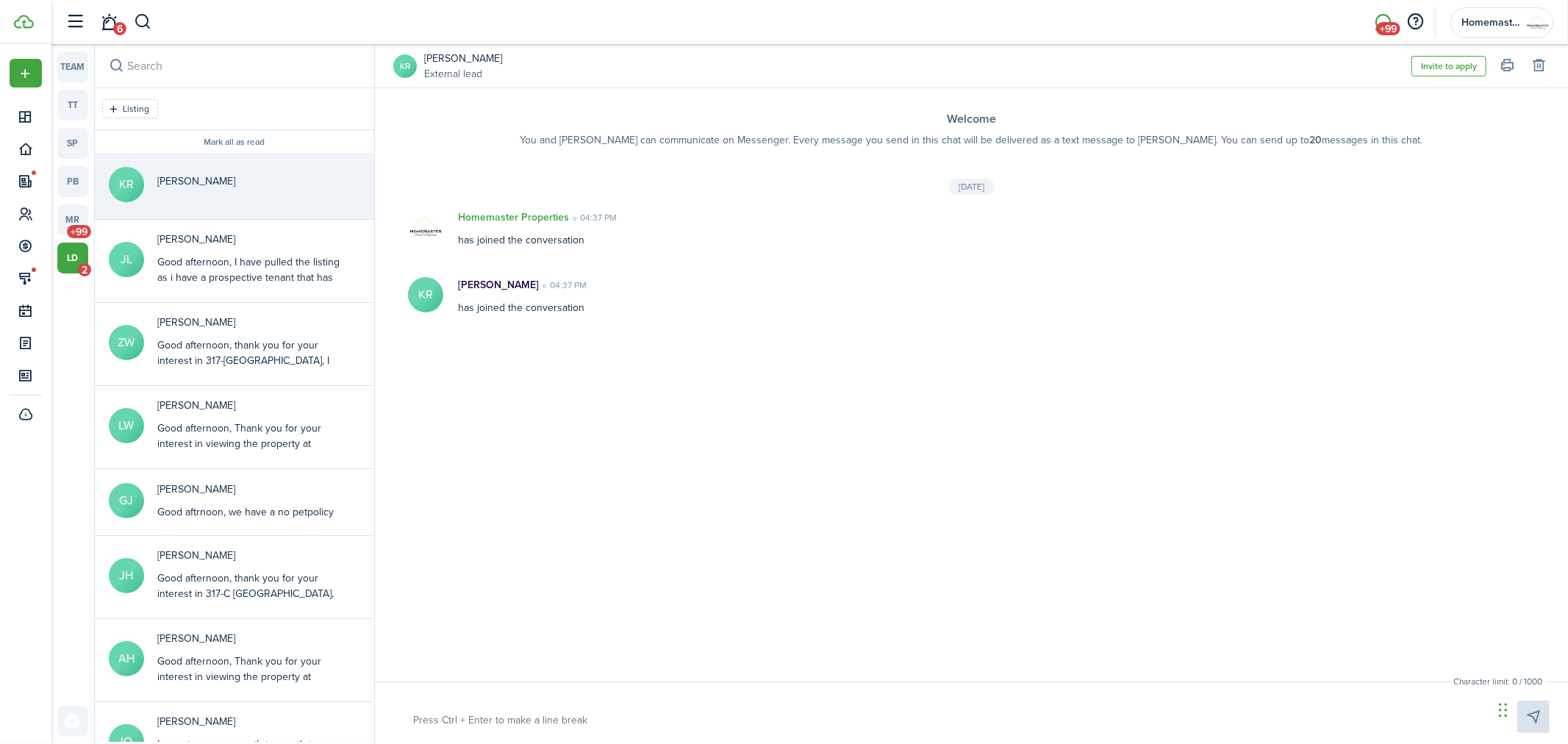
click at [443, 718] on textarea at bounding box center [948, 721] width 1080 height 25
paste textarea "Good afternoon, Thank you for your interest in viewing the property at ​[STREET…"
type textarea "Good afternoon, Thank you for your interest in viewing the property at ​[STREET…"
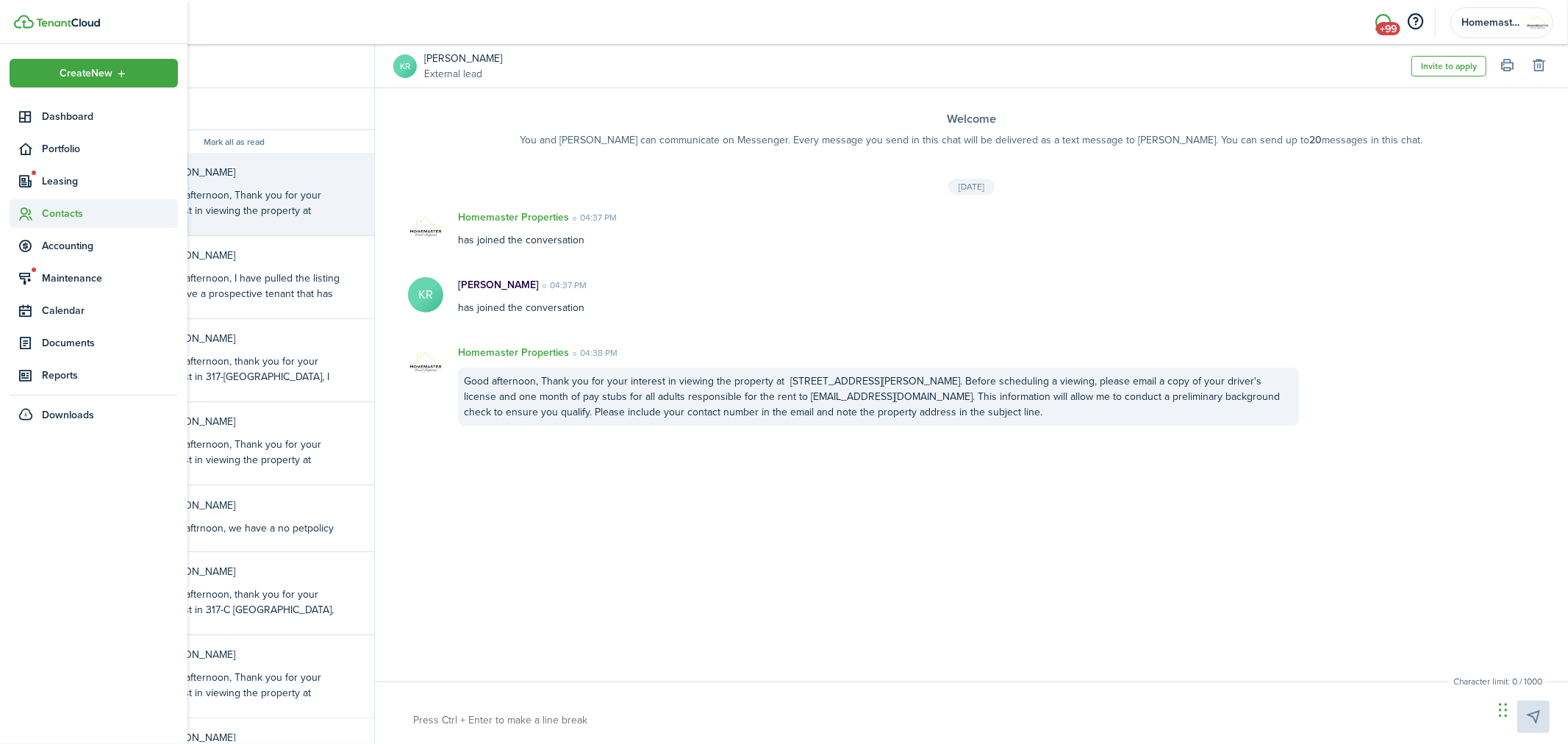
click at [63, 209] on span "Contacts" at bounding box center [110, 214] width 136 height 16
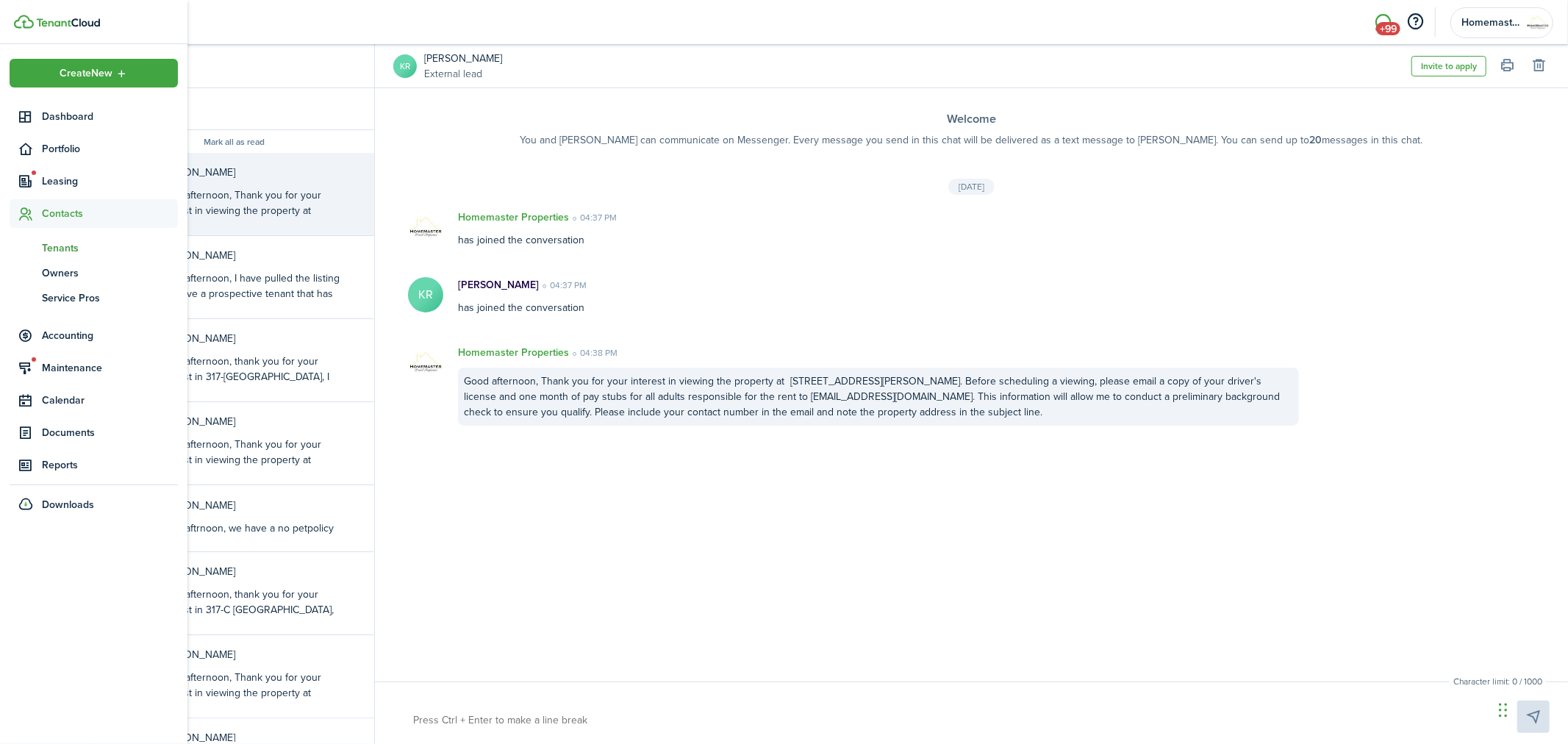
click at [50, 248] on span "Tenants" at bounding box center [110, 249] width 136 height 16
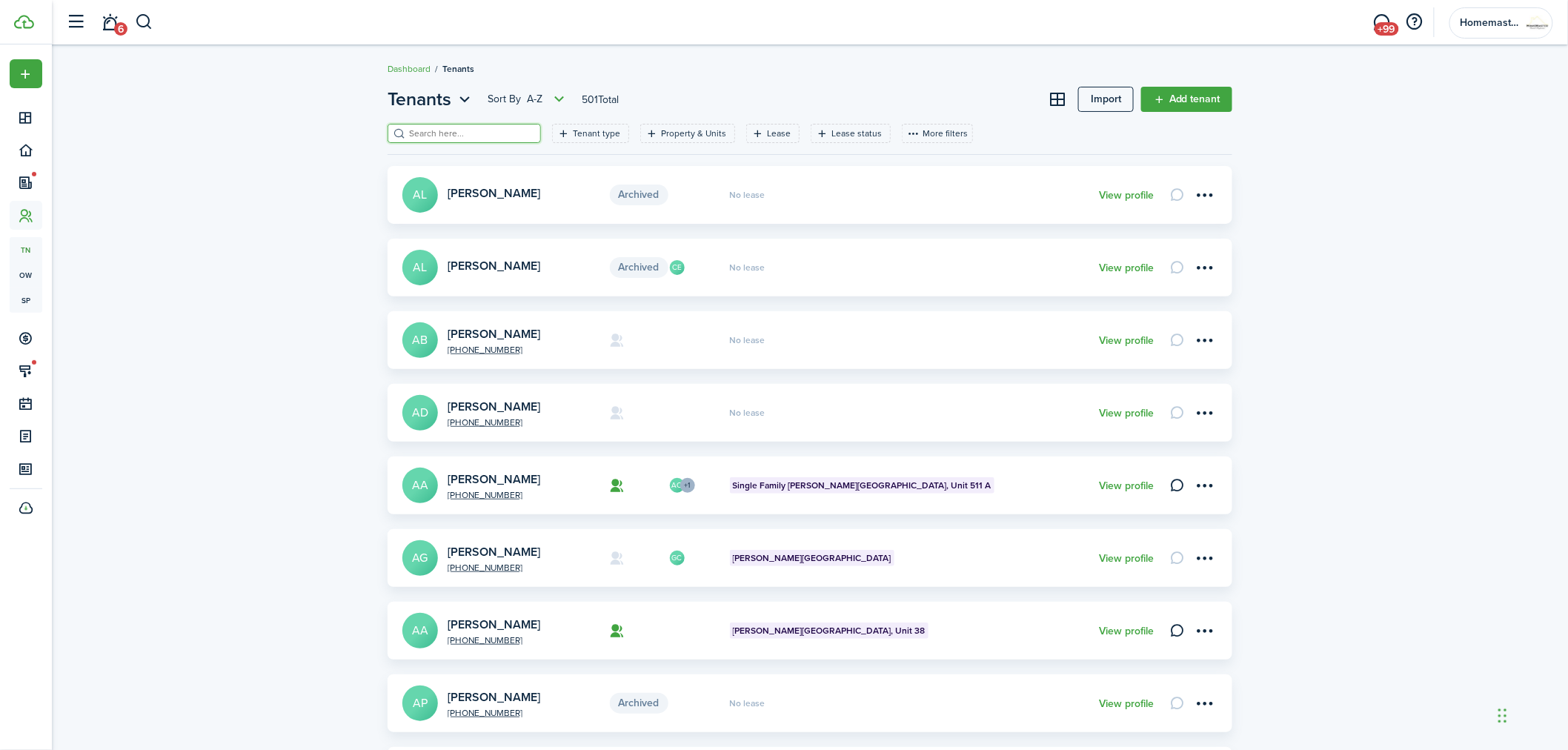
click at [450, 136] on input "search" at bounding box center [471, 134] width 131 height 14
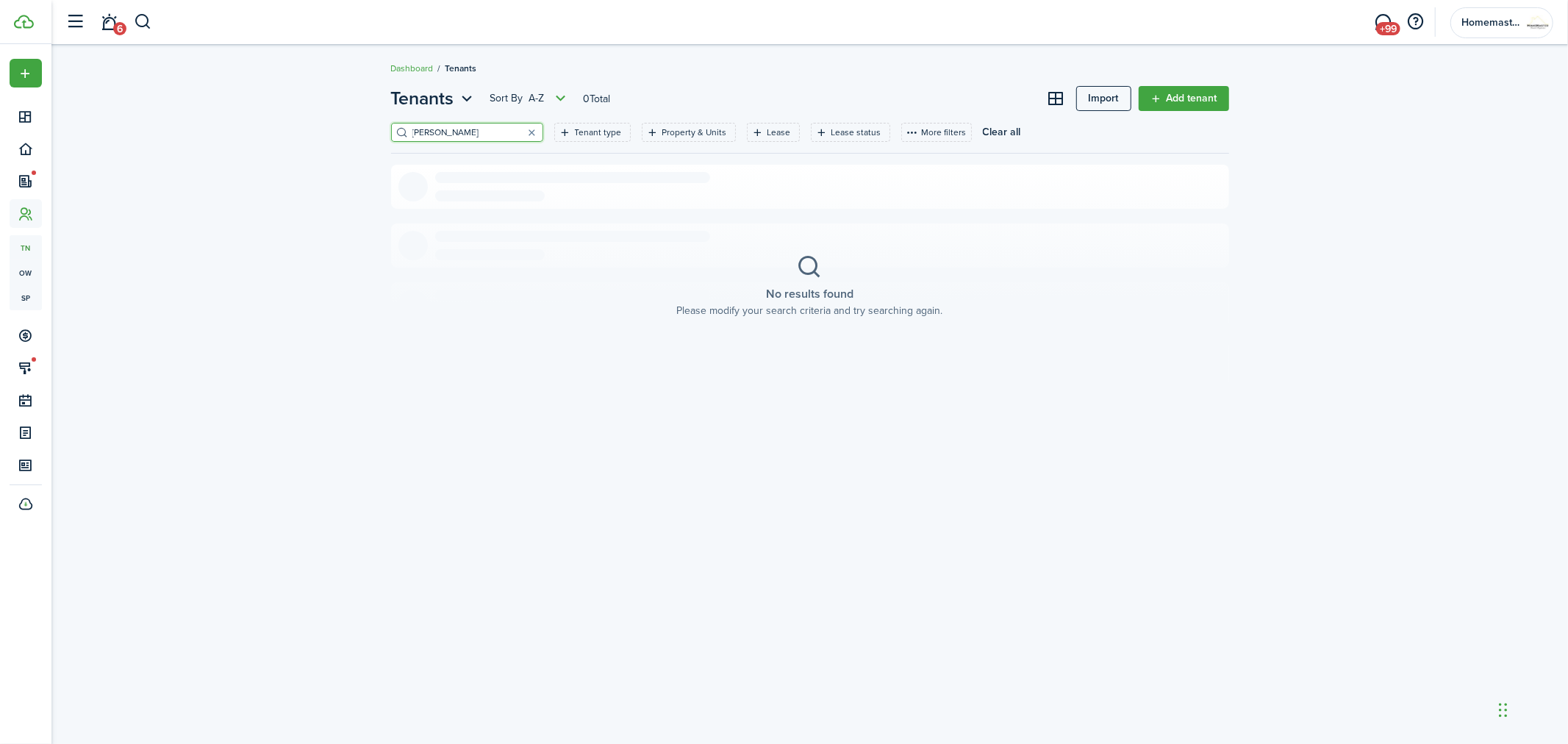
click at [466, 134] on input "[PERSON_NAME]" at bounding box center [473, 133] width 130 height 14
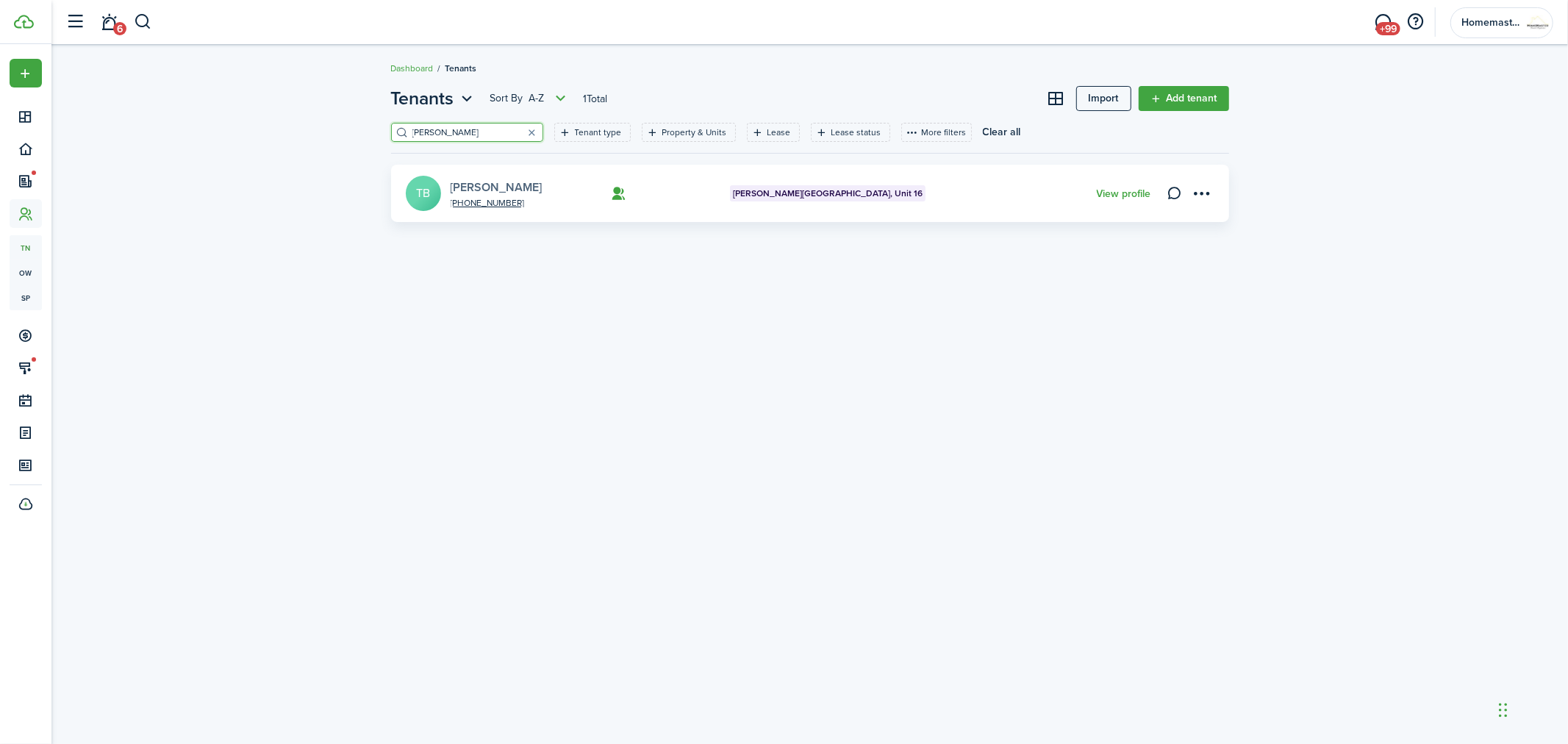
type input "[PERSON_NAME]"
click at [487, 184] on link "[PERSON_NAME]" at bounding box center [497, 188] width 92 height 17
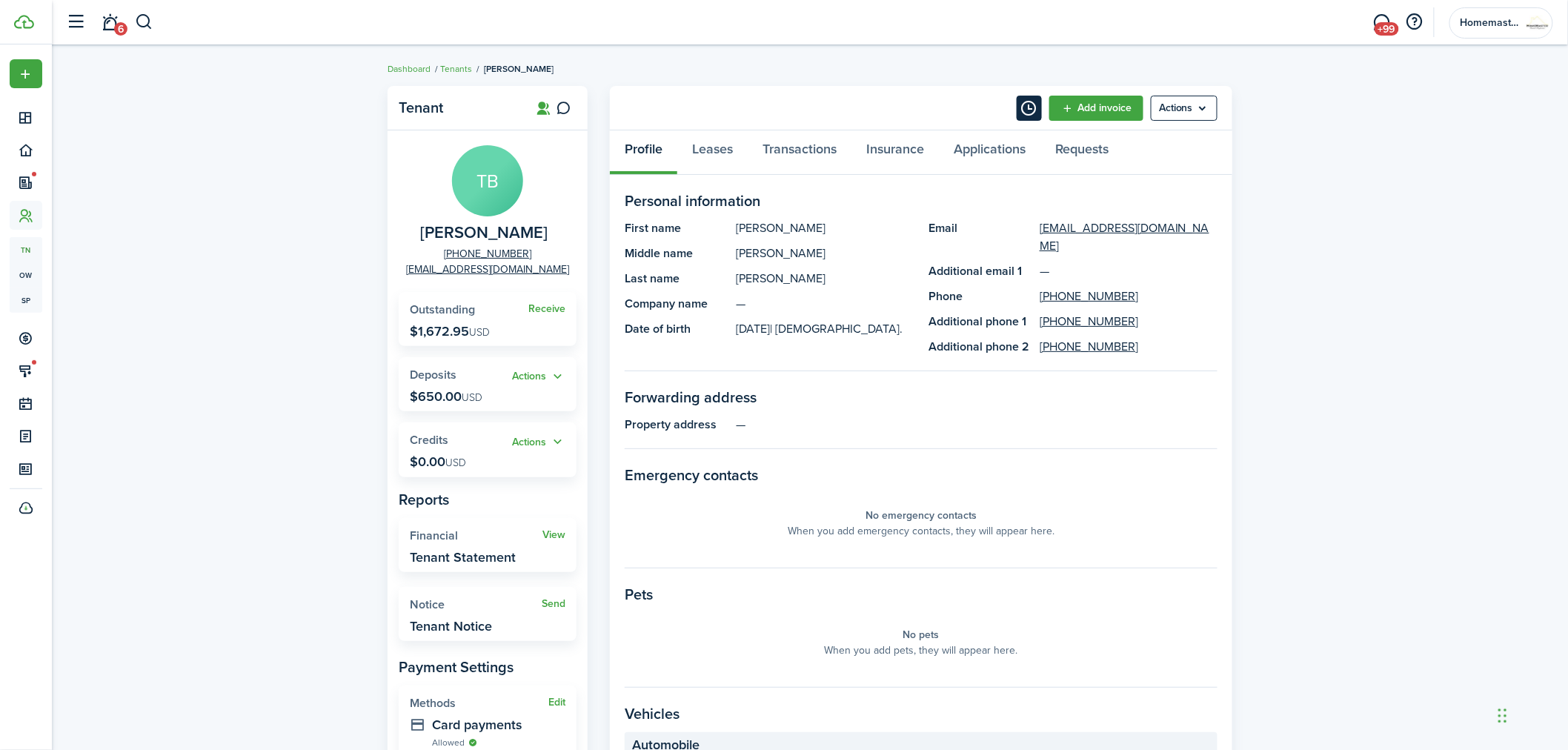
click at [1029, 106] on button "Timeline" at bounding box center [1029, 108] width 25 height 25
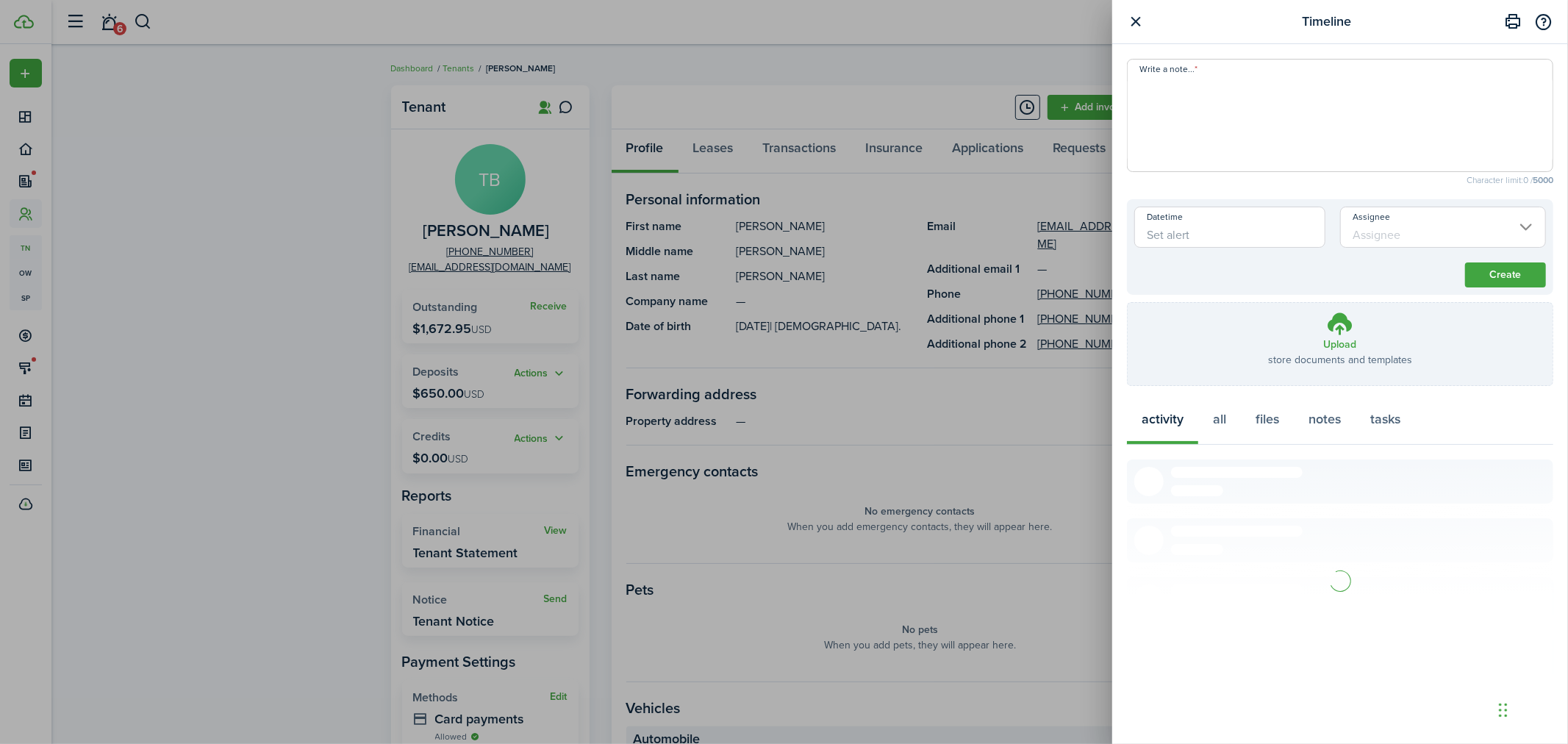
click at [1210, 114] on textarea "Write a note..." at bounding box center [1341, 120] width 425 height 88
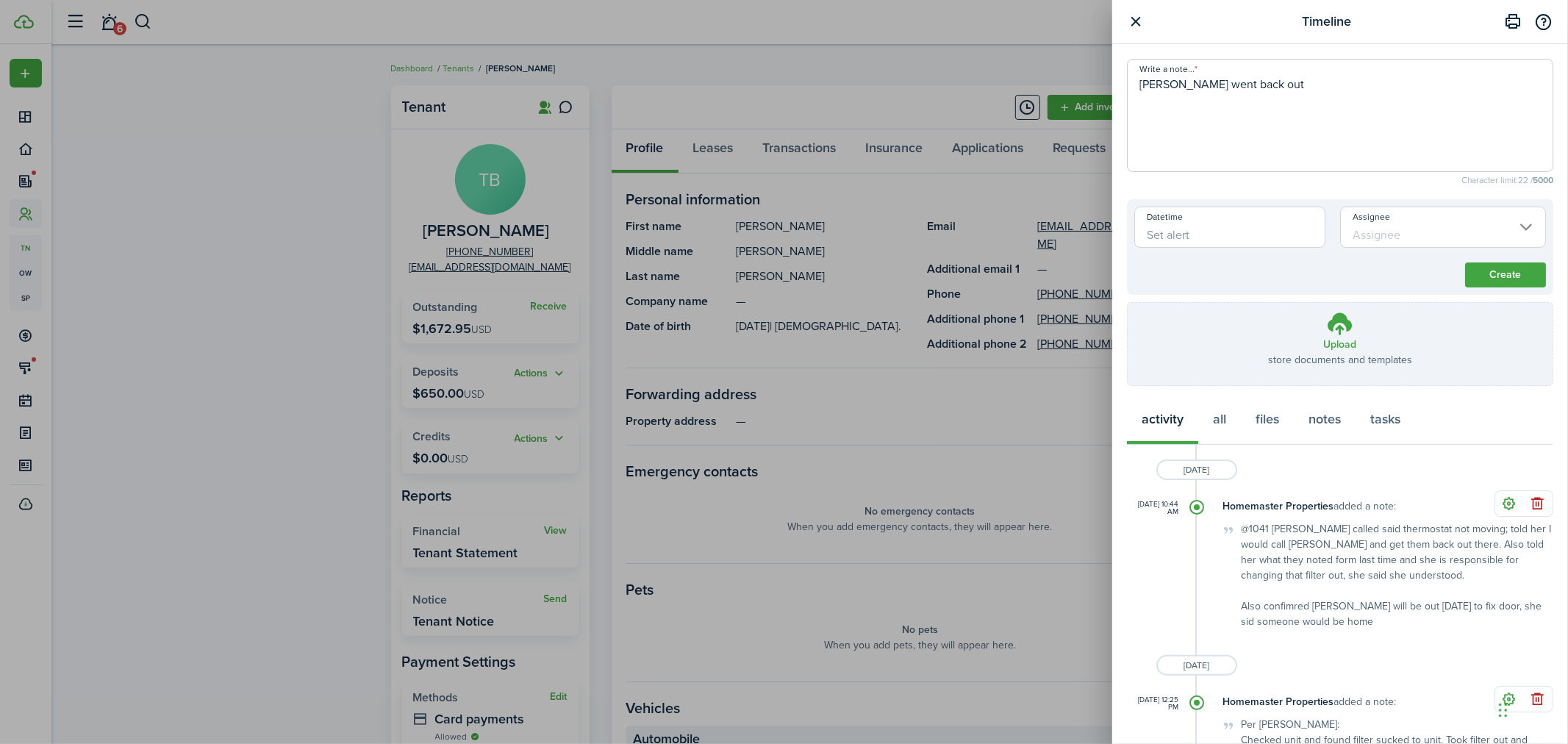
click at [1280, 83] on textarea "[PERSON_NAME] went back out" at bounding box center [1341, 120] width 425 height 88
paste textarea "Upon arrival found that the capacitor was bad. Replaced 45/5 mfd capacitor."
click at [1302, 94] on textarea "[PERSON_NAME] went back out: Upon arrival found that the capacitor was bad. Rep…" at bounding box center [1341, 120] width 425 height 88
click at [1438, 100] on textarea "[PERSON_NAME] went back out: Upon arrival found that the capacitor was bad. Rep…" at bounding box center [1341, 120] width 425 height 88
click at [1494, 101] on textarea "[PERSON_NAME] went back out: Upon arrival found that the capacitor was bad. Rep…" at bounding box center [1341, 120] width 425 height 88
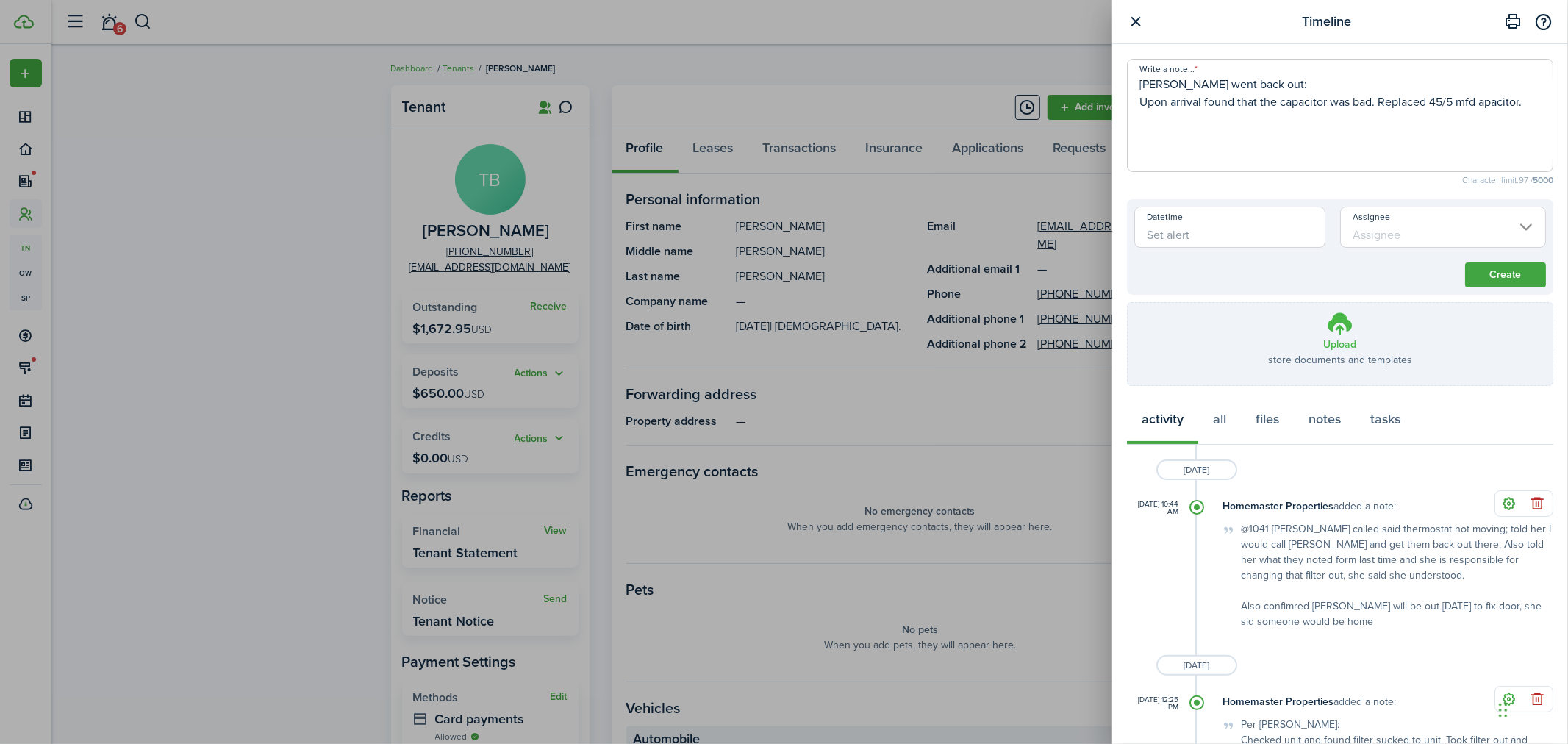
type textarea "[PERSON_NAME] went back out: Upon arrival found that the capacitor was bad. Rep…"
click at [1330, 327] on icon at bounding box center [1341, 324] width 28 height 27
click at [1128, 303] on input "Upload store documents and templates Choose file" at bounding box center [1128, 303] width 0 height 0
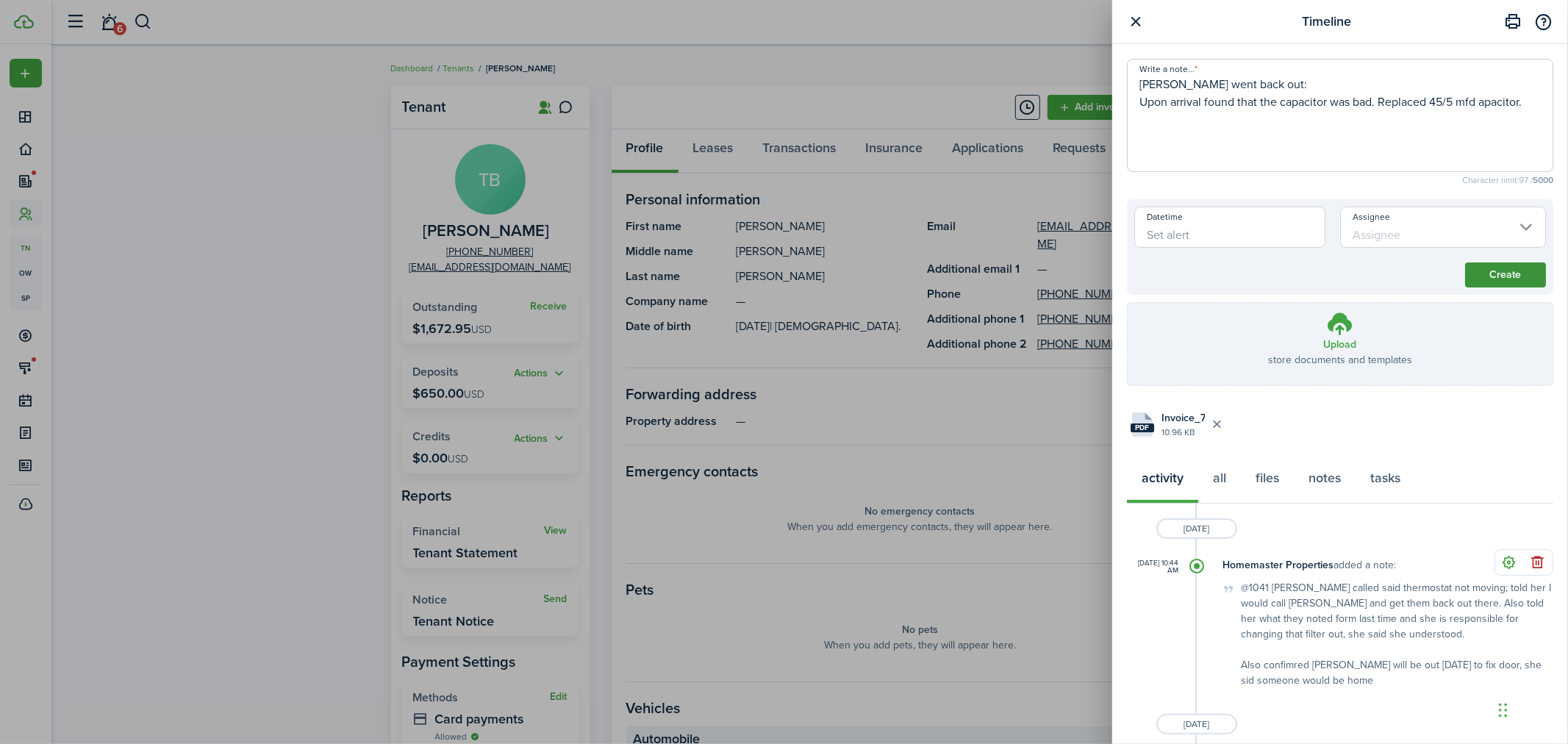
click at [1488, 274] on button "Create" at bounding box center [1506, 275] width 81 height 25
